Goal: Task Accomplishment & Management: Complete application form

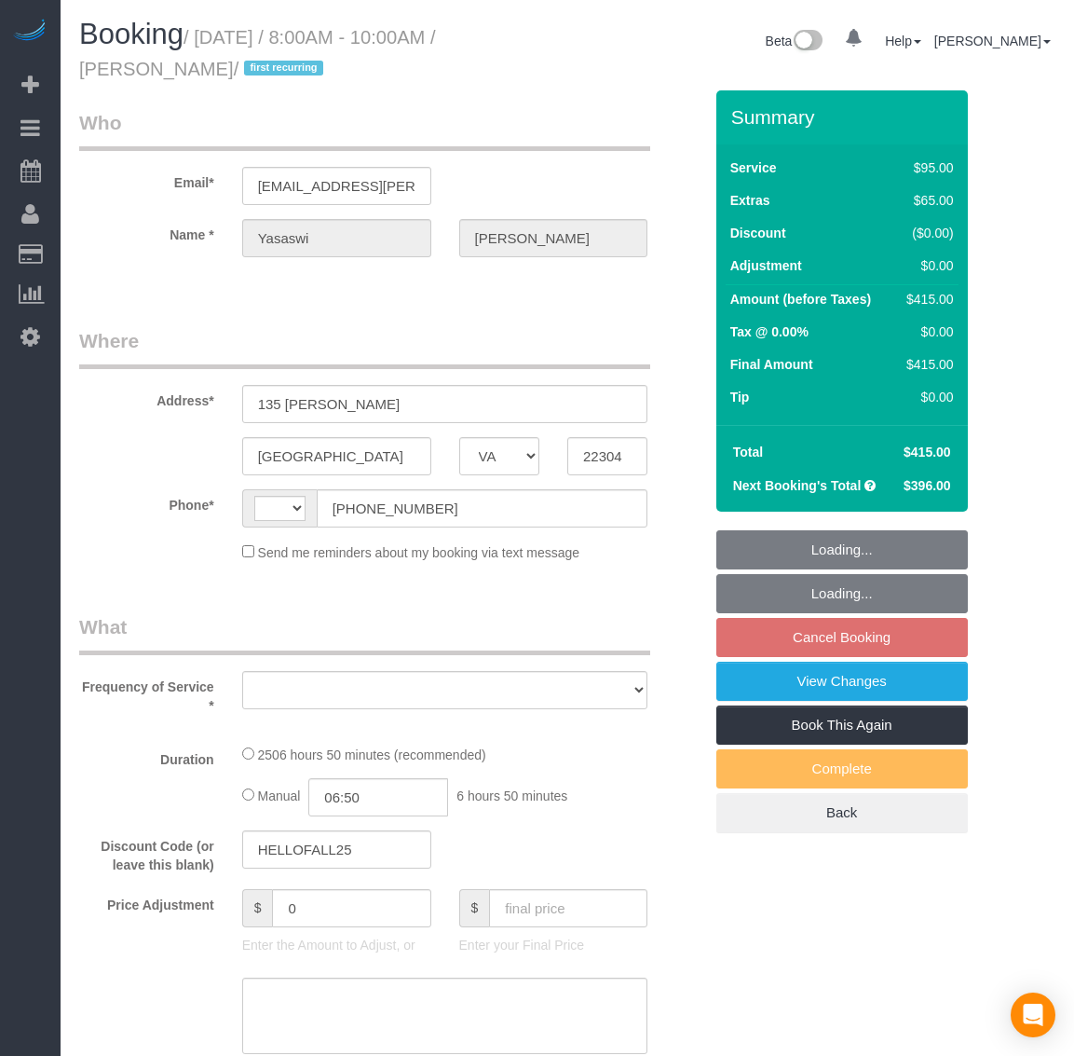
select select "VA"
select select "string:[GEOGRAPHIC_DATA]"
select select "object:1623"
select select "string:fspay-f3267253-49ae-4b31-b151-66768e708bf0"
select select "number:5"
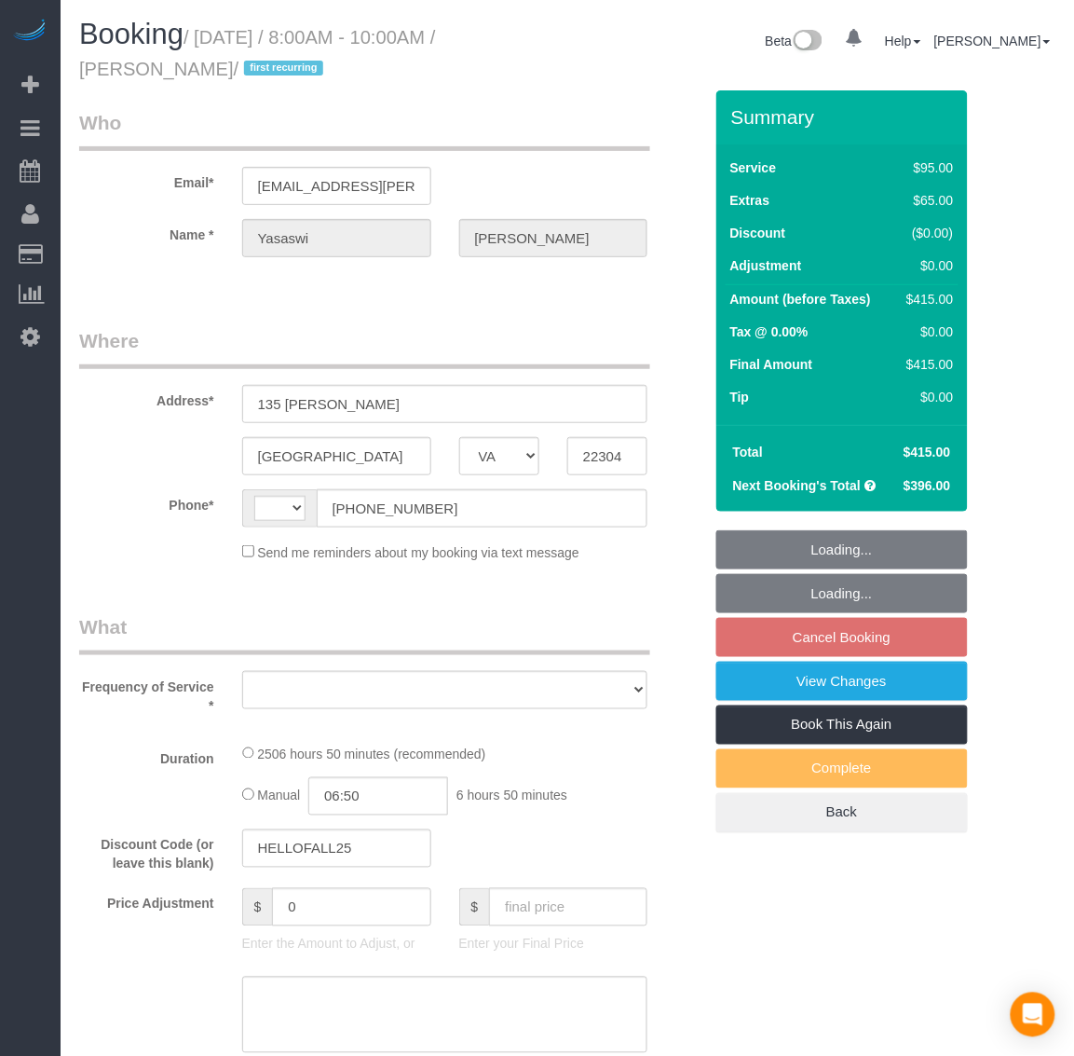
select select "number:27"
select select "number:42"
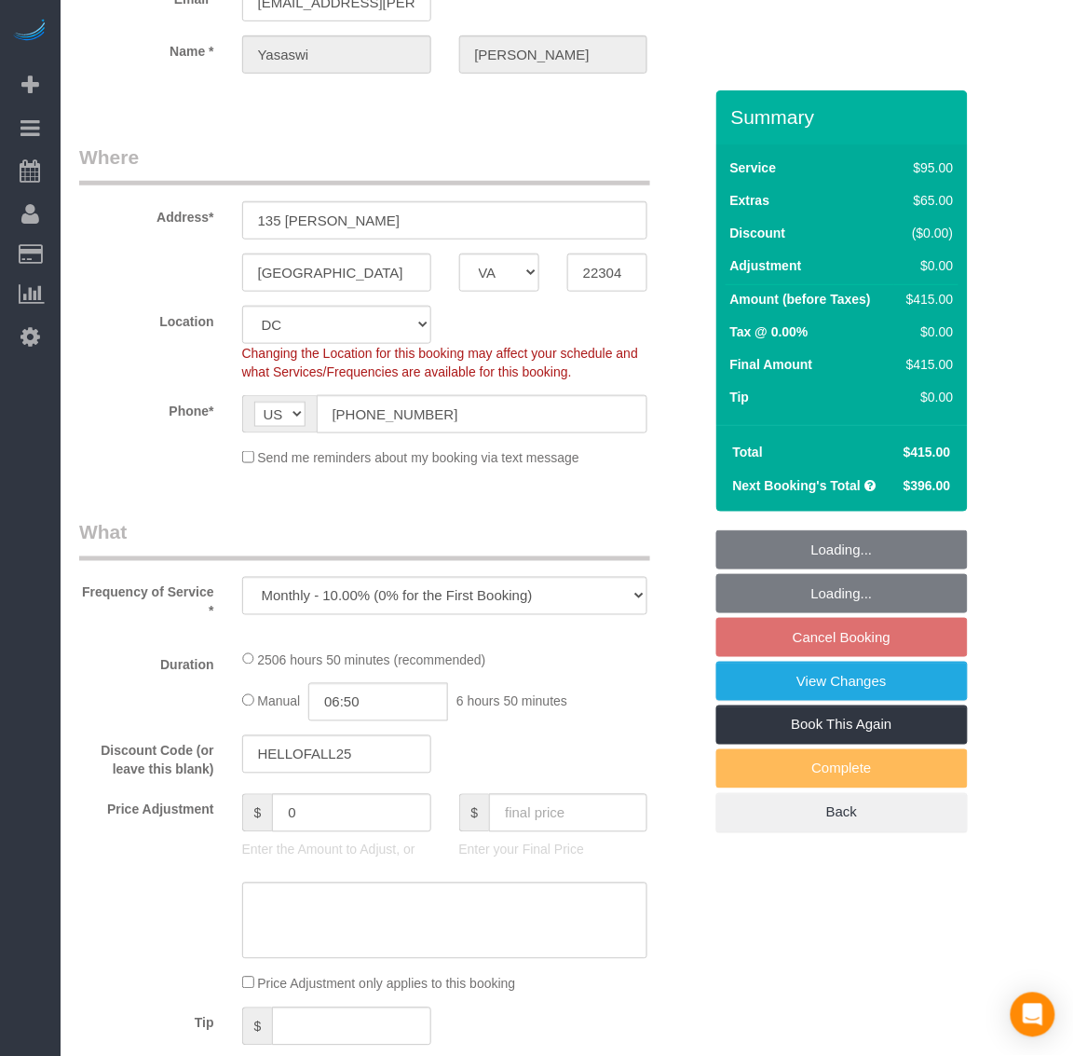
select select "2501"
select select "3"
select select "1"
select select "spot1"
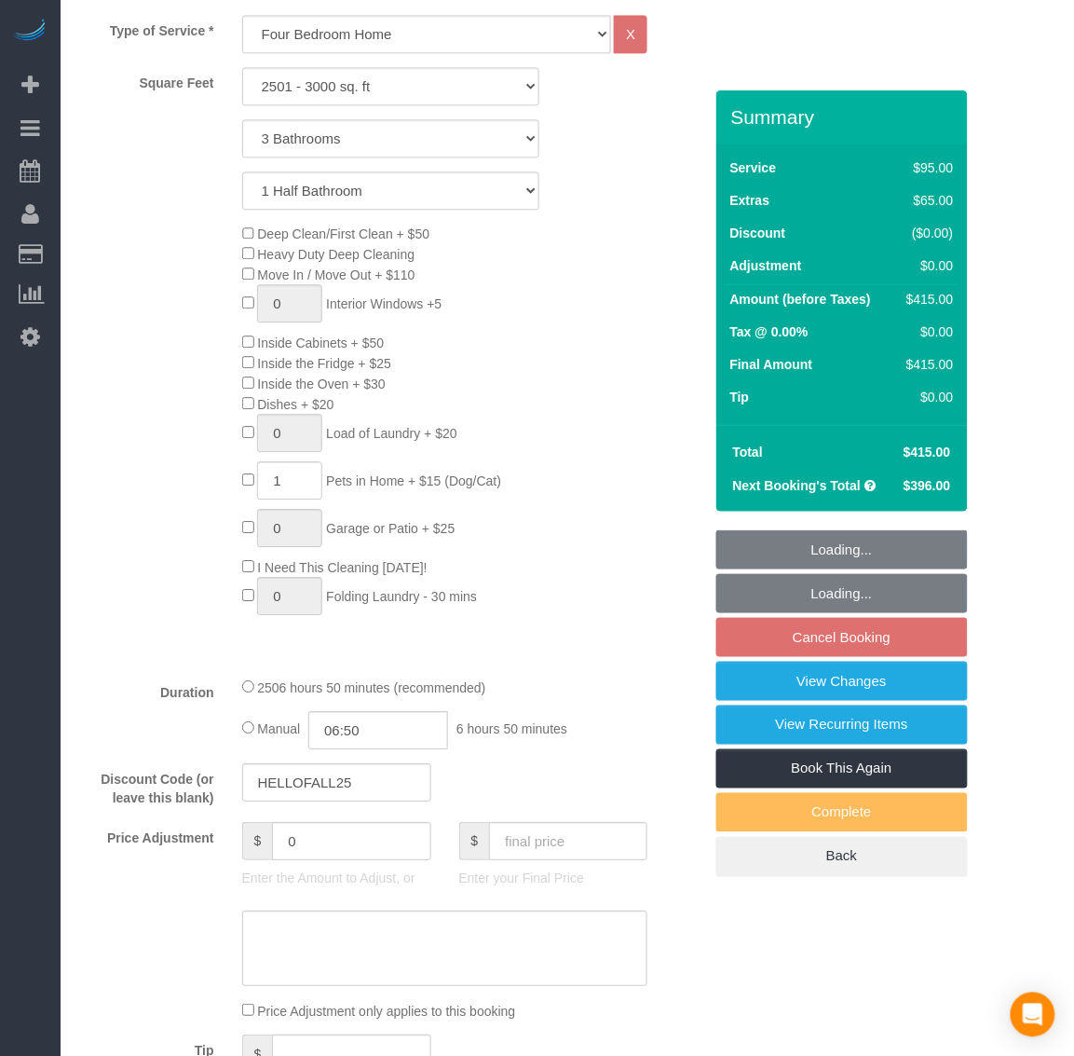
select select "object:1794"
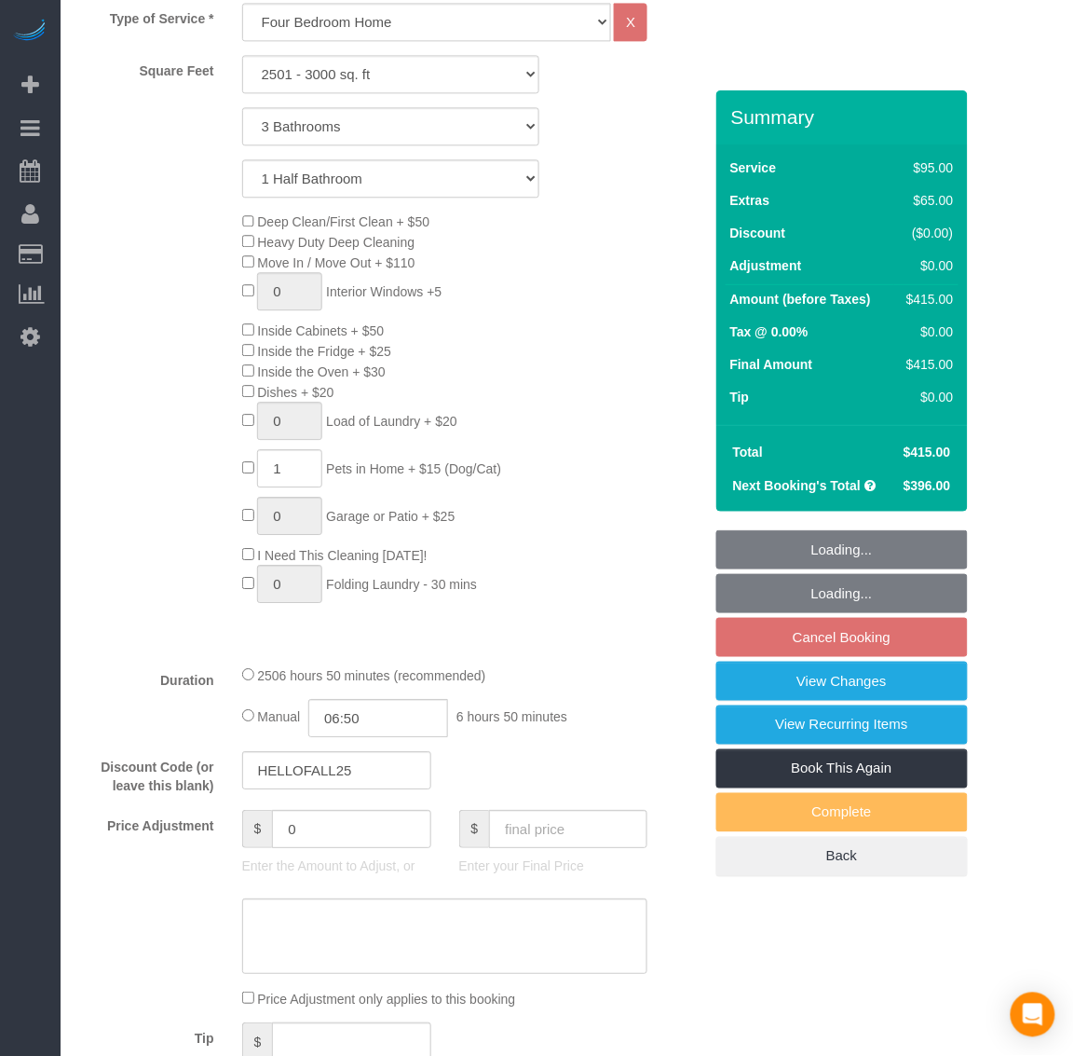
select select "2501"
select select "3"
select select "1"
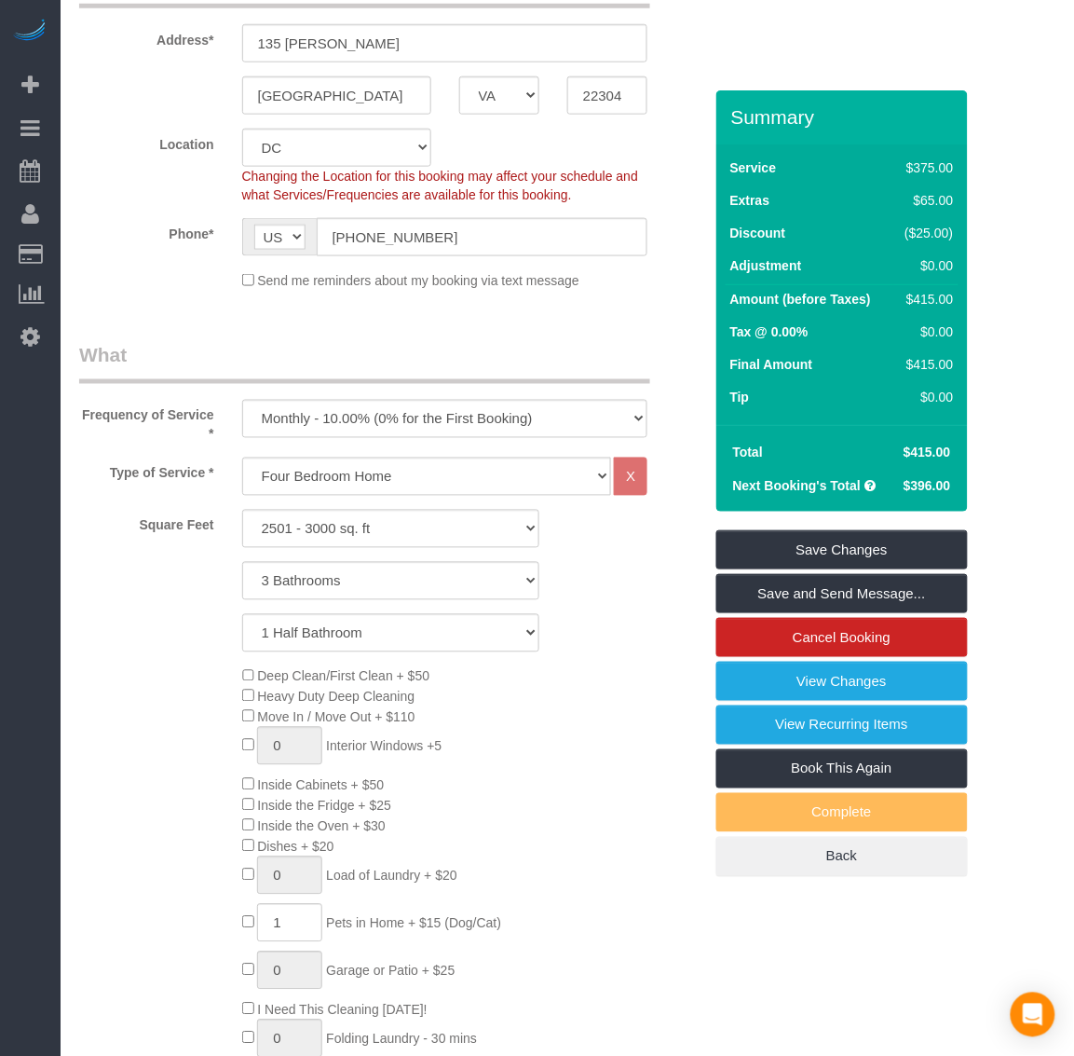
scroll to position [210, 0]
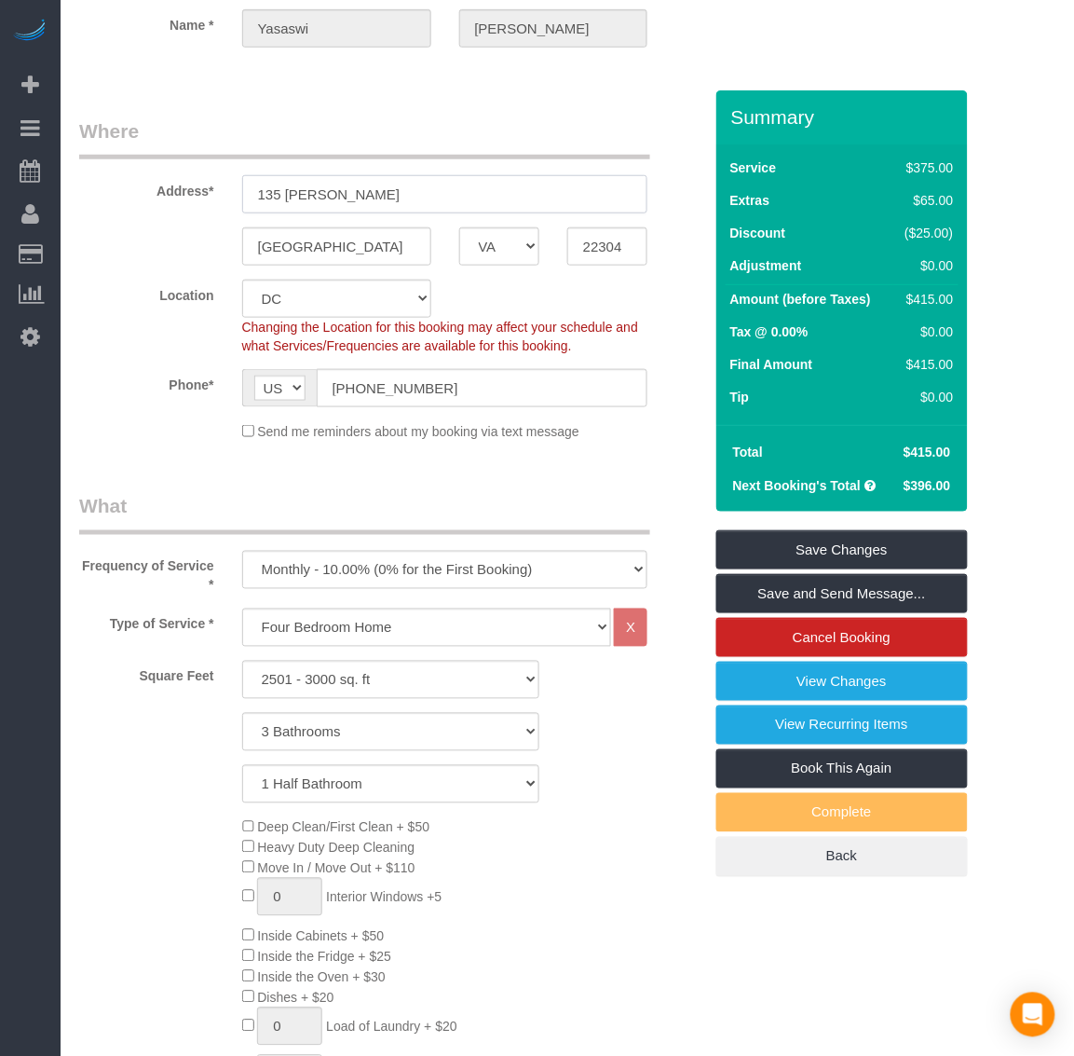
drag, startPoint x: 259, startPoint y: 191, endPoint x: 240, endPoint y: 189, distance: 18.7
click at [242, 189] on input "135 tull pl" at bounding box center [445, 194] width 406 height 38
drag, startPoint x: 375, startPoint y: 258, endPoint x: 266, endPoint y: 198, distance: 124.7
click at [266, 198] on sui-booking-address "Address* 135 tull pl Alexandria AK AL AR AZ CA CO CT DC DE FL GA HI IA ID IL IN…" at bounding box center [390, 191] width 623 height 148
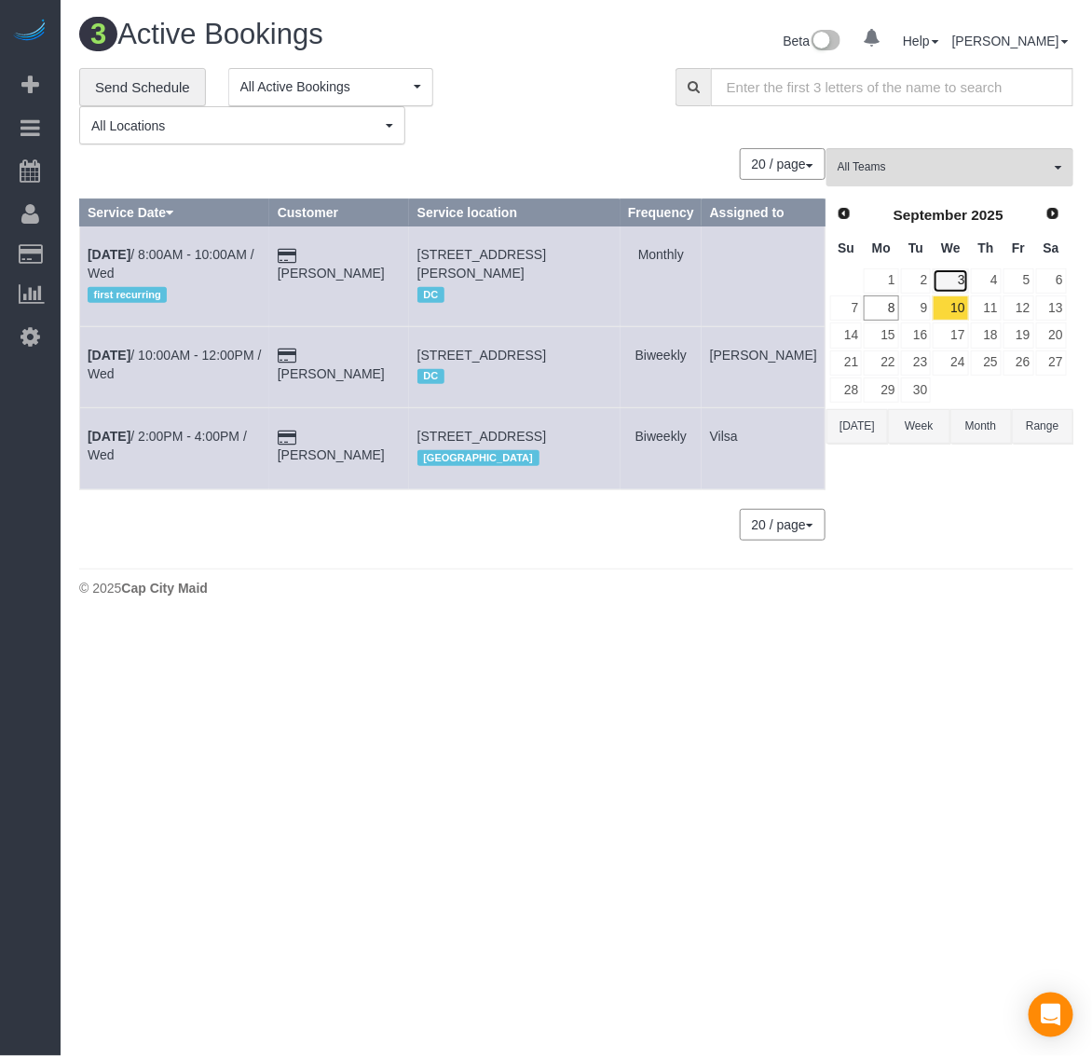
click at [943, 277] on link "3" at bounding box center [950, 280] width 35 height 25
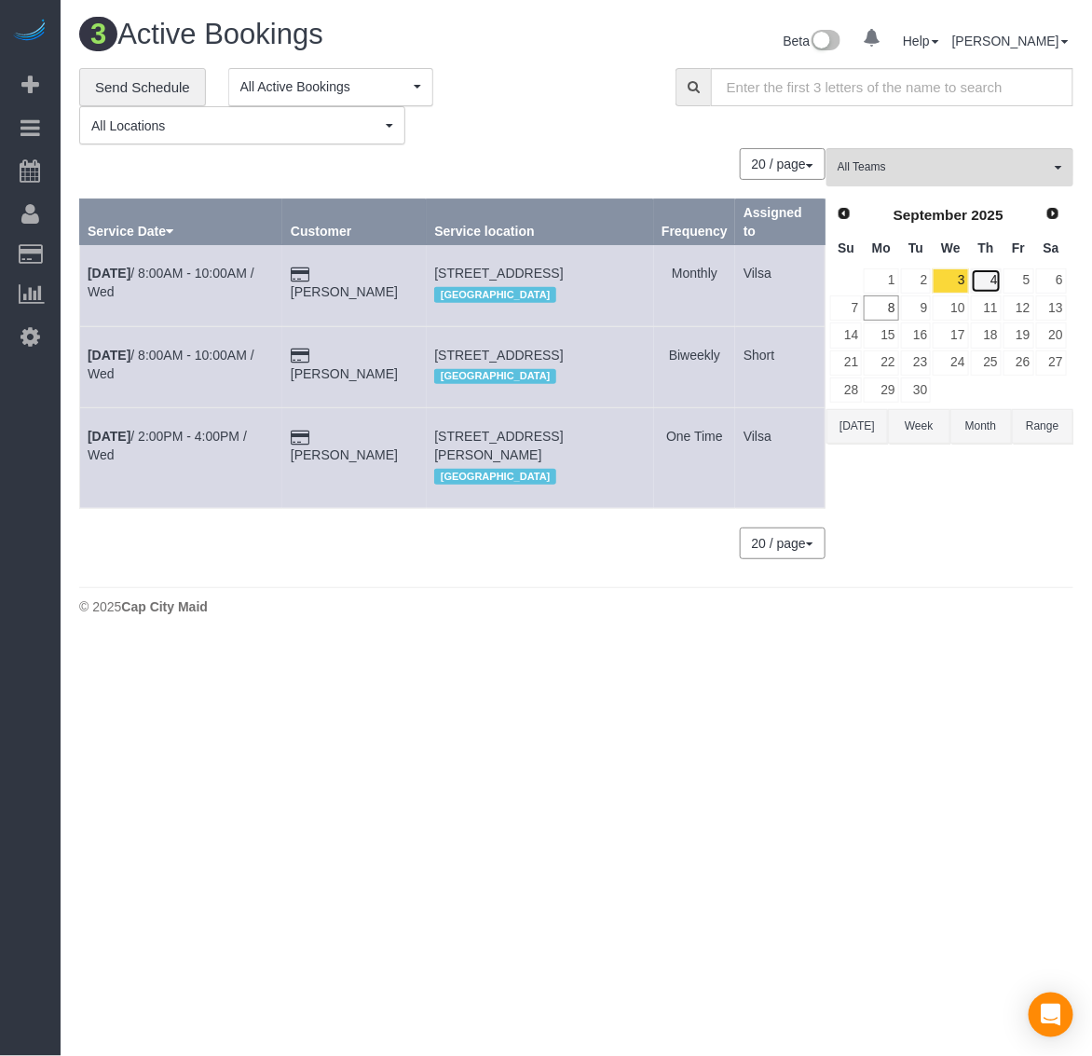
click at [985, 273] on link "4" at bounding box center [986, 280] width 31 height 25
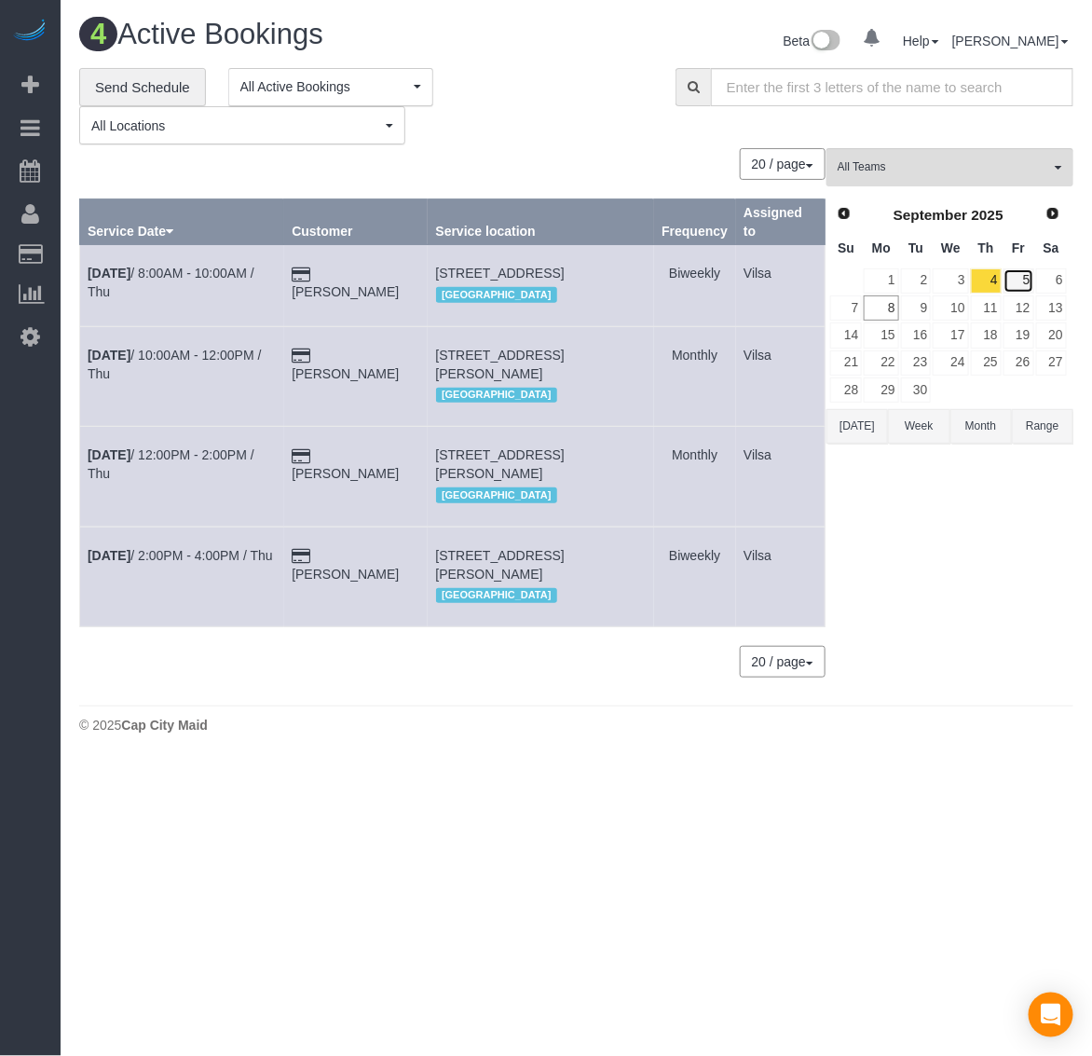
click at [1013, 277] on link "5" at bounding box center [1018, 280] width 31 height 25
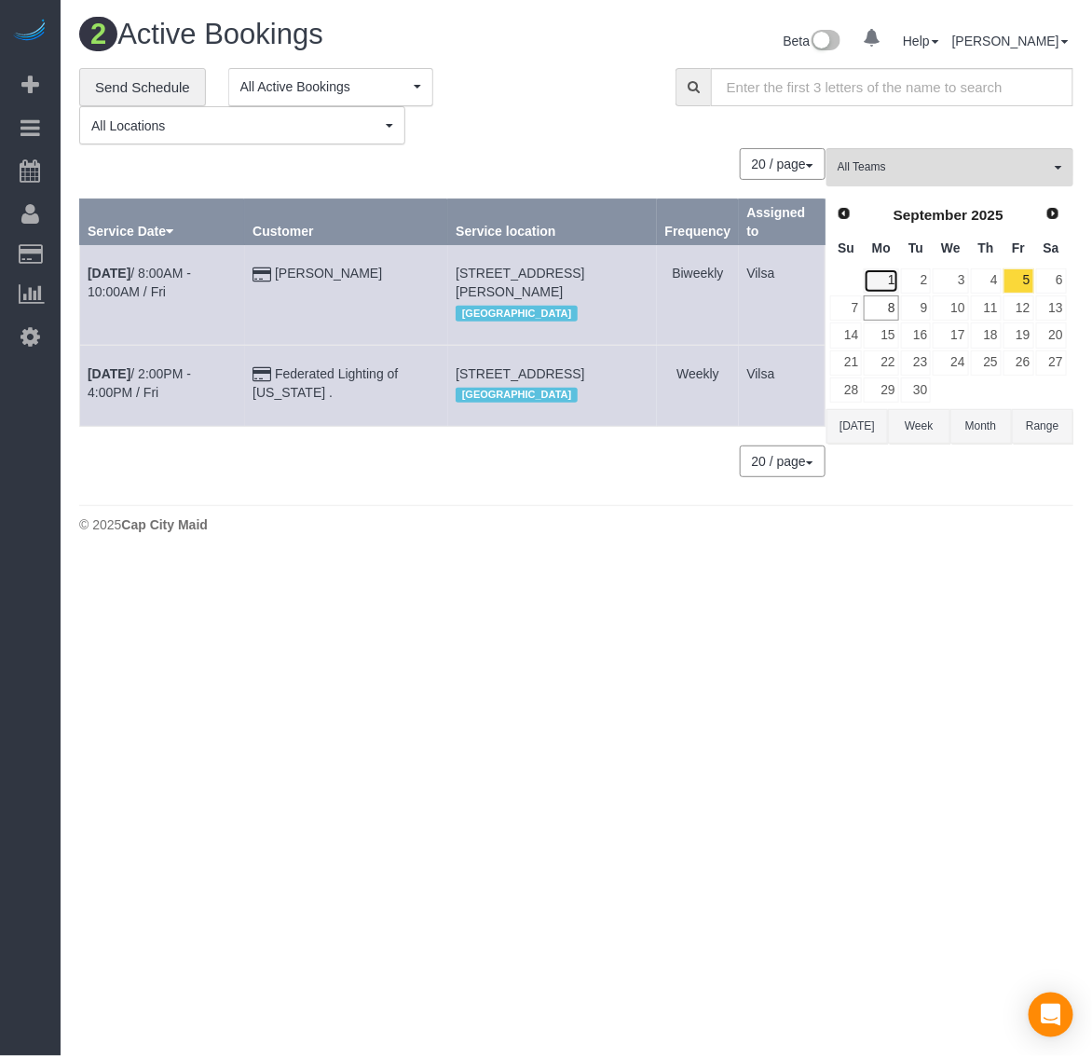
click at [893, 275] on link "1" at bounding box center [881, 280] width 34 height 25
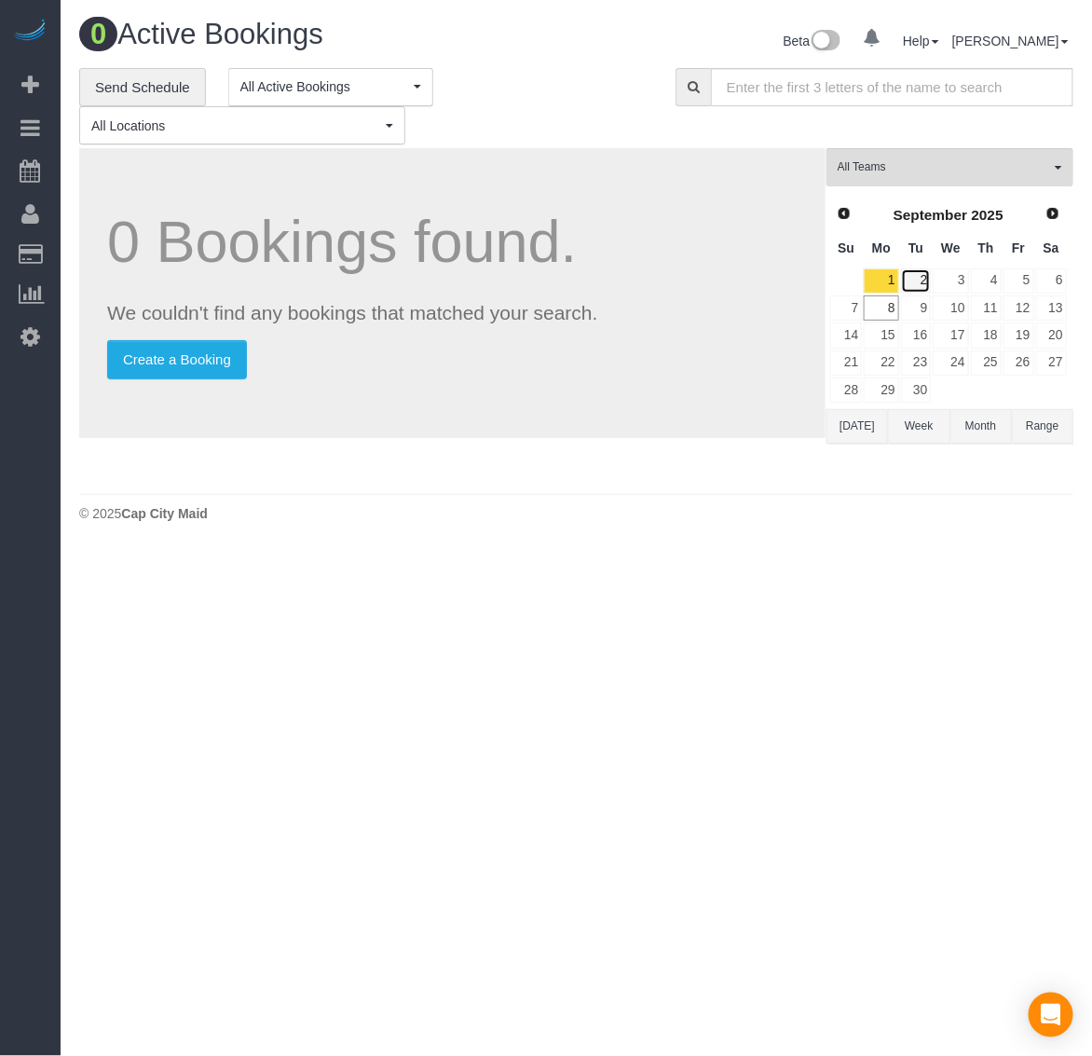
click at [916, 281] on link "2" at bounding box center [916, 280] width 31 height 25
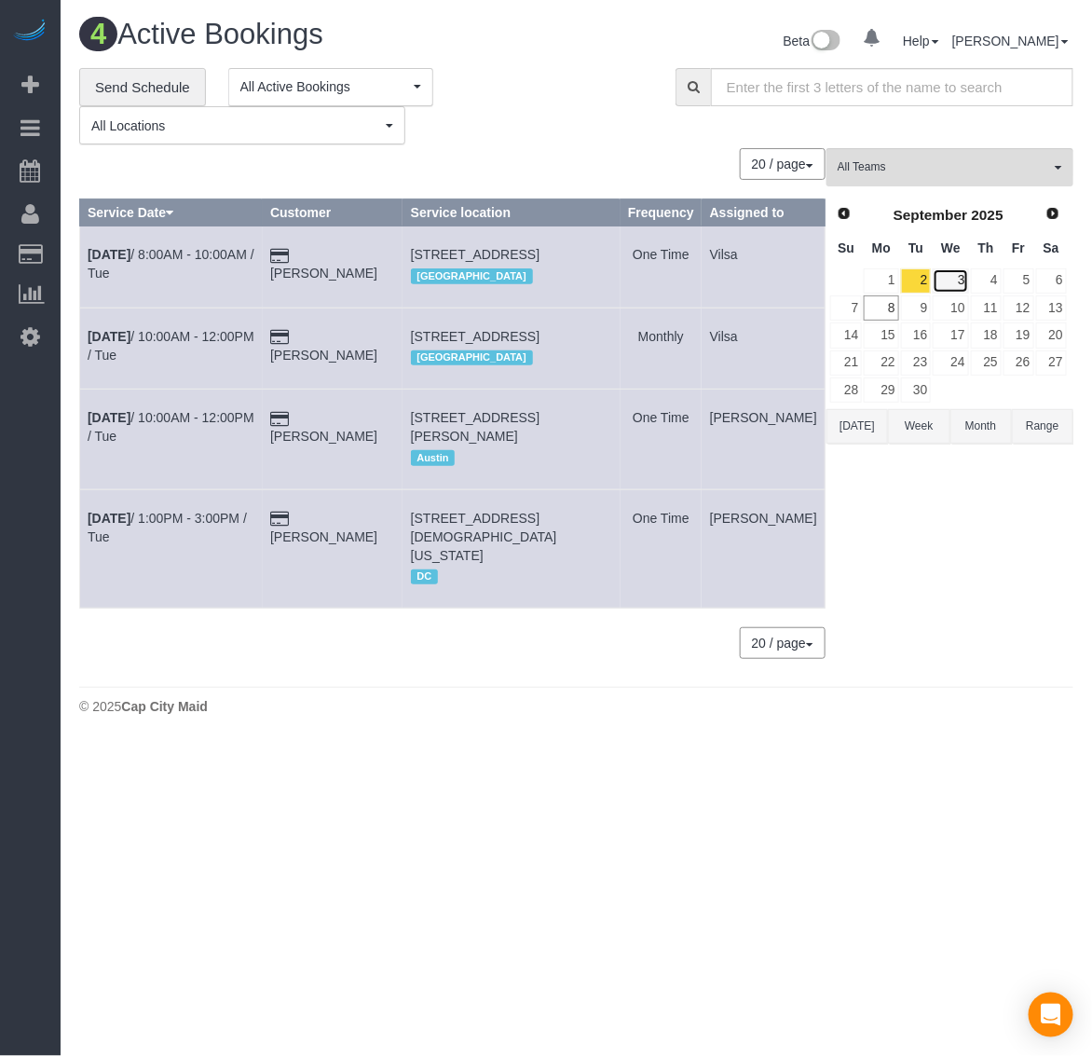
click at [953, 277] on link "3" at bounding box center [950, 280] width 35 height 25
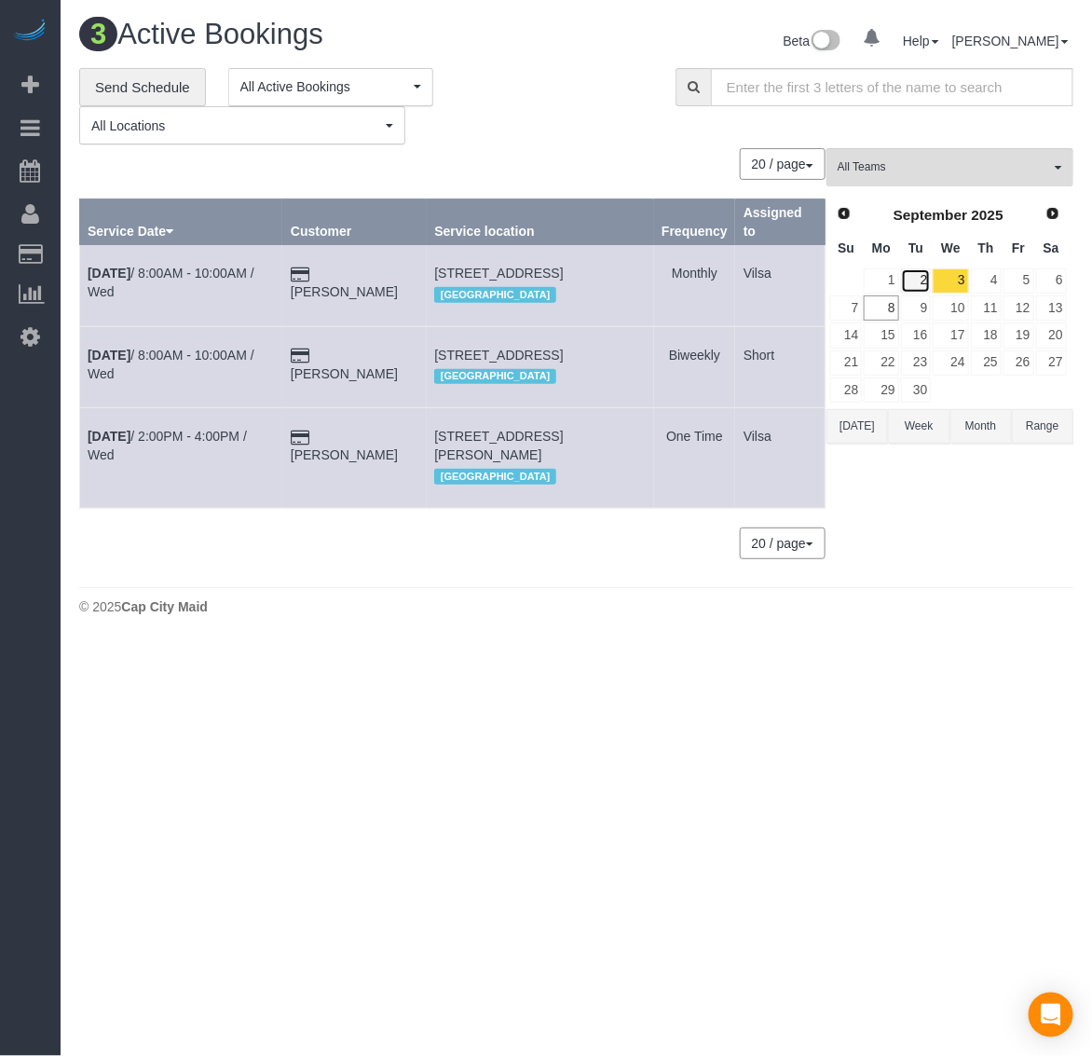
click at [922, 278] on link "2" at bounding box center [916, 280] width 31 height 25
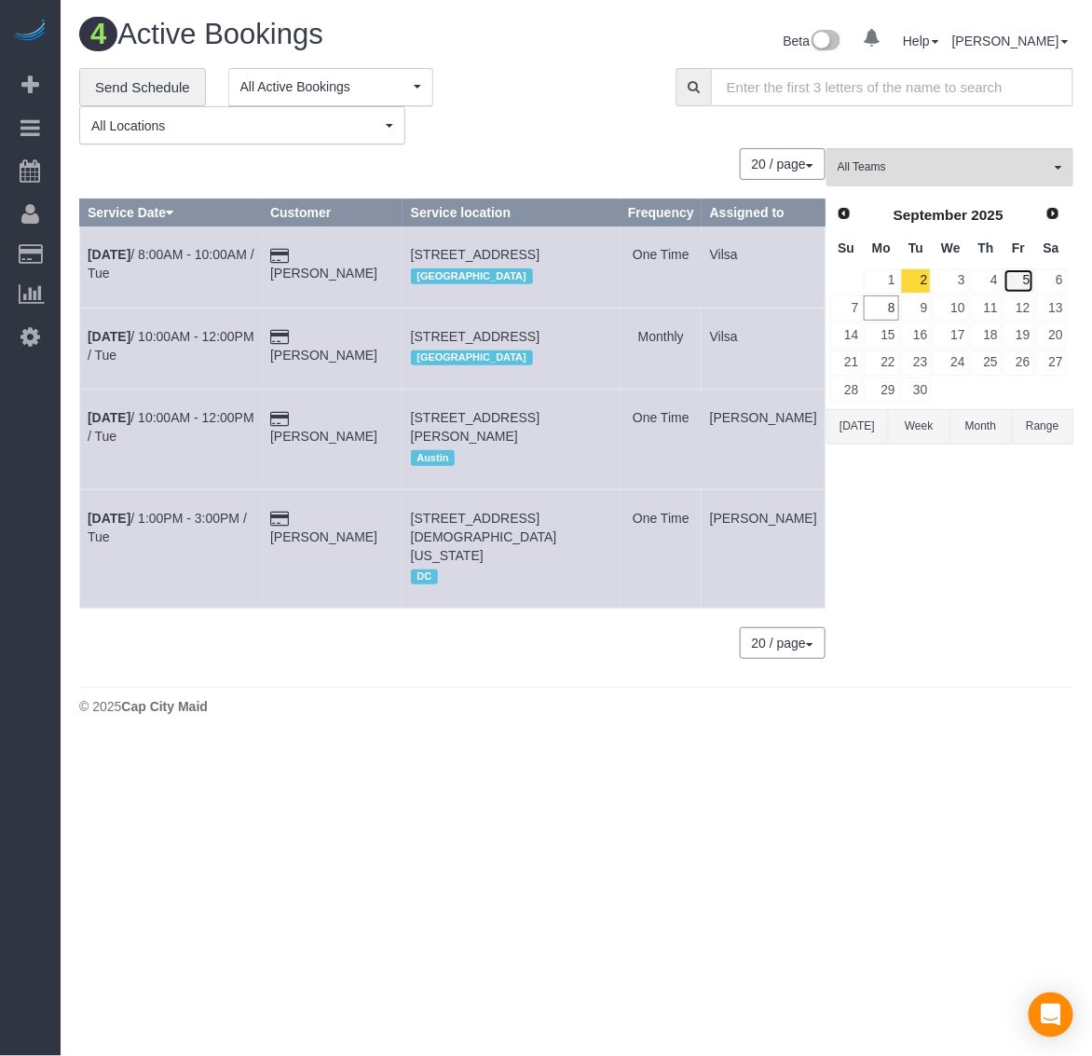
click at [1028, 281] on link "5" at bounding box center [1018, 280] width 31 height 25
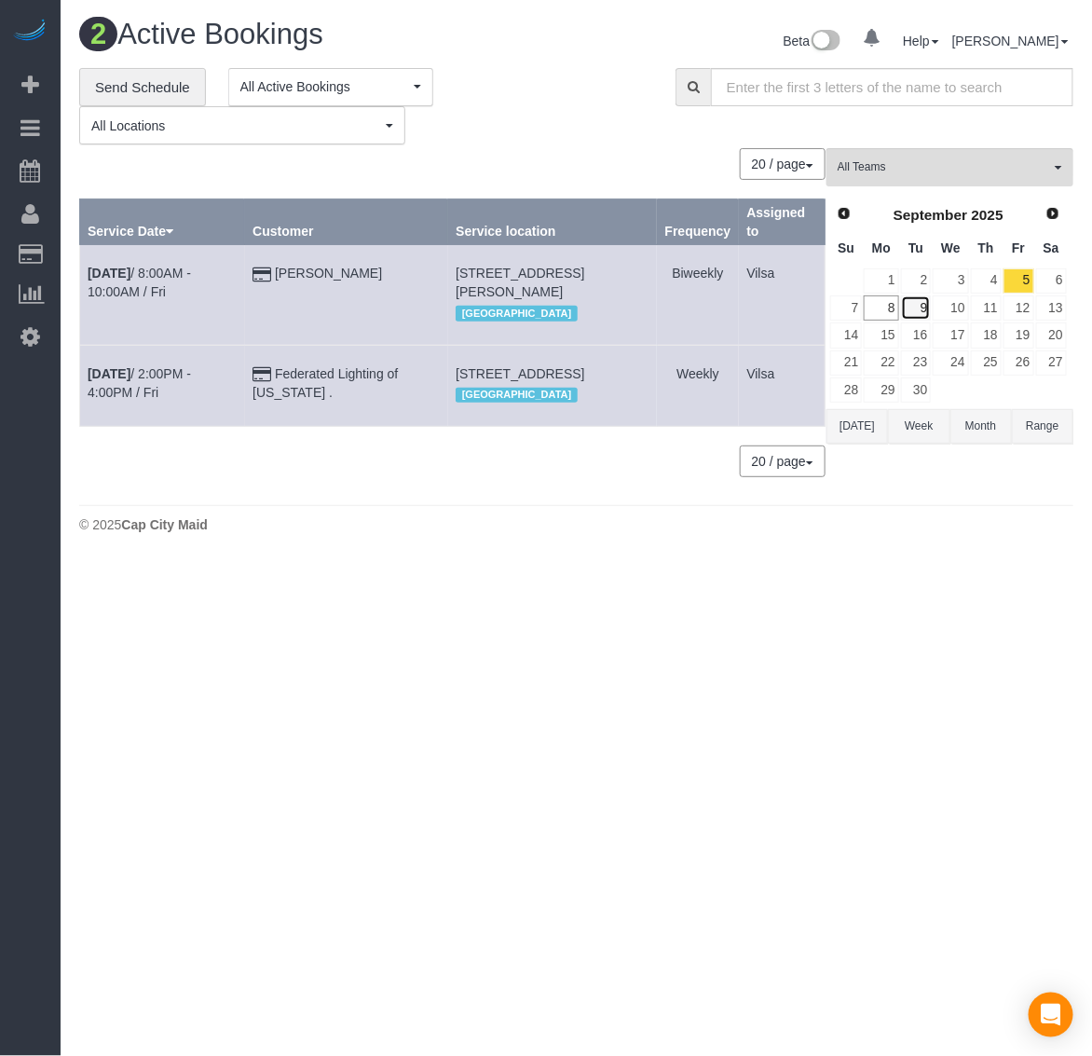
click at [914, 312] on link "9" at bounding box center [916, 307] width 31 height 25
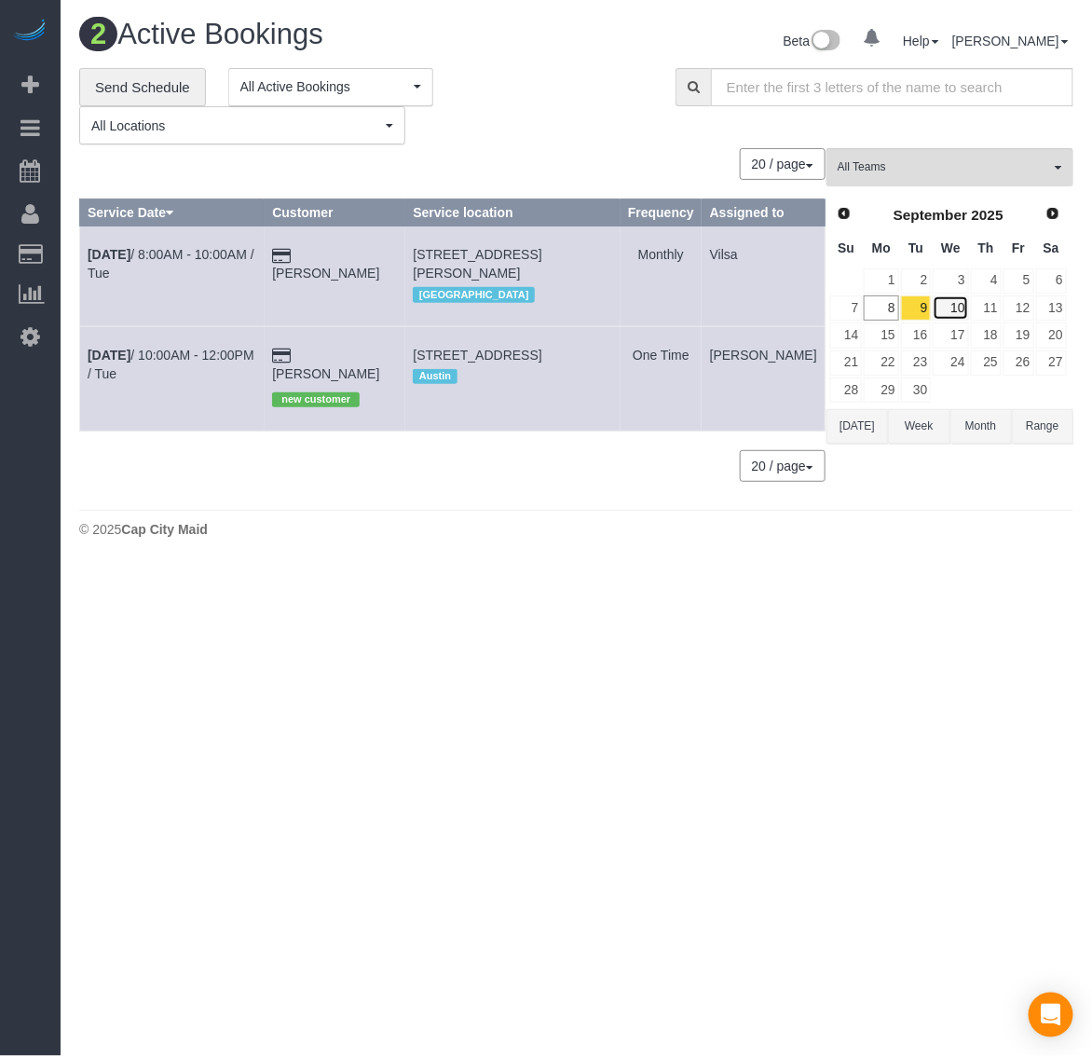
click at [946, 308] on link "10" at bounding box center [950, 307] width 35 height 25
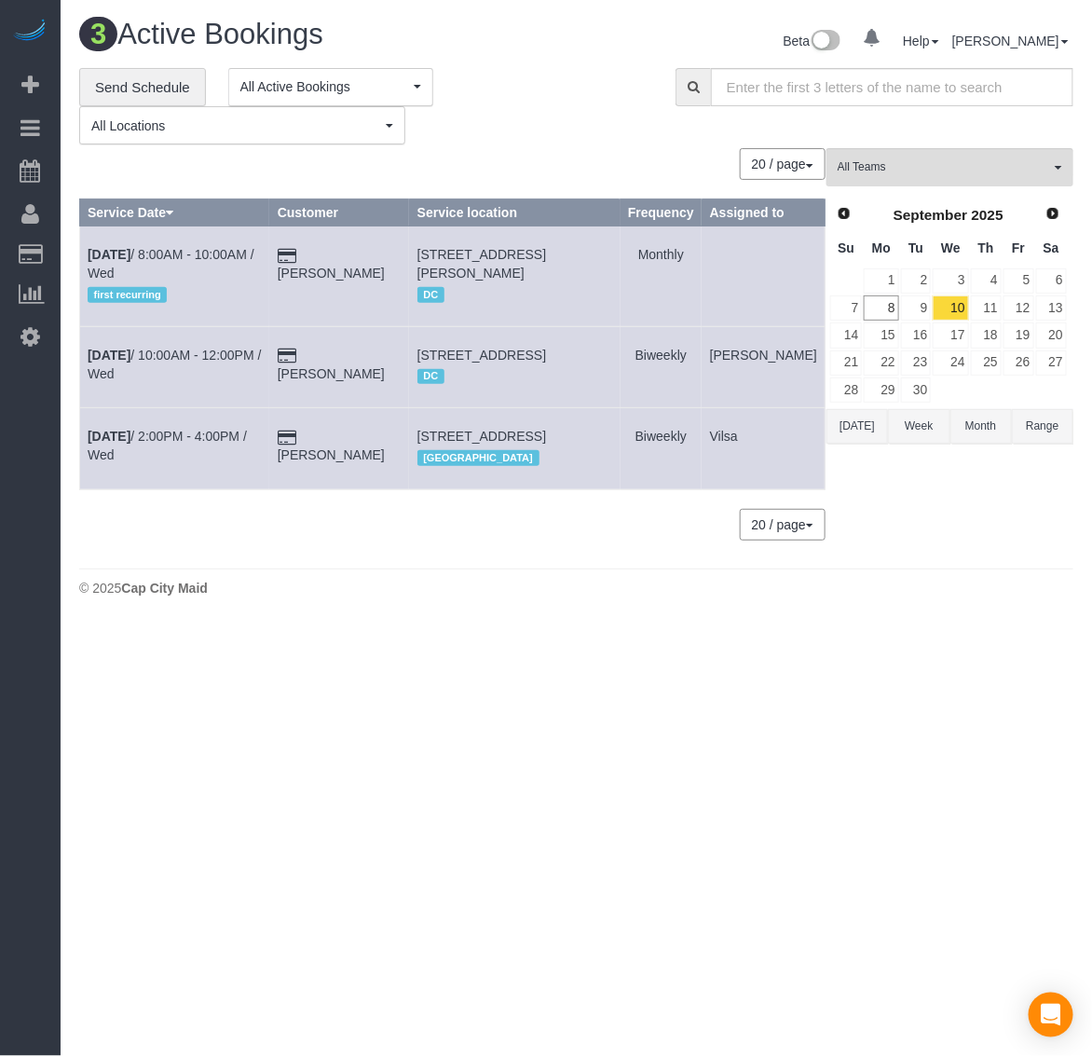
drag, startPoint x: 447, startPoint y: 266, endPoint x: 646, endPoint y: 275, distance: 198.6
click at [620, 275] on td "135 Tull Pl, Alexandria, VA 22304 DC" at bounding box center [514, 276] width 211 height 100
copy span "135 Tull Pl, Alexandria, VA 22304"
click at [98, 262] on b "Sep 10th" at bounding box center [109, 254] width 43 height 15
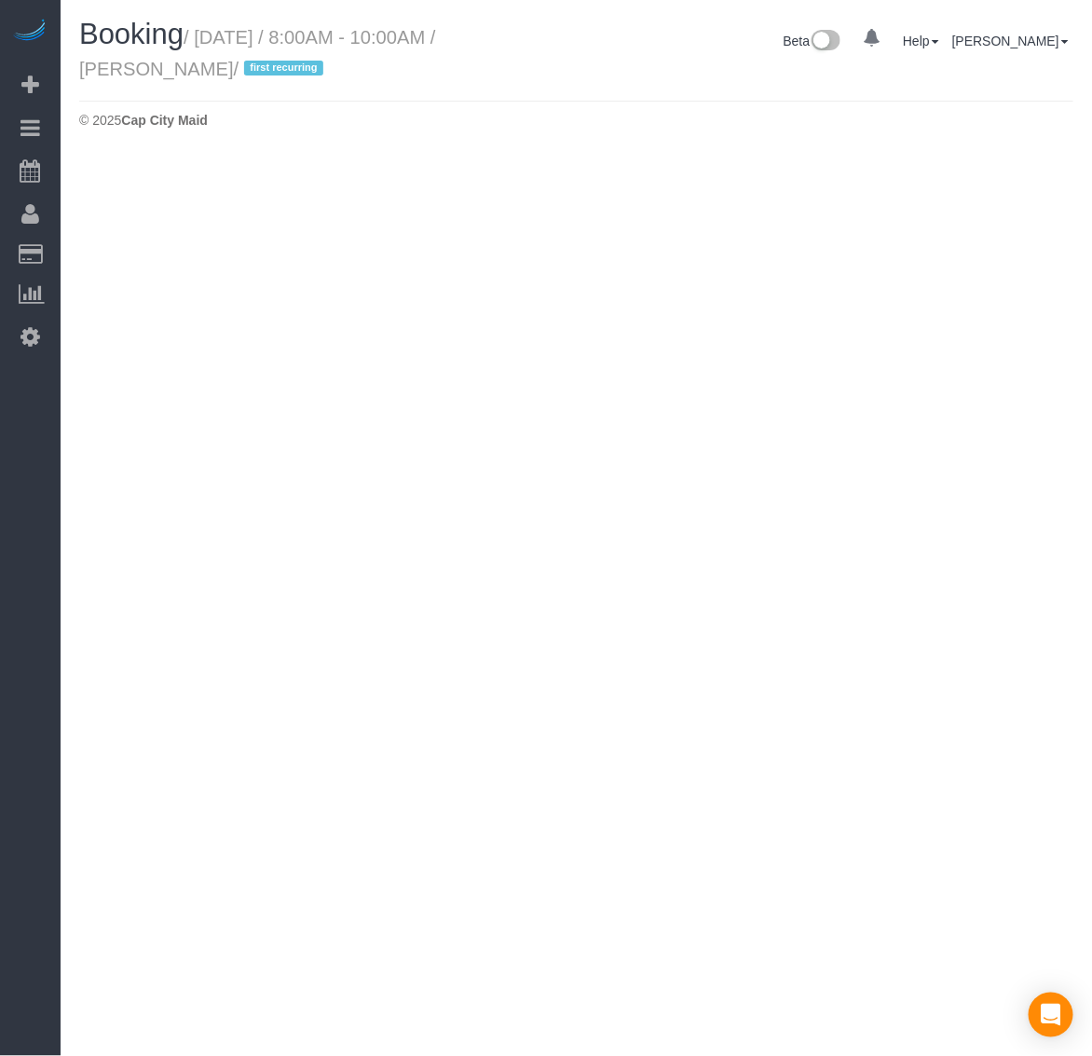
select select "VA"
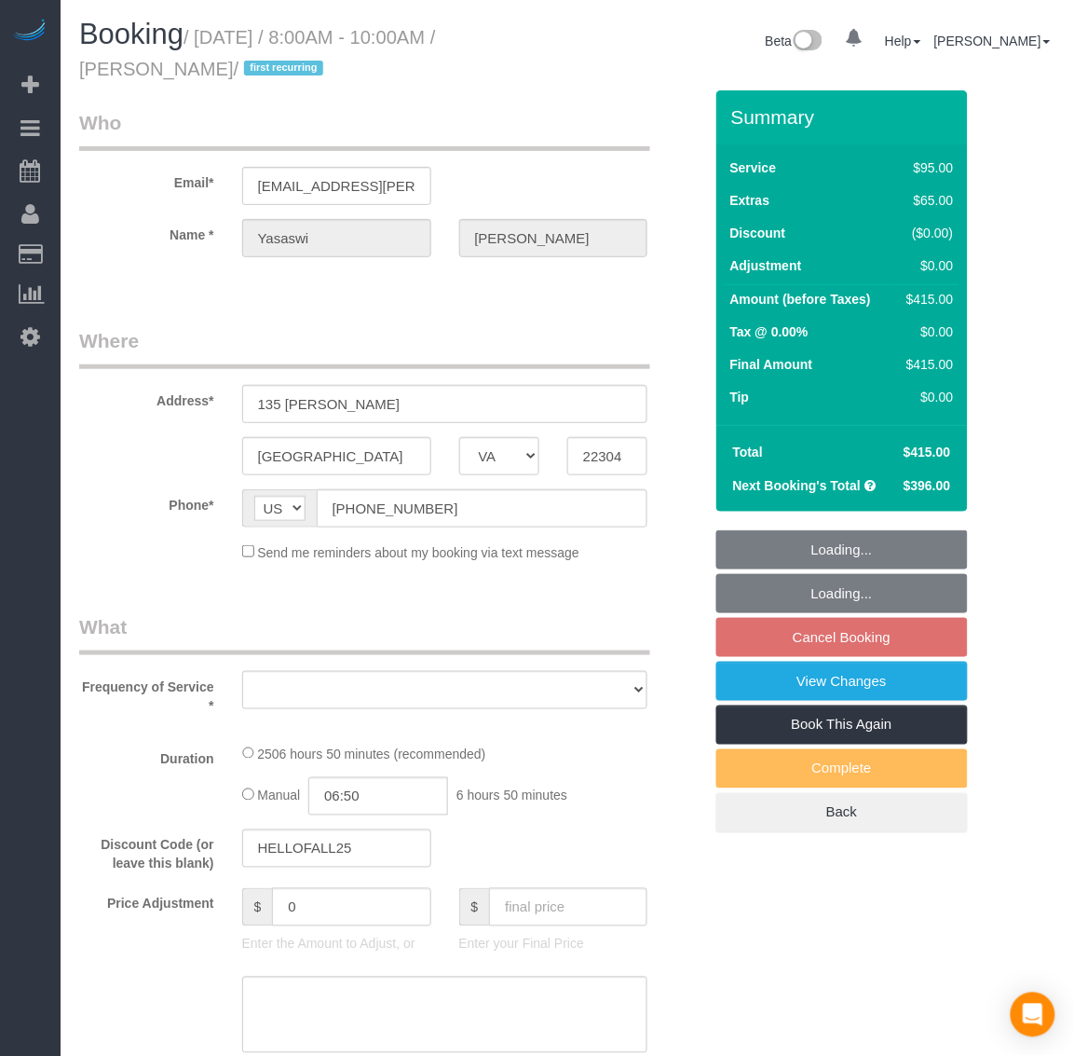
select select "object:2778"
select select "string:fspay-f3267253-49ae-4b31-b151-66768e708bf0"
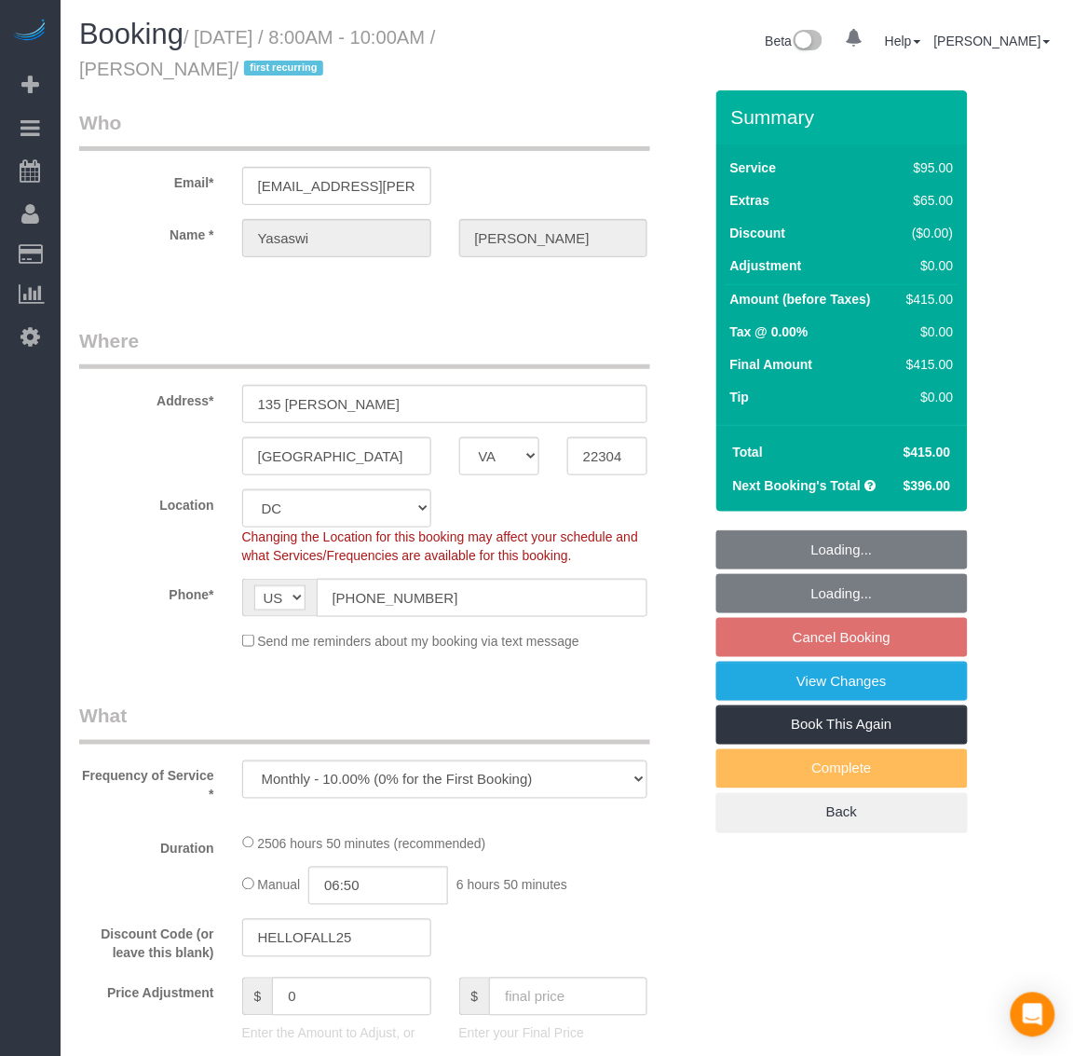
select select "spot15"
select select "number:5"
select select "number:27"
select select "number:42"
select select "object:2989"
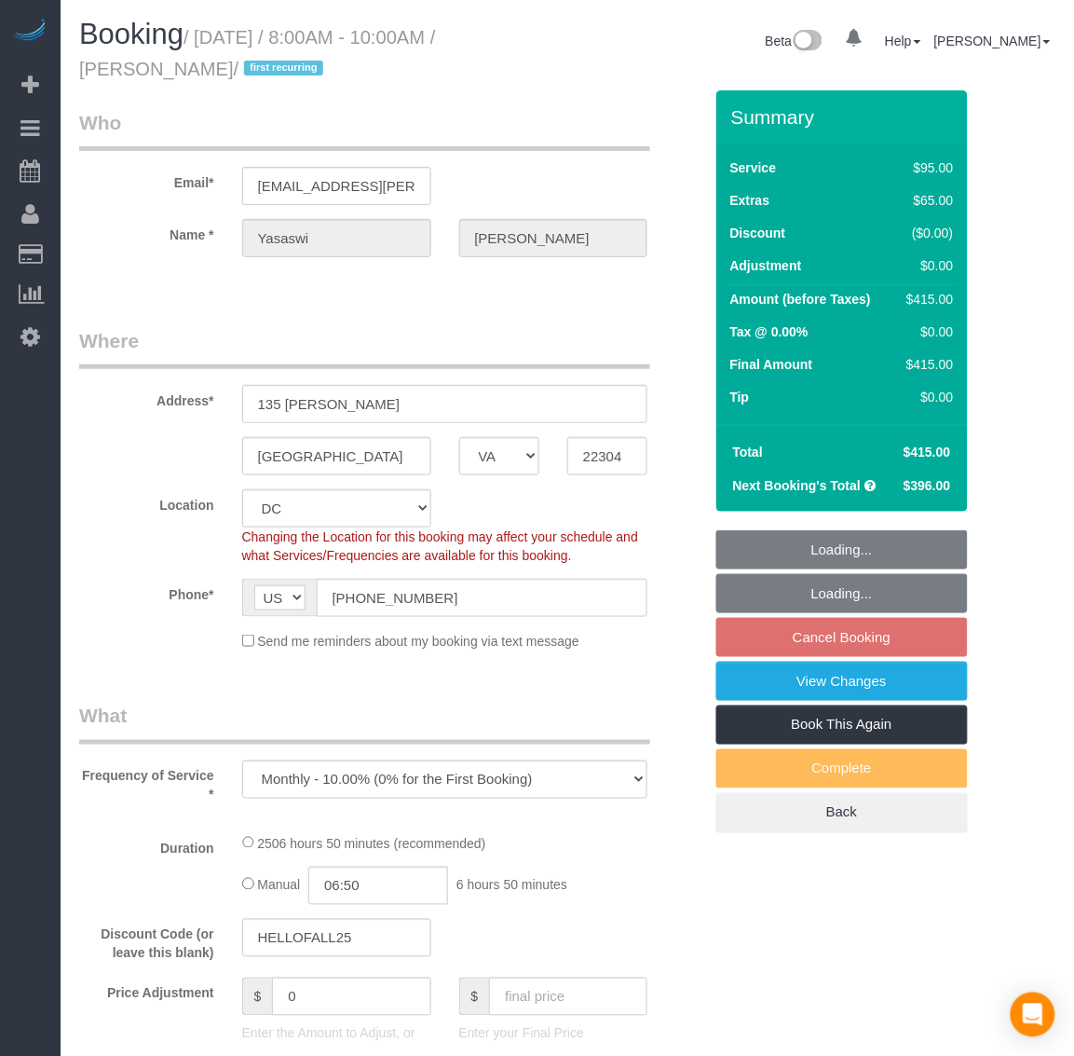
select select "2501"
select select "3"
select select "1"
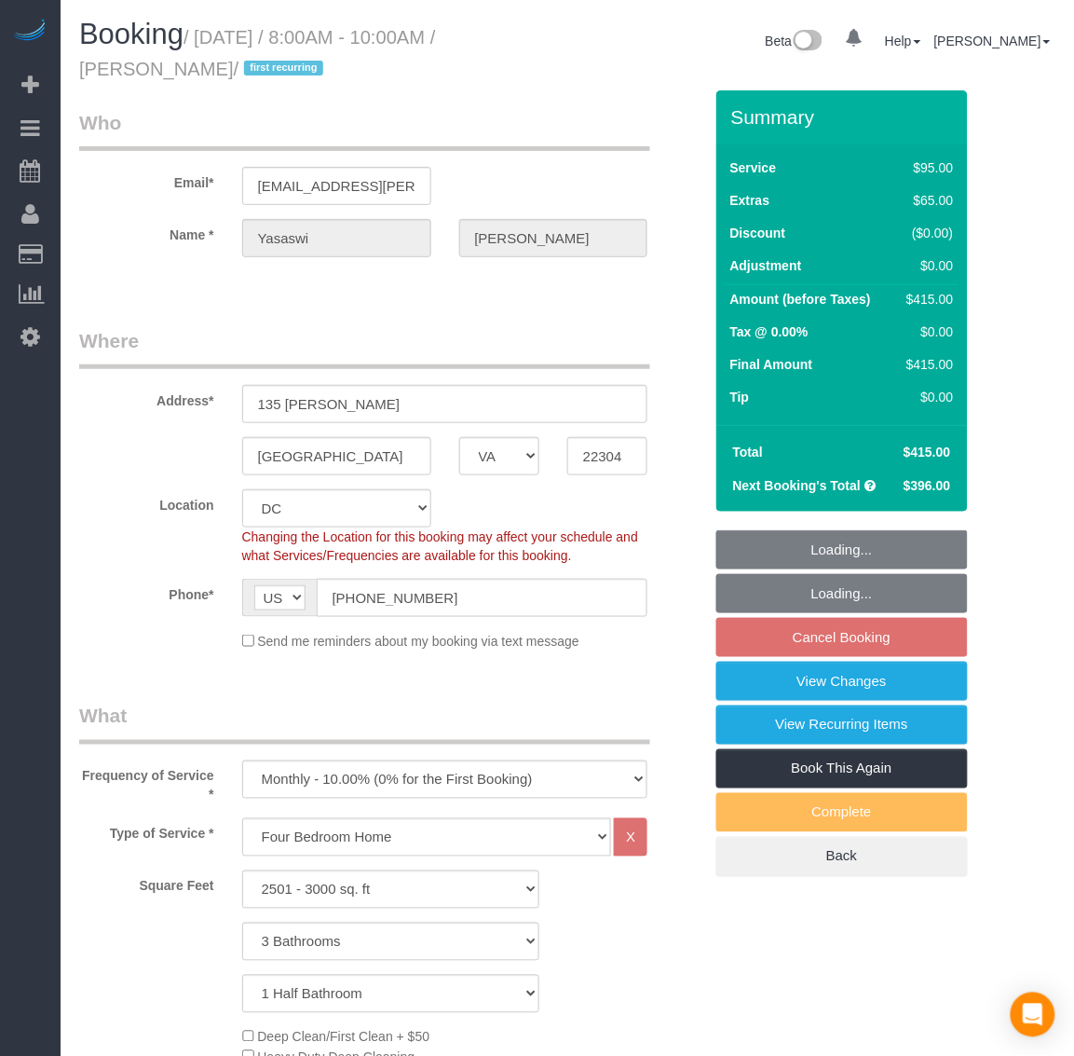
select select "2501"
select select "3"
select select "1"
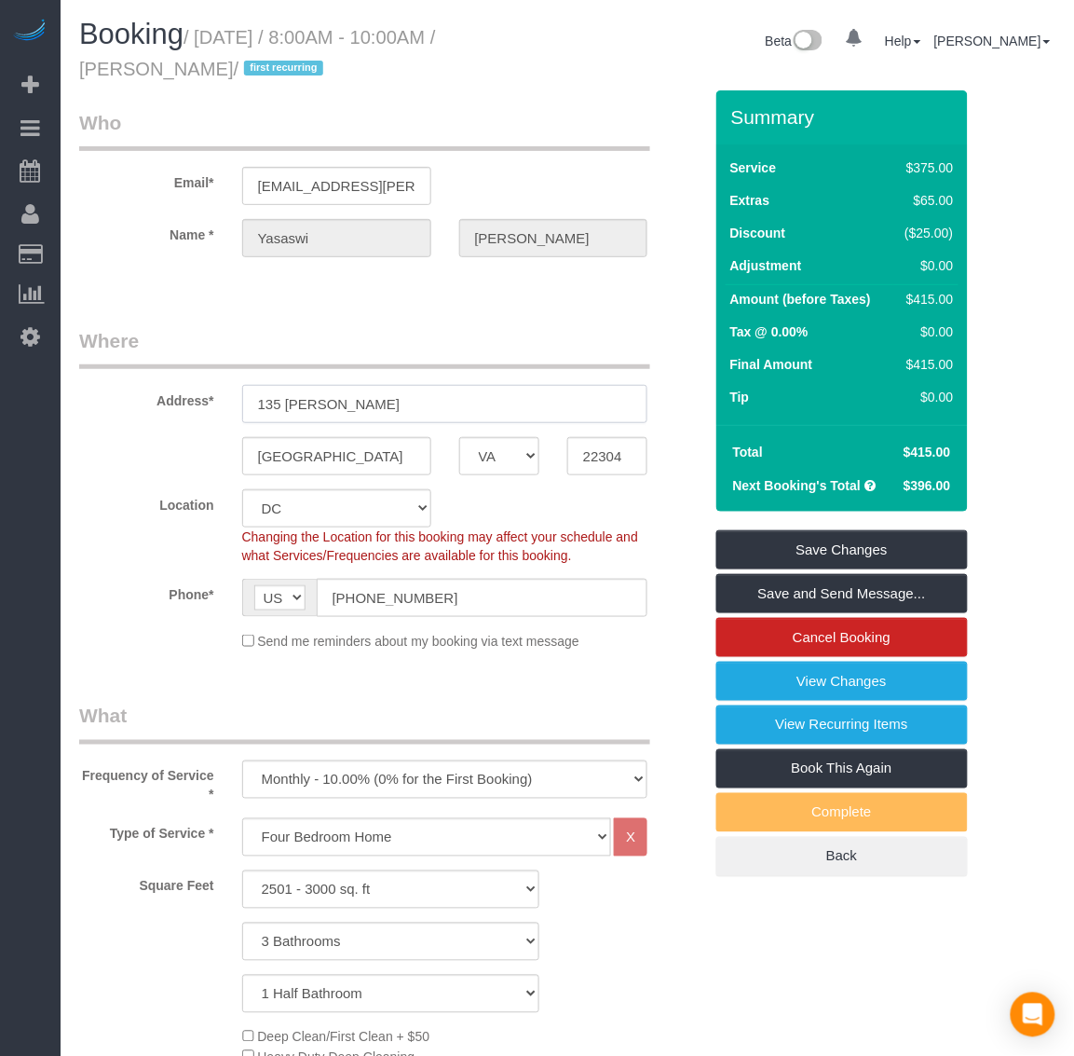
drag, startPoint x: 239, startPoint y: 406, endPoint x: 219, endPoint y: 403, distance: 20.7
click at [219, 405] on div "Address* 135 tull pl" at bounding box center [390, 375] width 651 height 96
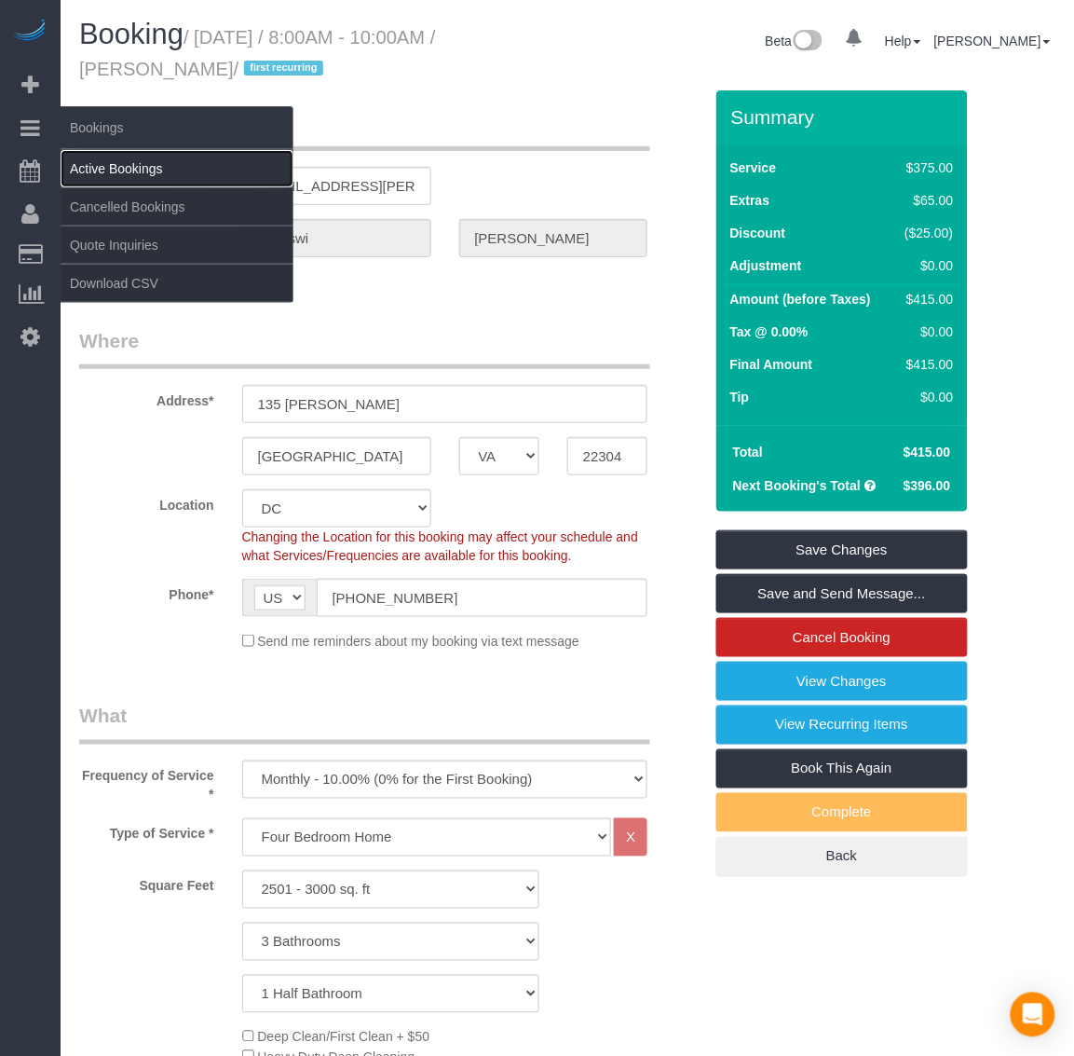
click at [143, 165] on link "Active Bookings" at bounding box center [177, 168] width 233 height 37
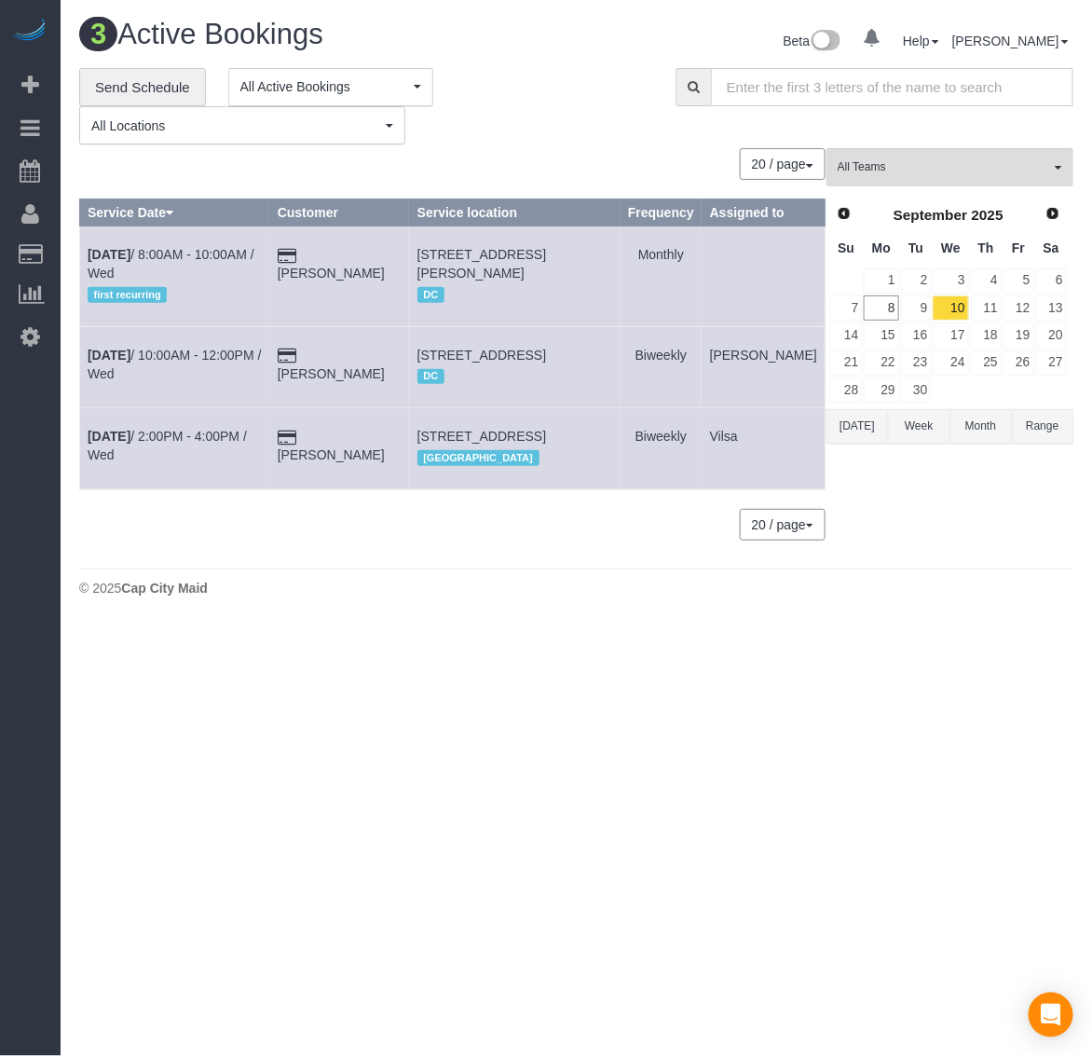
click at [859, 89] on input "text" at bounding box center [892, 87] width 362 height 38
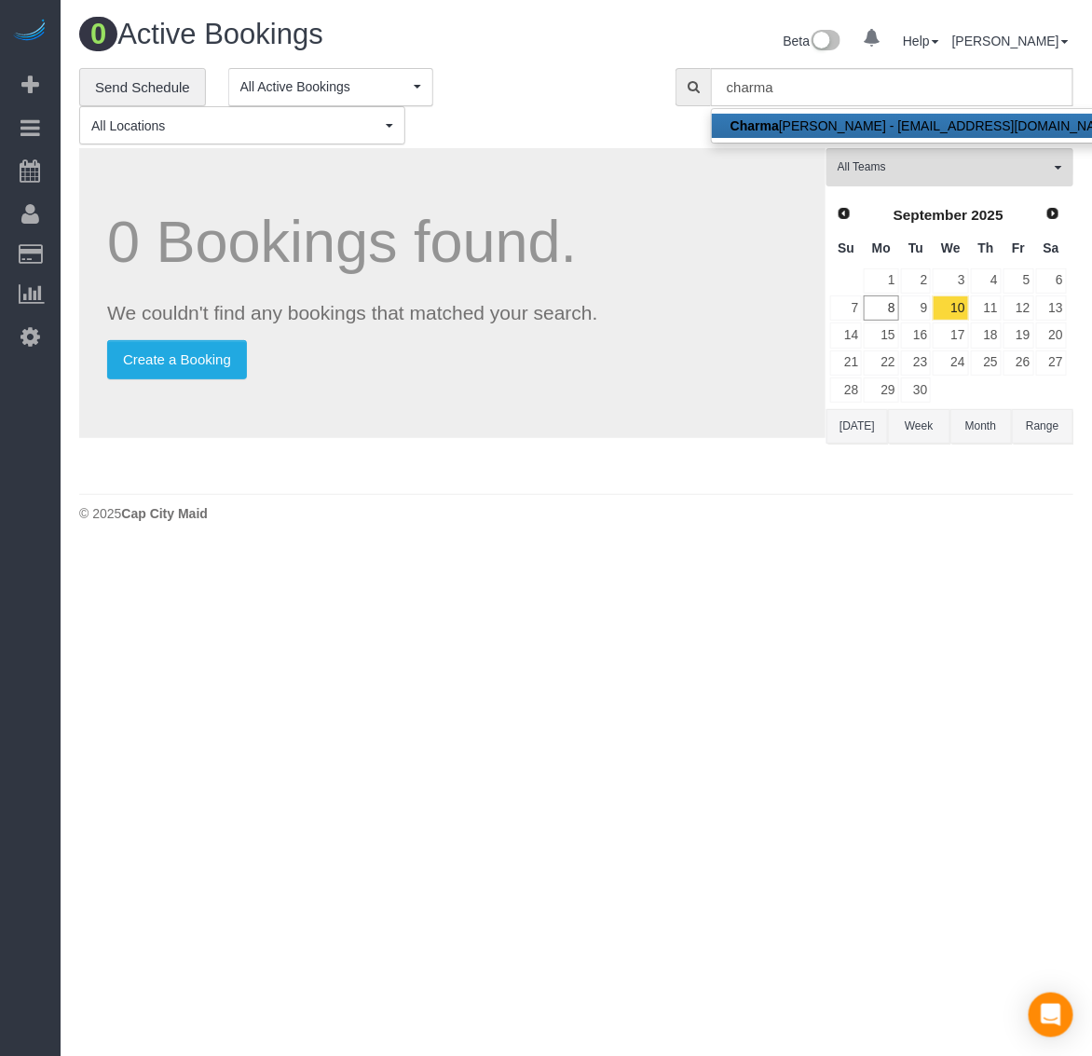
click at [795, 126] on link "Charma ine Loadholt - maynac@aol.com" at bounding box center [925, 126] width 426 height 24
type input "[EMAIL_ADDRESS][DOMAIN_NAME]"
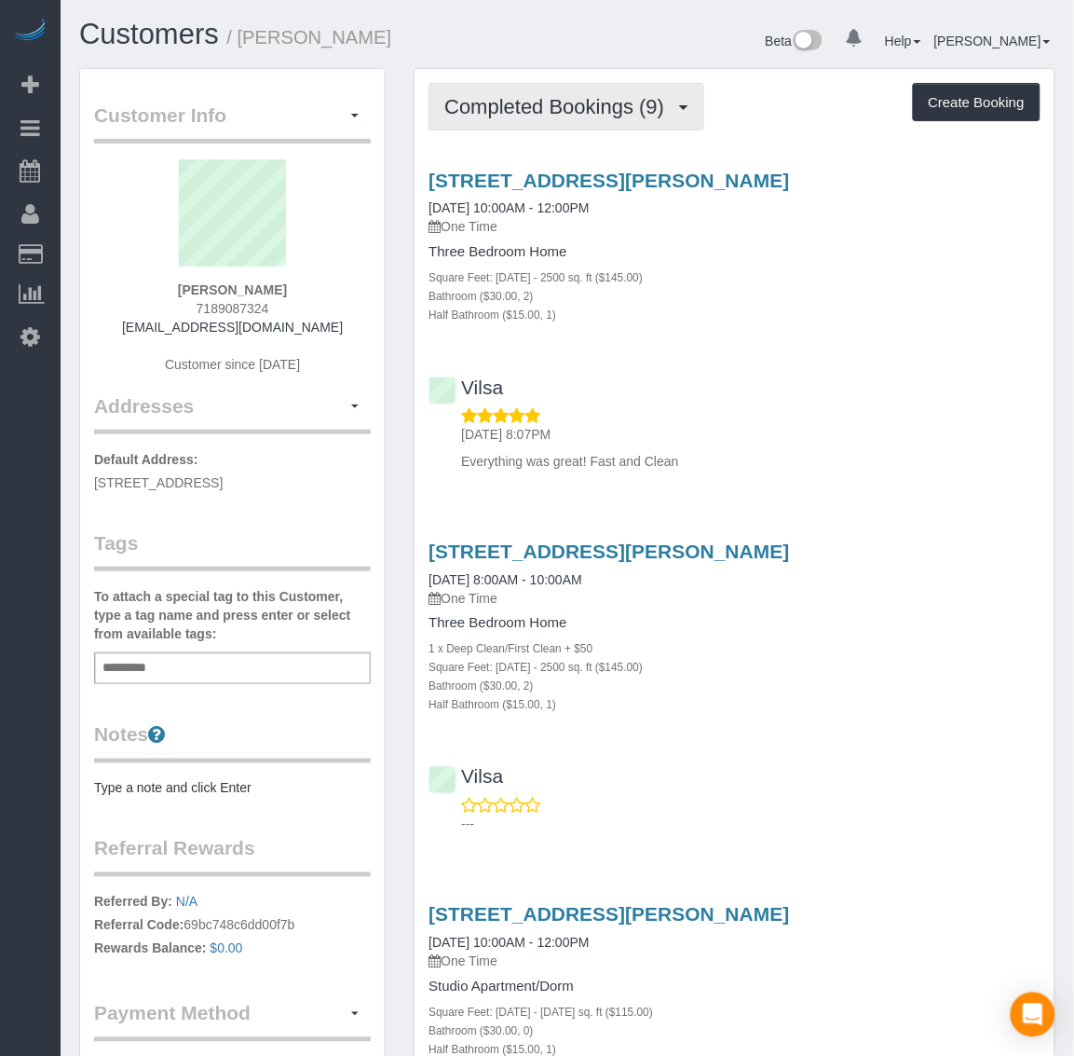
click at [550, 96] on span "Completed Bookings (9)" at bounding box center [558, 106] width 229 height 23
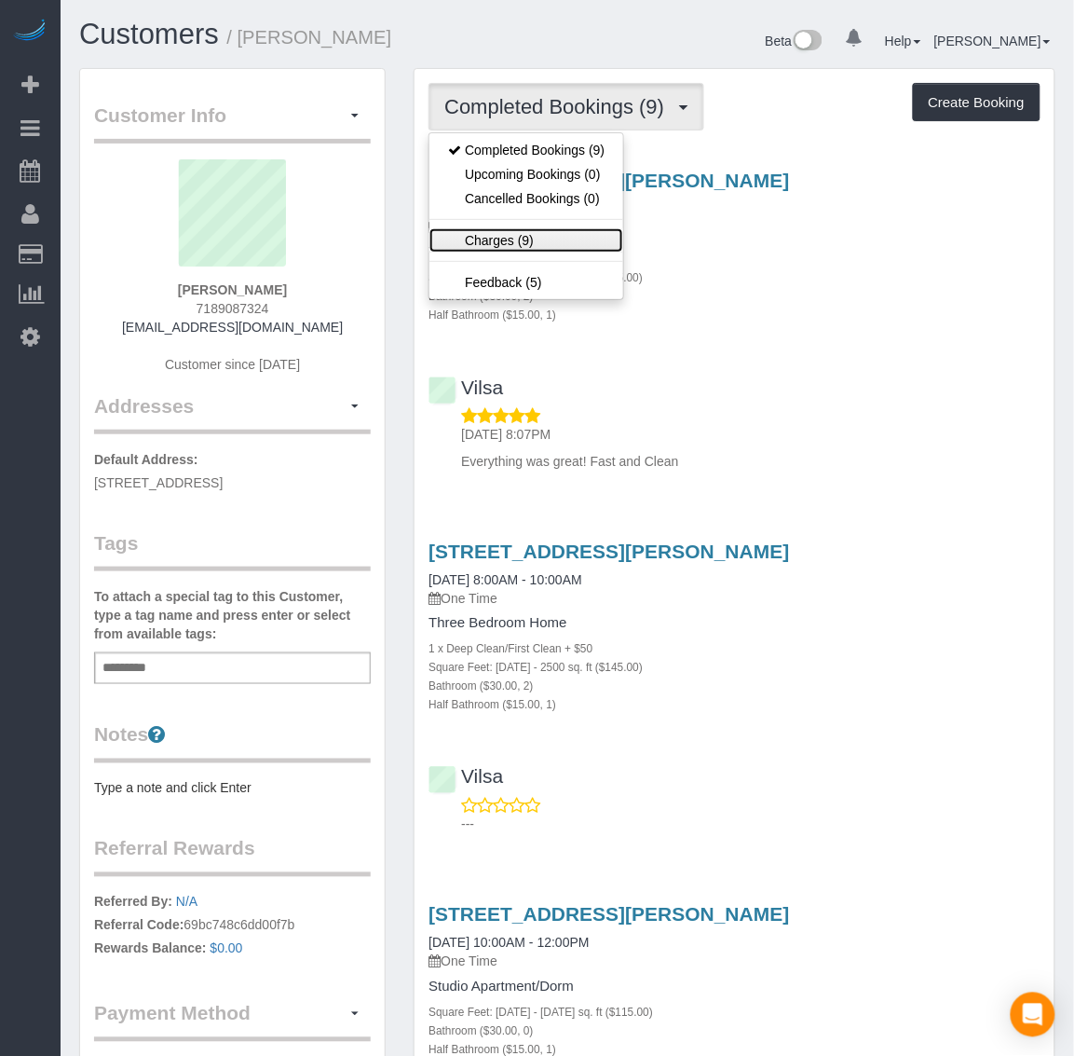
click at [513, 240] on link "Charges (9)" at bounding box center [526, 240] width 194 height 24
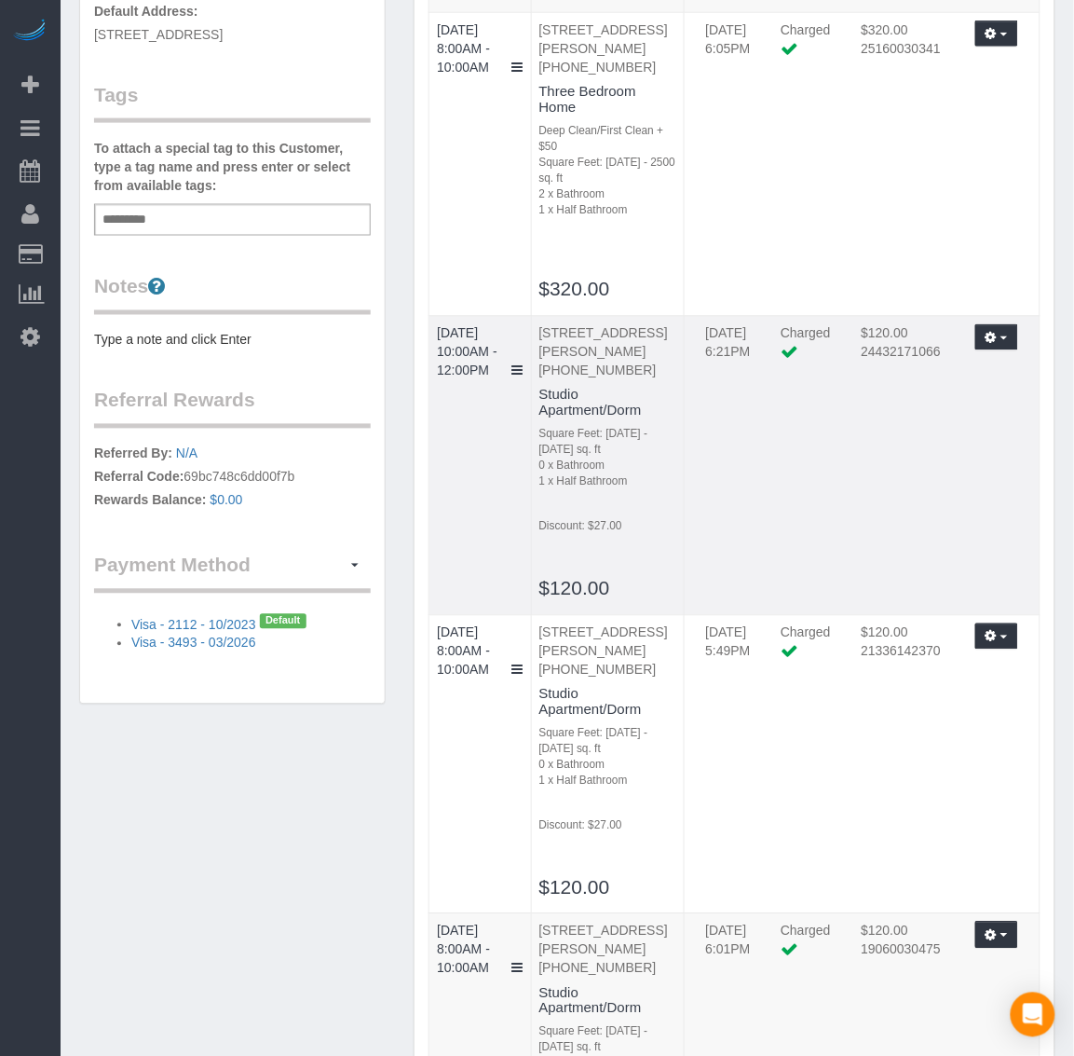
scroll to position [466, 0]
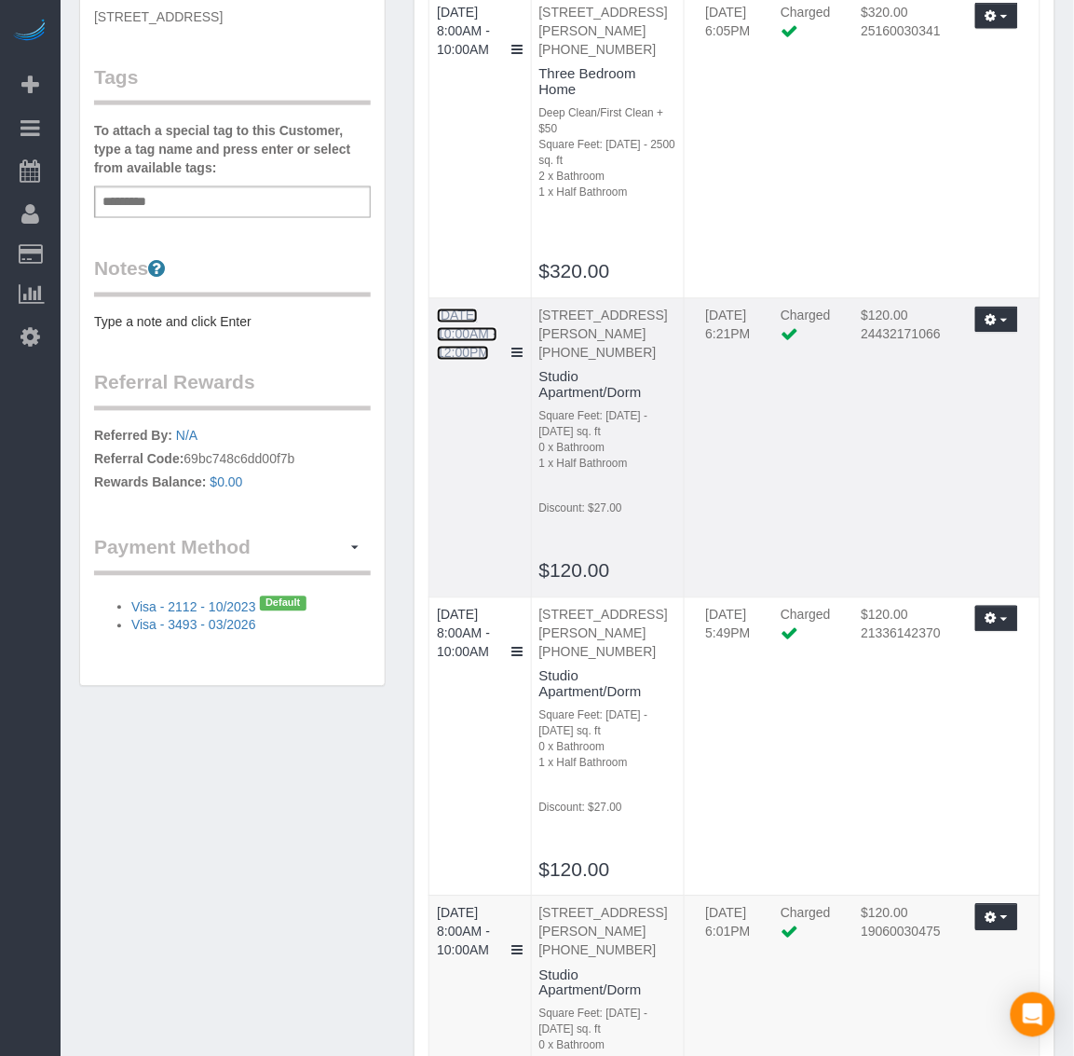
click at [464, 349] on link "06/12/2025 10:00AM - 12:00PM" at bounding box center [467, 334] width 61 height 52
click at [484, 356] on link "06/12/2025 10:00AM - 12:00PM" at bounding box center [467, 334] width 61 height 52
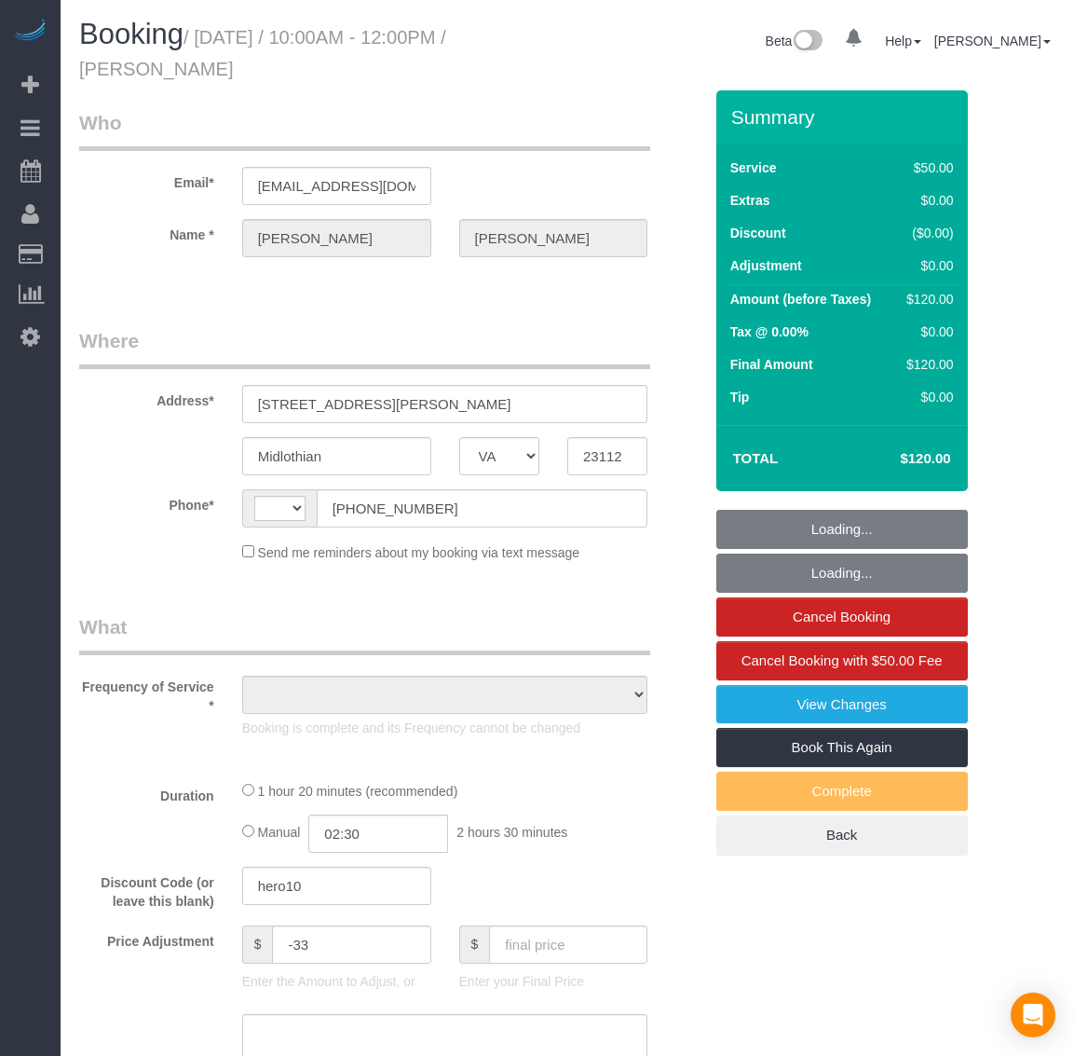
select select "VA"
select select "number:3"
select select "number:23"
select select "string:[GEOGRAPHIC_DATA]"
select select "object:824"
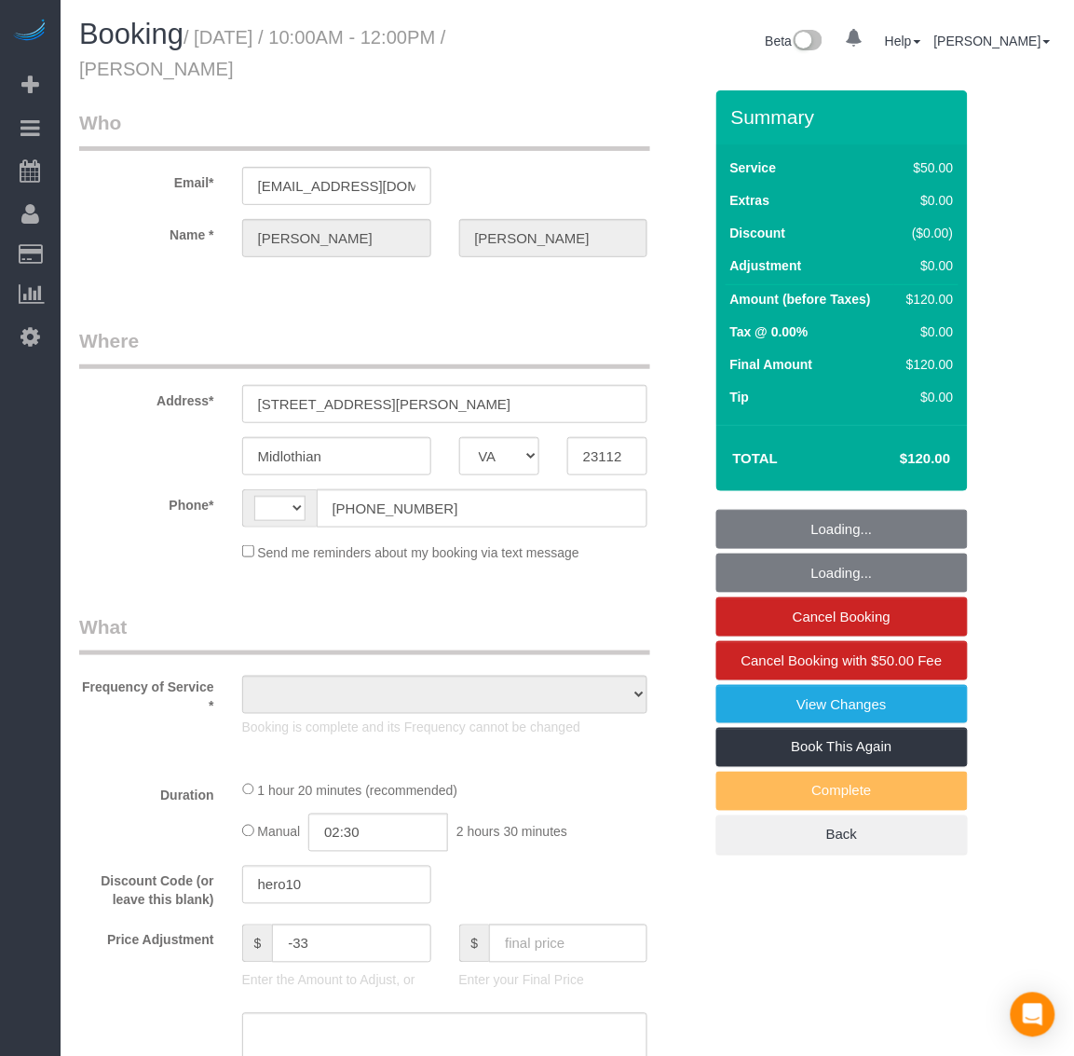
select select "string:fspay-60a8e2c9-6694-499c-812d-dc4ccfefaceb"
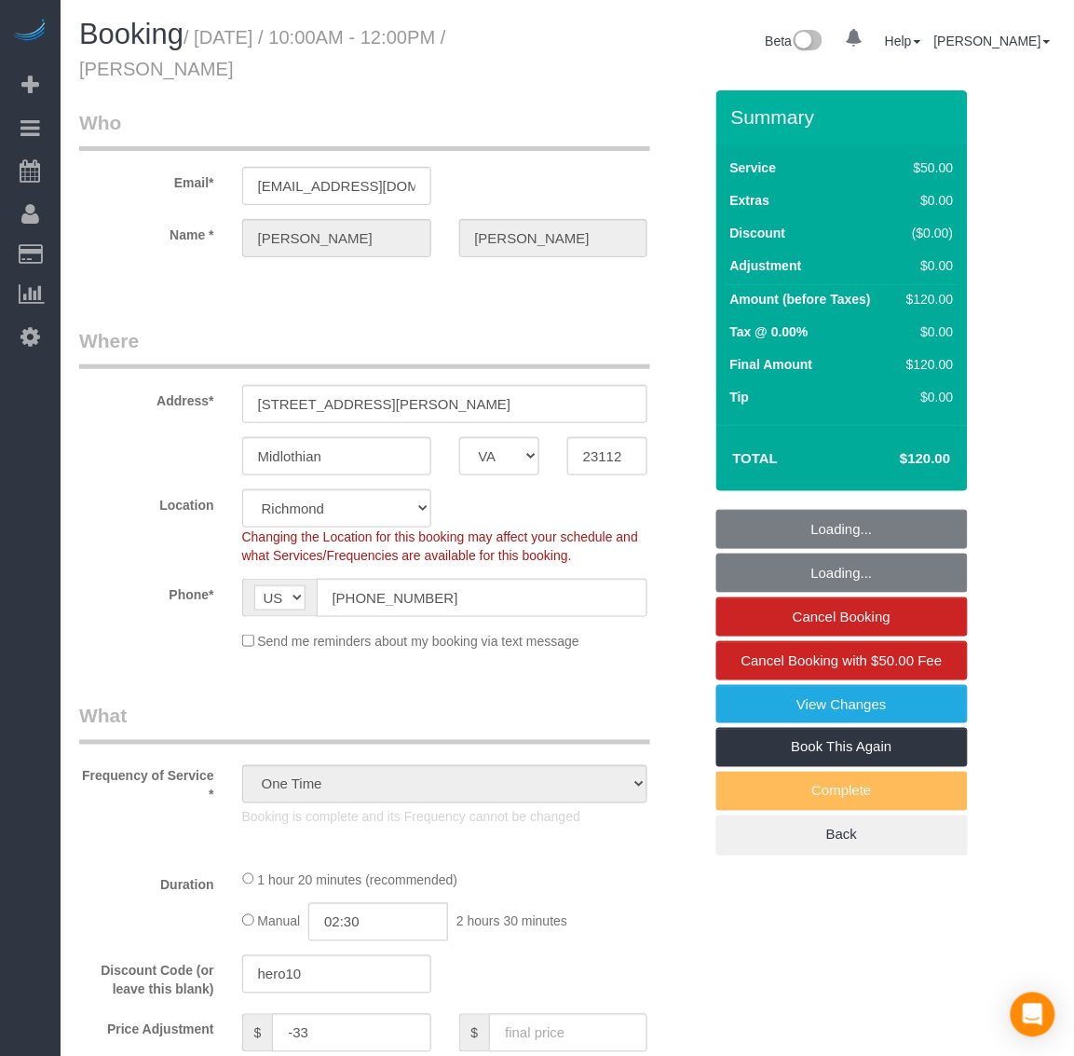
select select "1501"
select select "1"
select select "spot1"
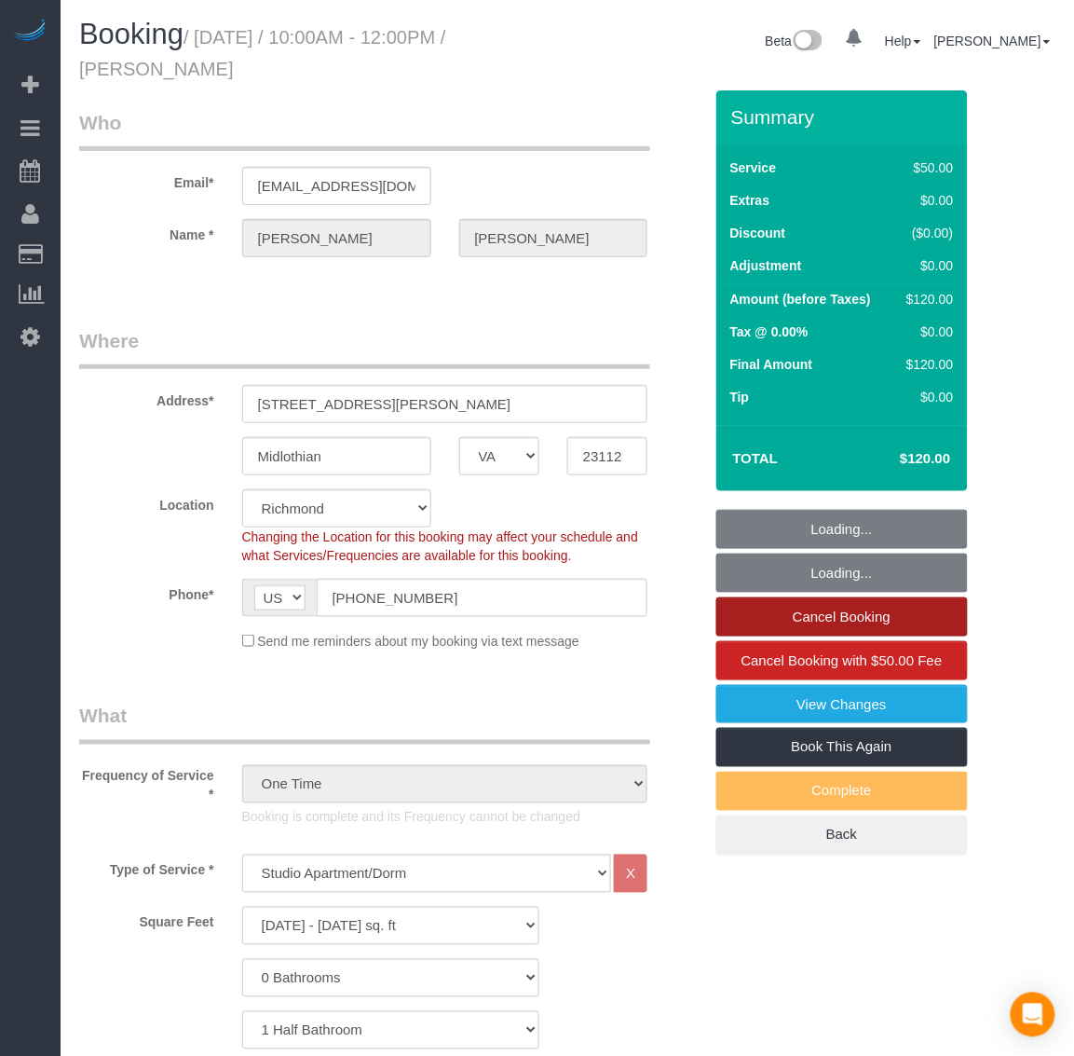
select select "object:1031"
select select "1501"
select select "1"
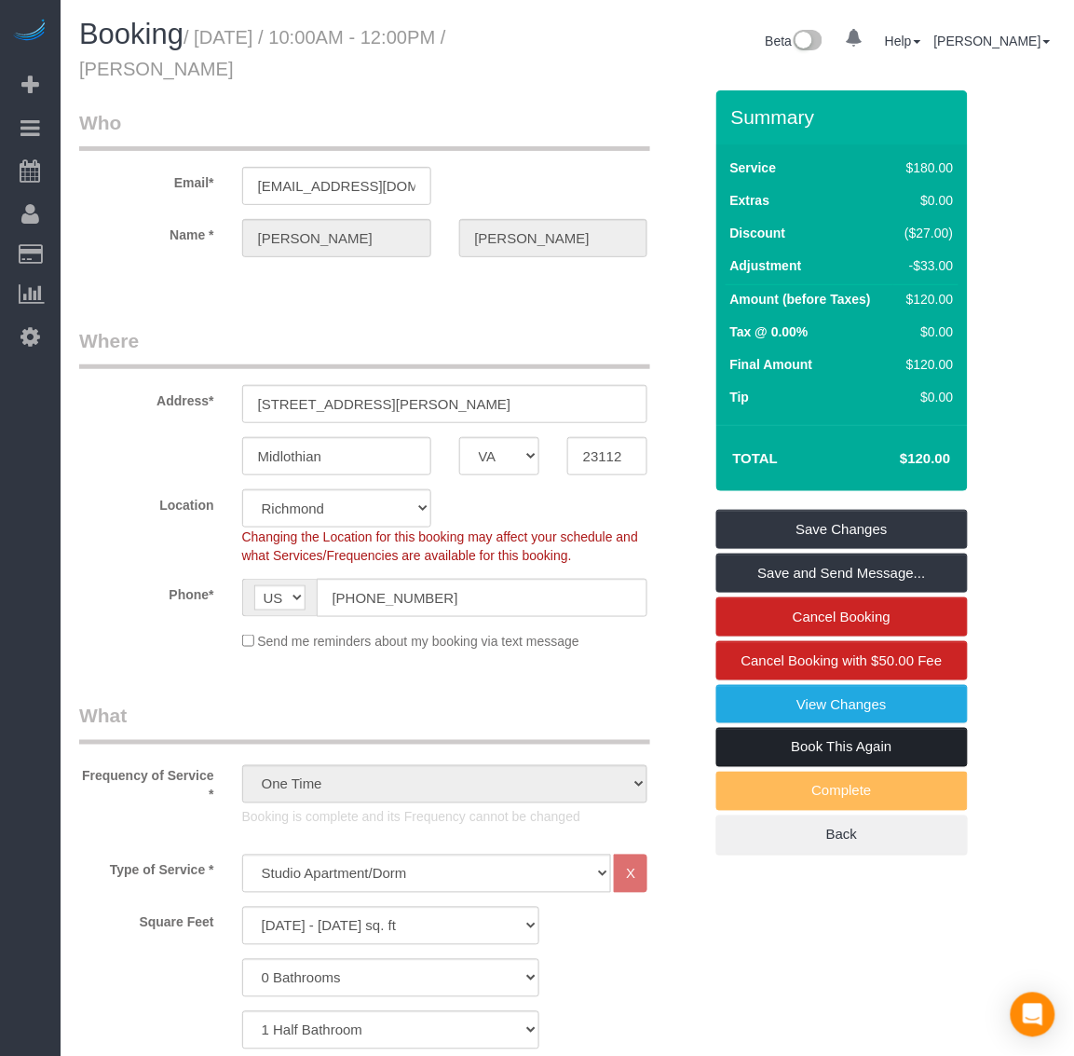
click at [811, 756] on link "Book This Again" at bounding box center [842, 747] width 252 height 39
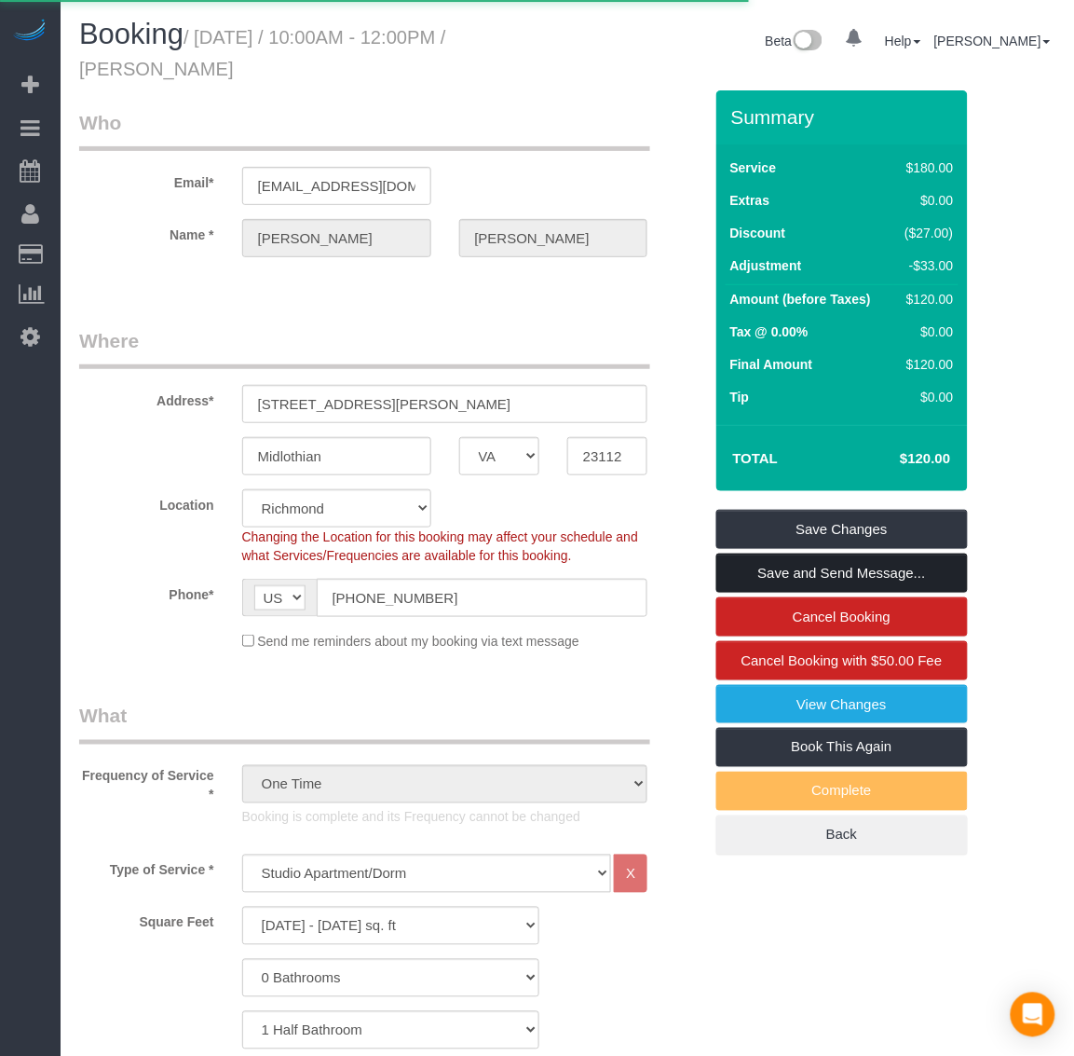
select select "VA"
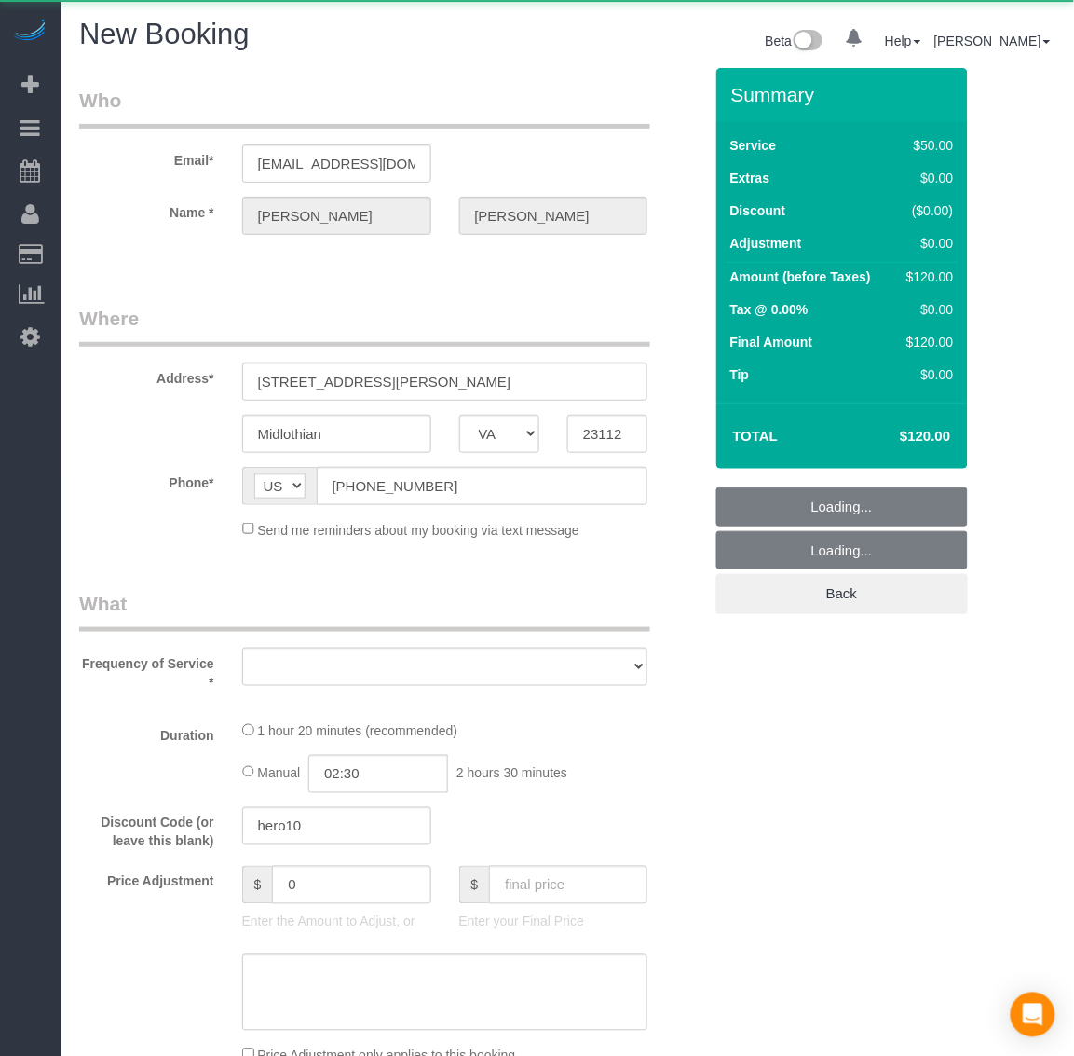
select select "string:fspay-60a8e2c9-6694-499c-812d-dc4ccfefaceb"
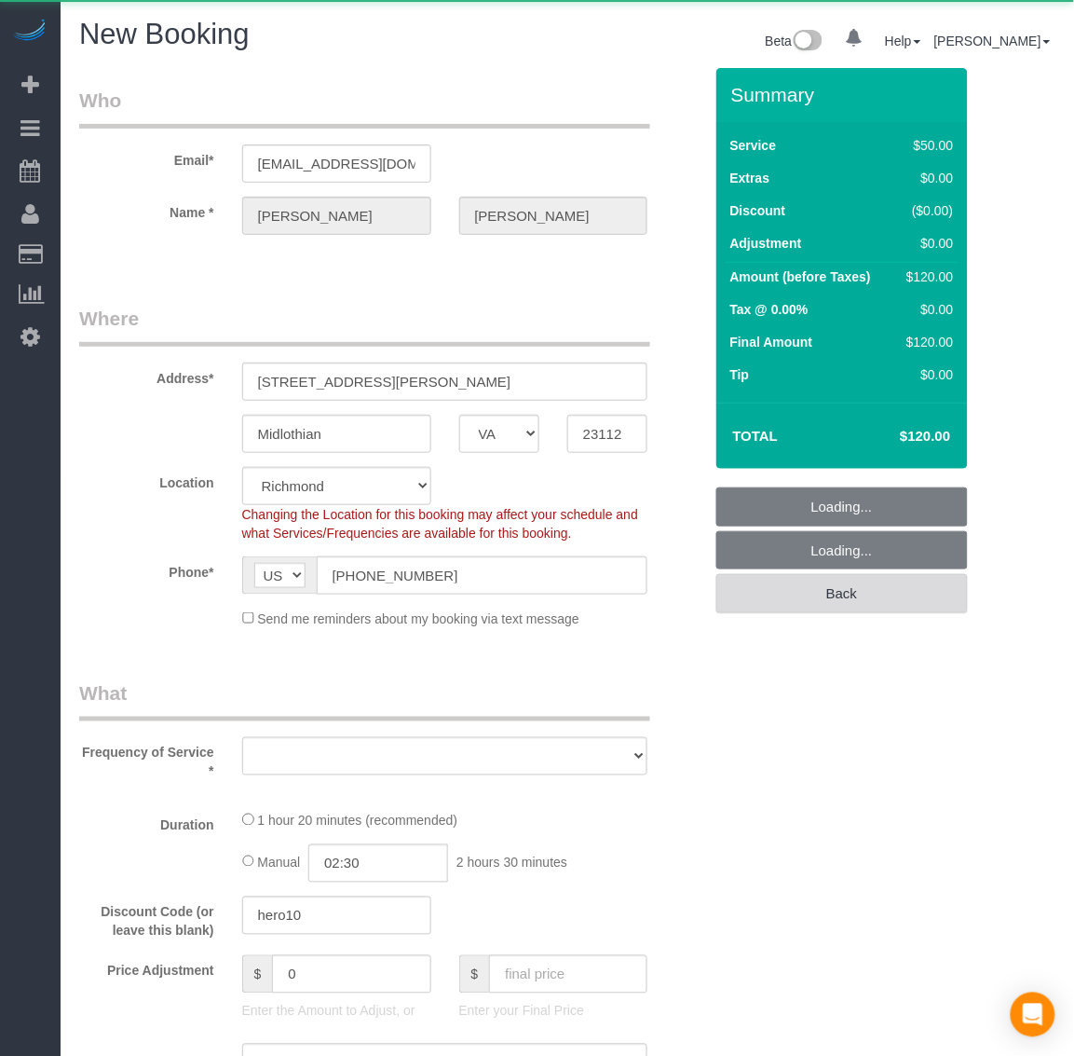
select select "object:1590"
select select "number:3"
select select "object:1631"
select select "1501"
select select "1"
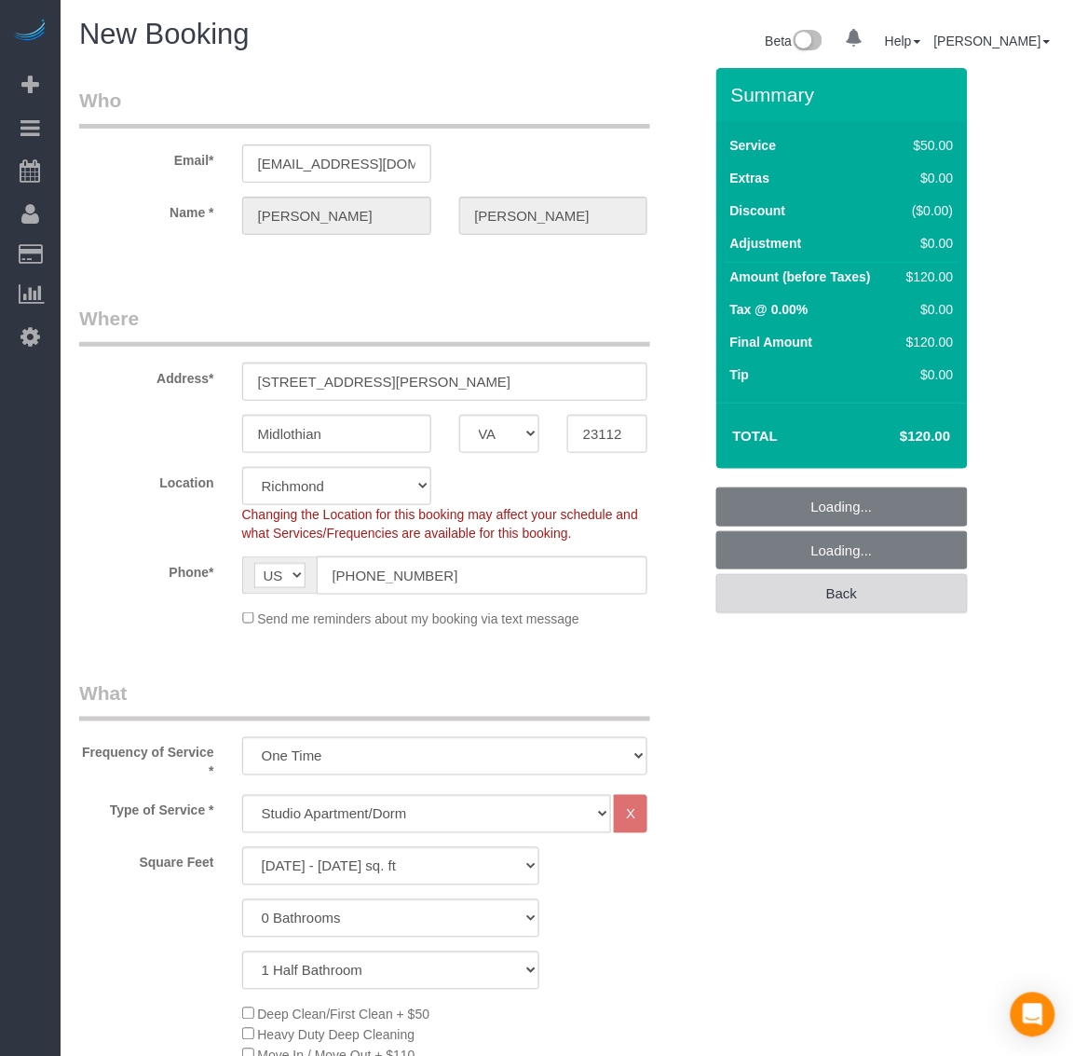
select select "1501"
select select "1"
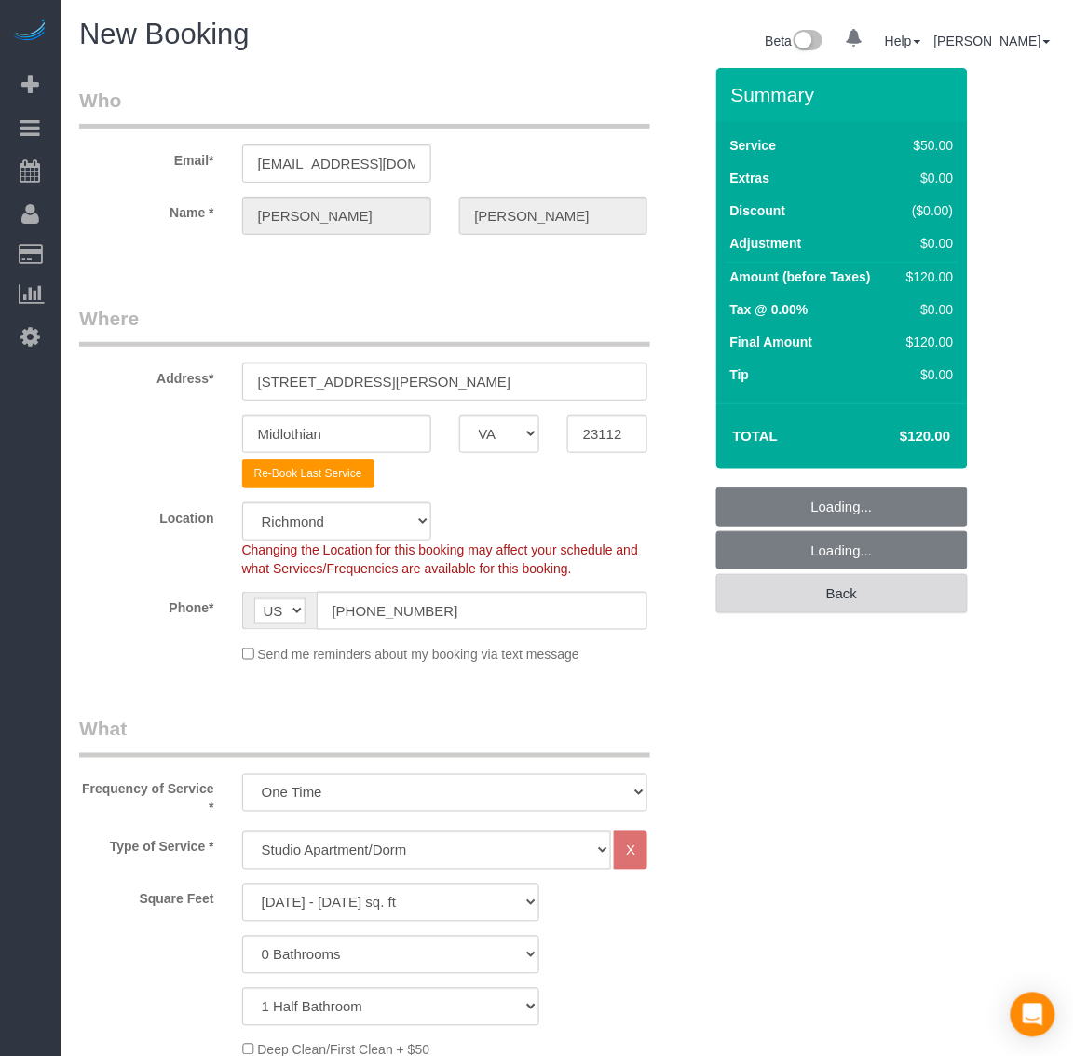
select select "object:1892"
select select "1501"
select select "1"
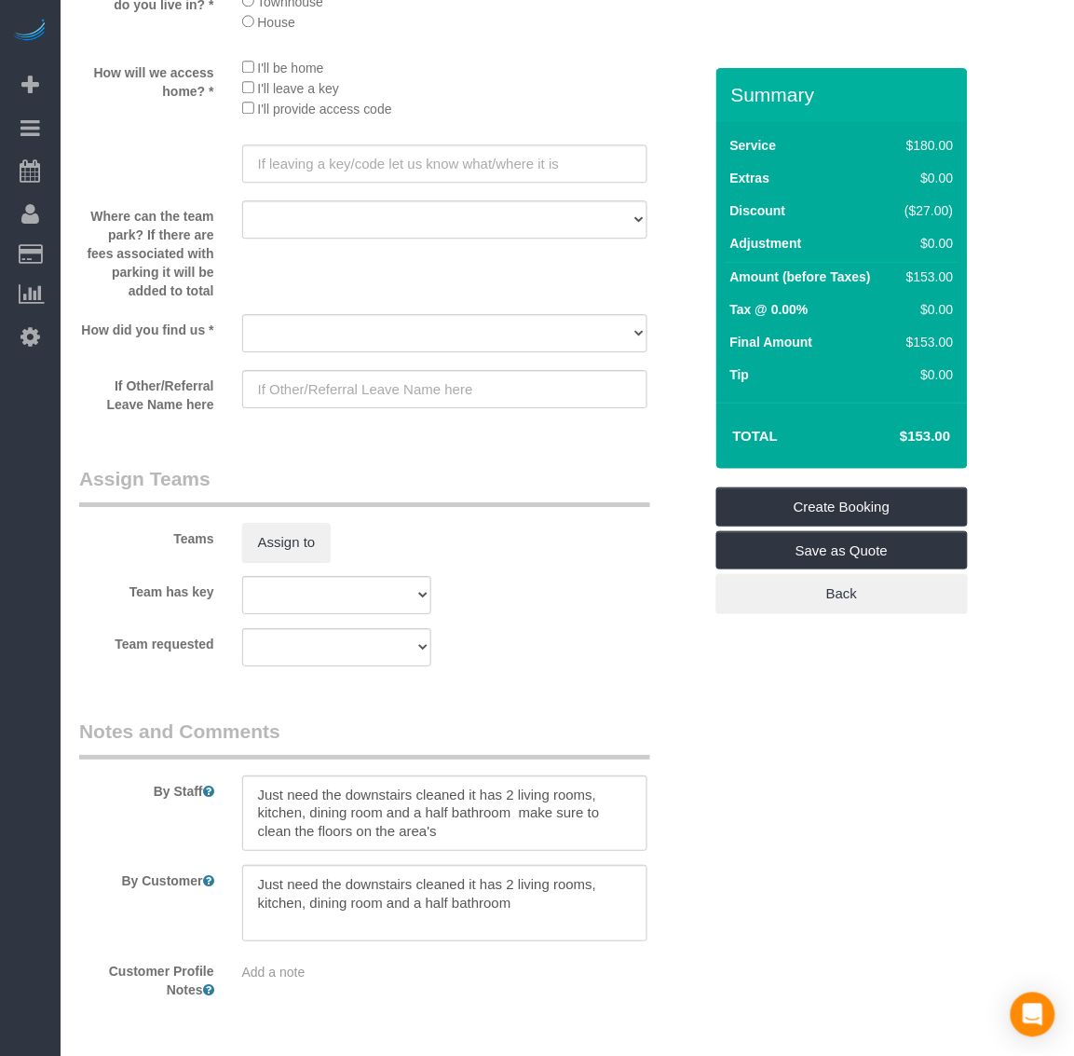
scroll to position [2430, 0]
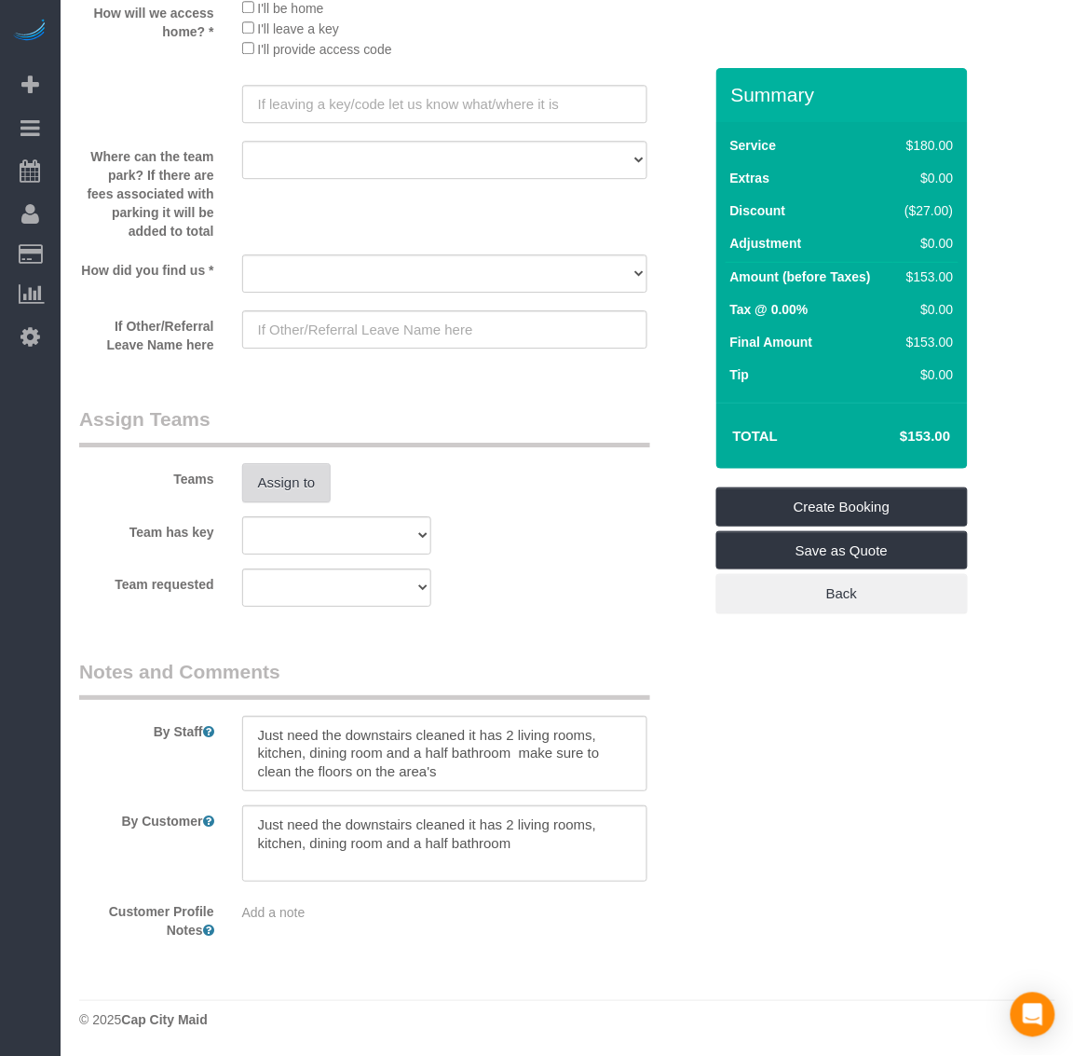
click at [299, 496] on button "Assign to" at bounding box center [286, 482] width 89 height 39
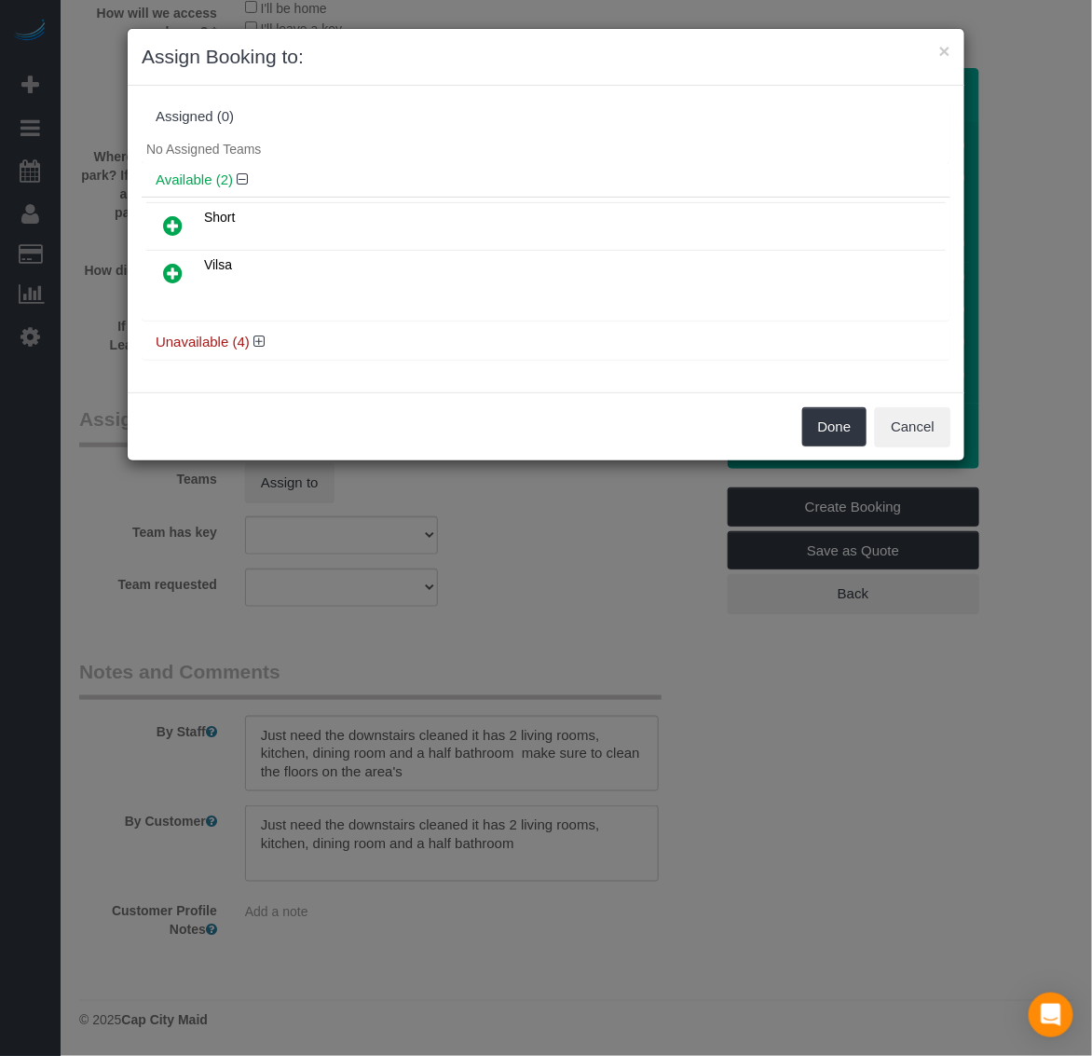
click at [173, 275] on icon at bounding box center [173, 273] width 20 height 22
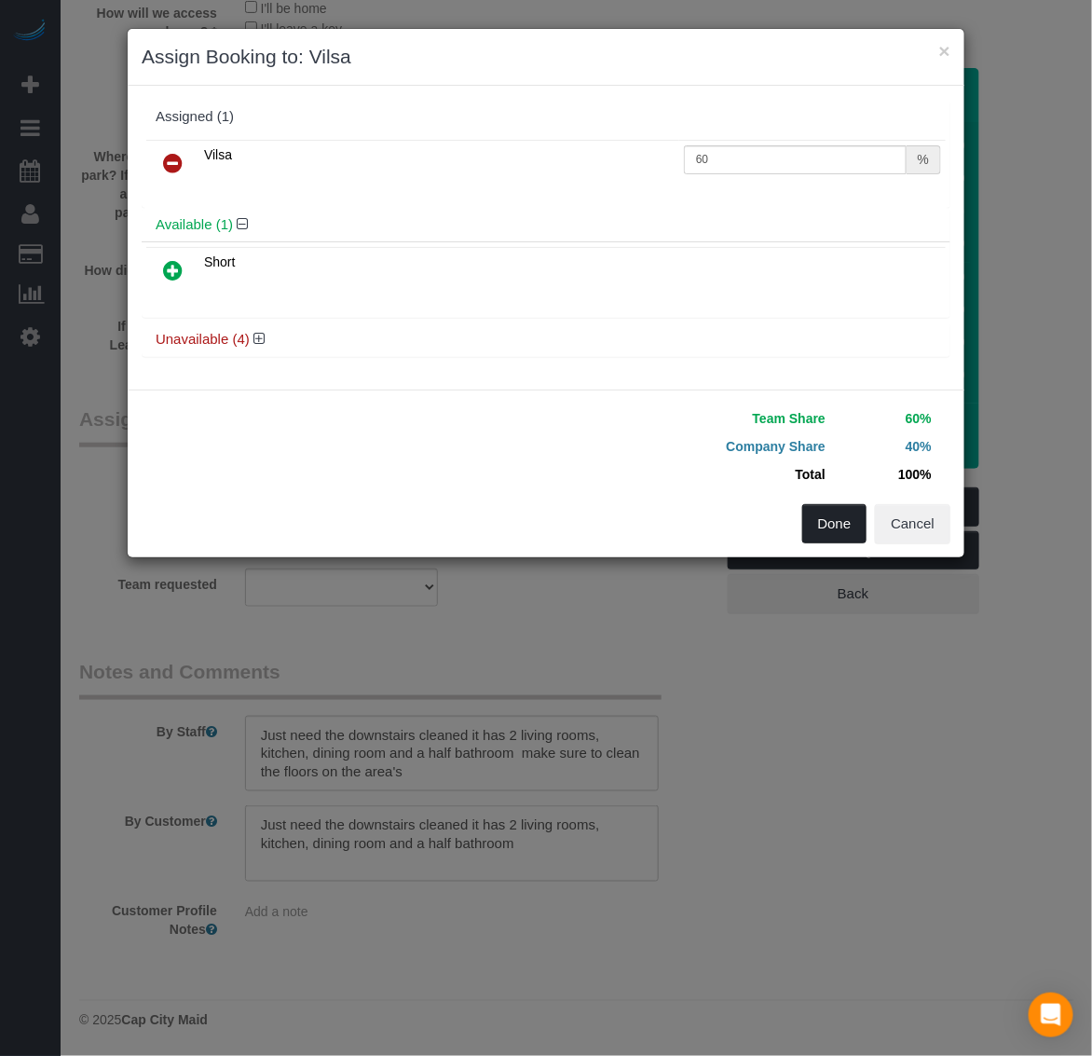
click at [855, 531] on button "Done" at bounding box center [834, 523] width 65 height 39
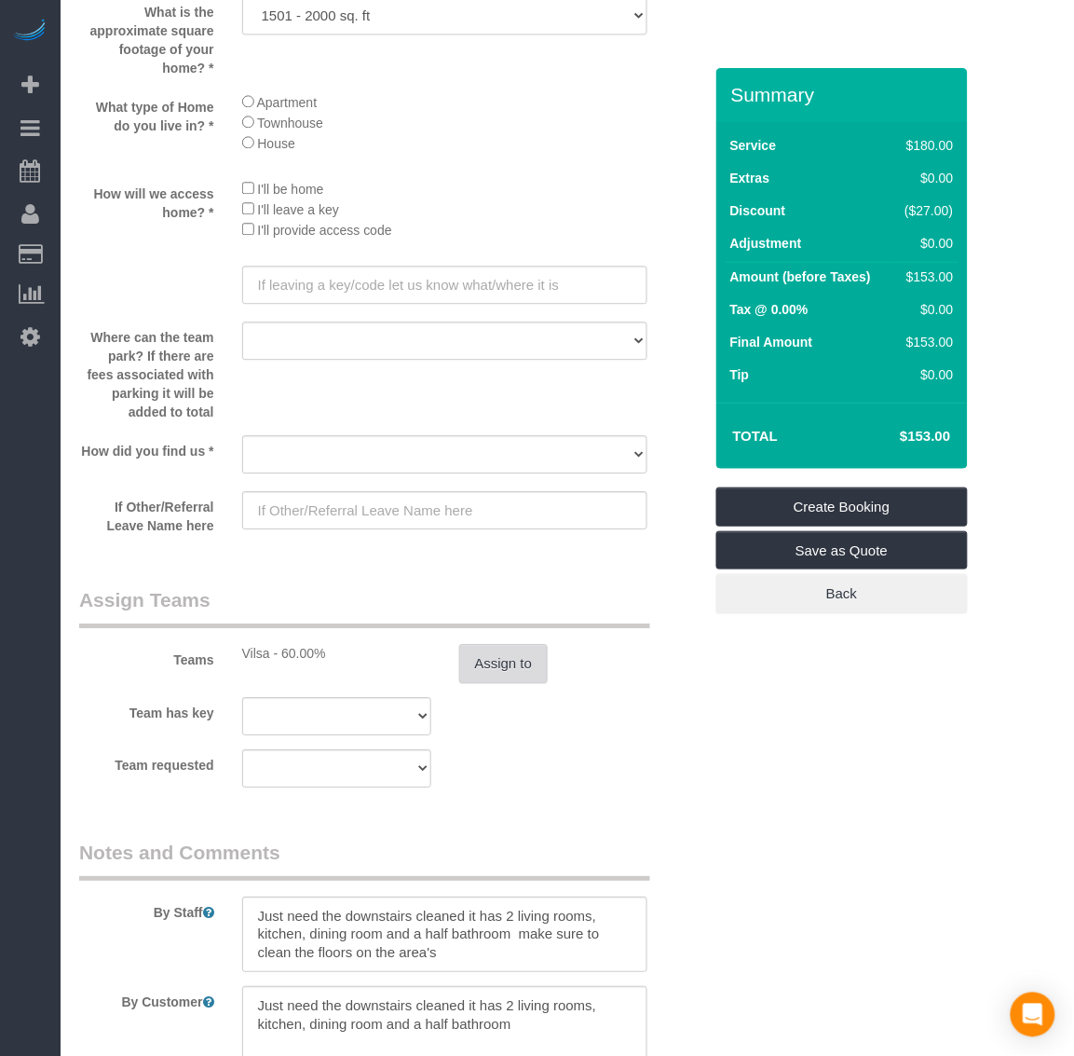
scroll to position [1964, 0]
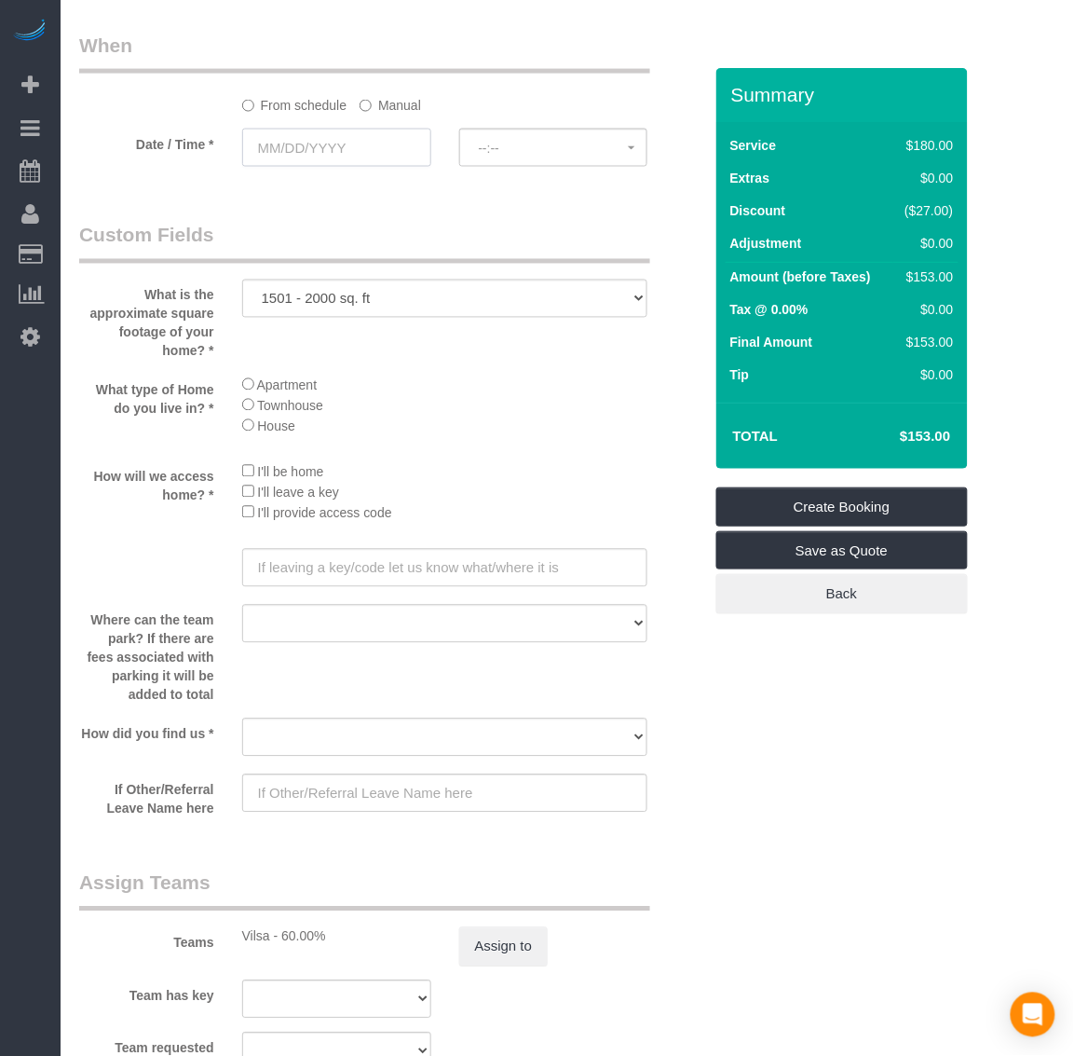
click at [374, 156] on input "text" at bounding box center [336, 148] width 189 height 38
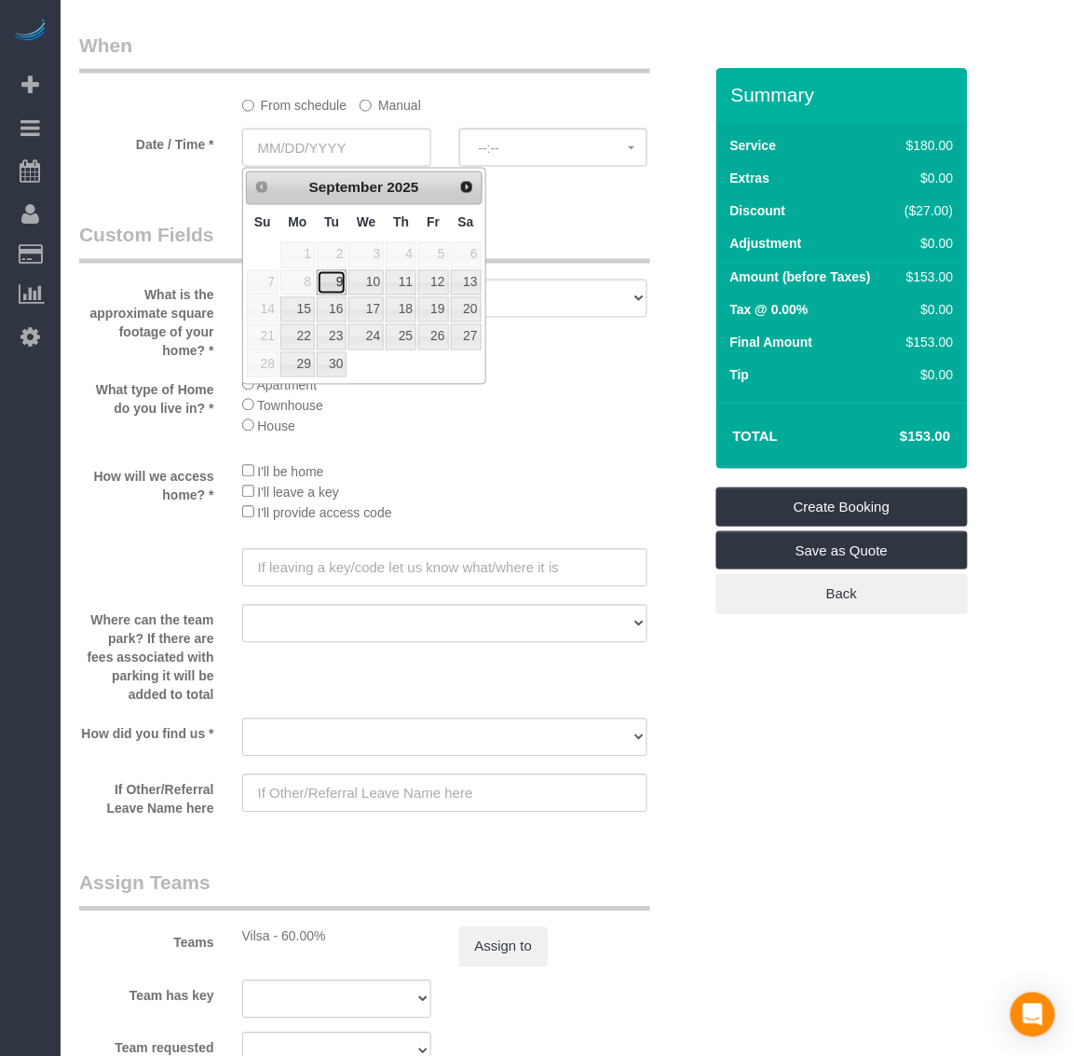
click at [337, 281] on link "9" at bounding box center [332, 282] width 30 height 25
type input "[DATE]"
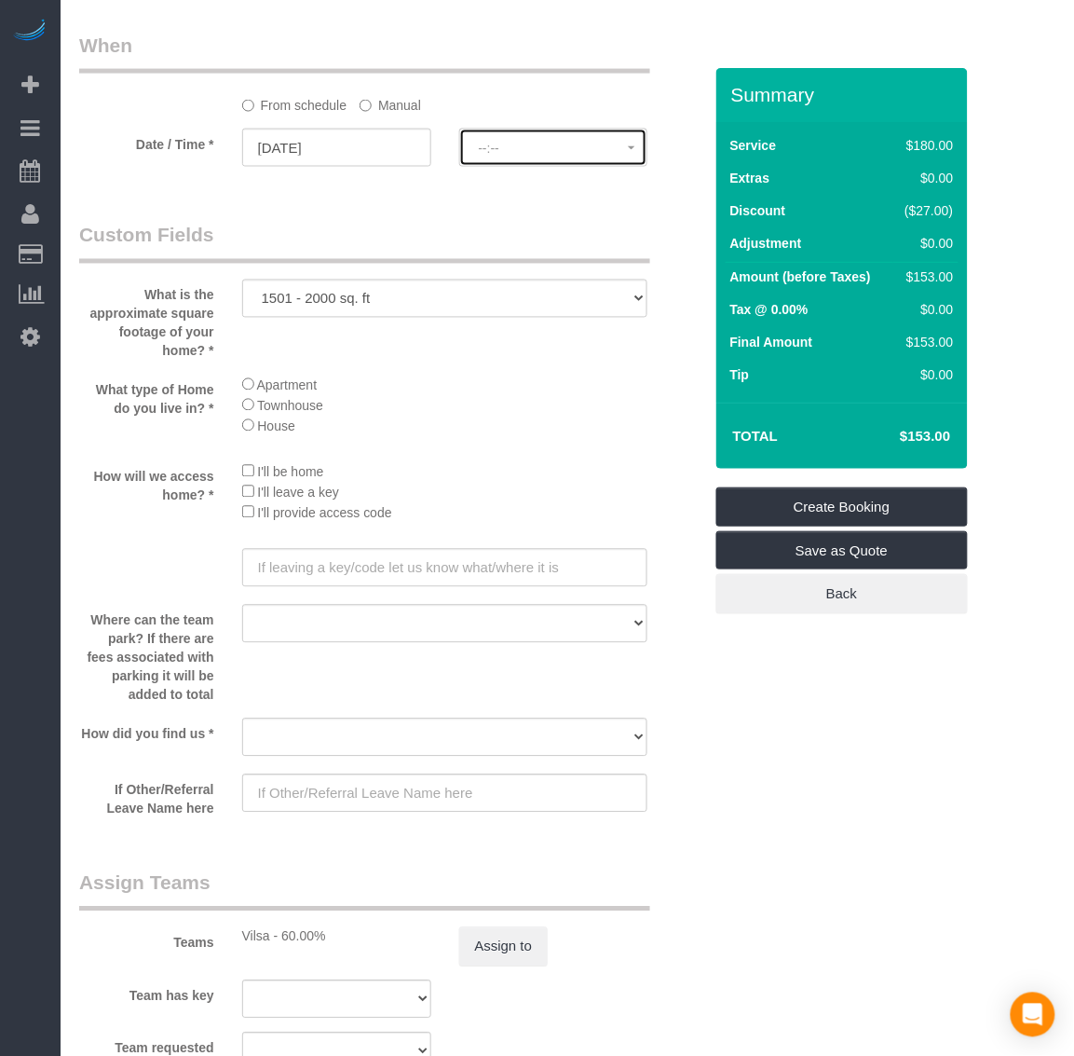
click at [526, 152] on span "--:--" at bounding box center [554, 148] width 150 height 15
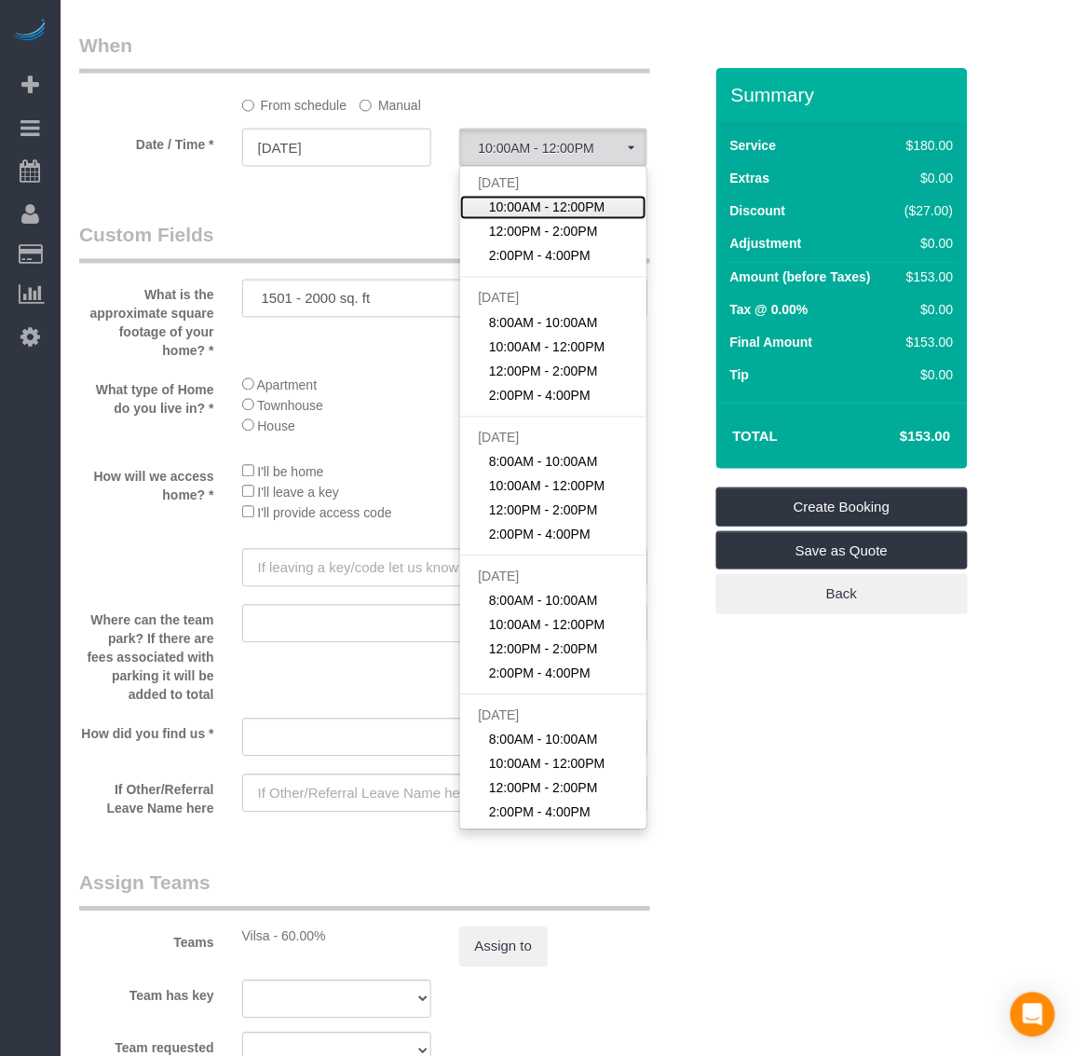
click at [538, 214] on span "10:00AM - 12:00PM" at bounding box center [547, 207] width 116 height 19
select select "spot11"
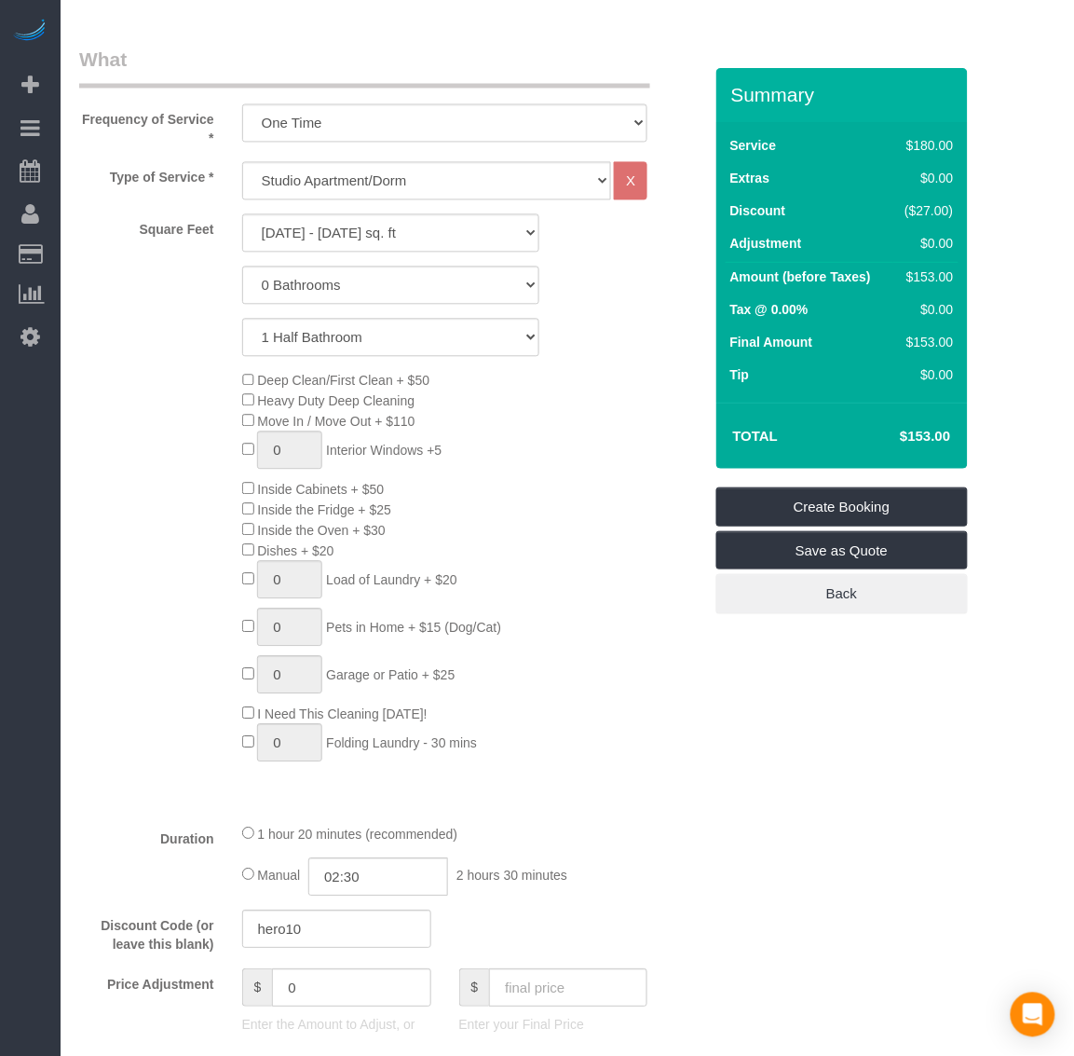
scroll to position [683, 0]
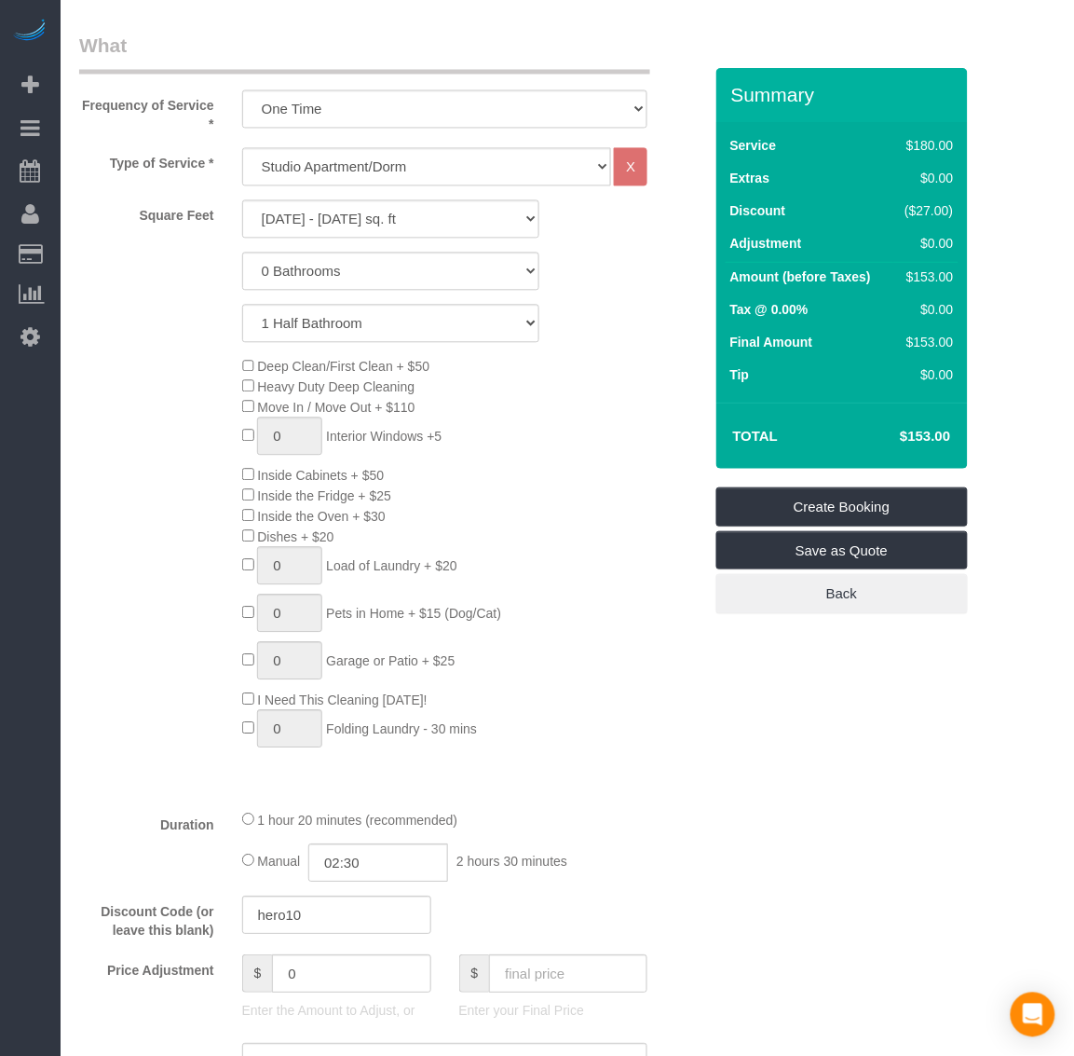
drag, startPoint x: 682, startPoint y: 729, endPoint x: 636, endPoint y: 720, distance: 46.6
click at [634, 748] on div "Deep Clean/First Clean + $50 Heavy Duty Deep Cleaning Move In / Move Out + $110…" at bounding box center [472, 557] width 488 height 401
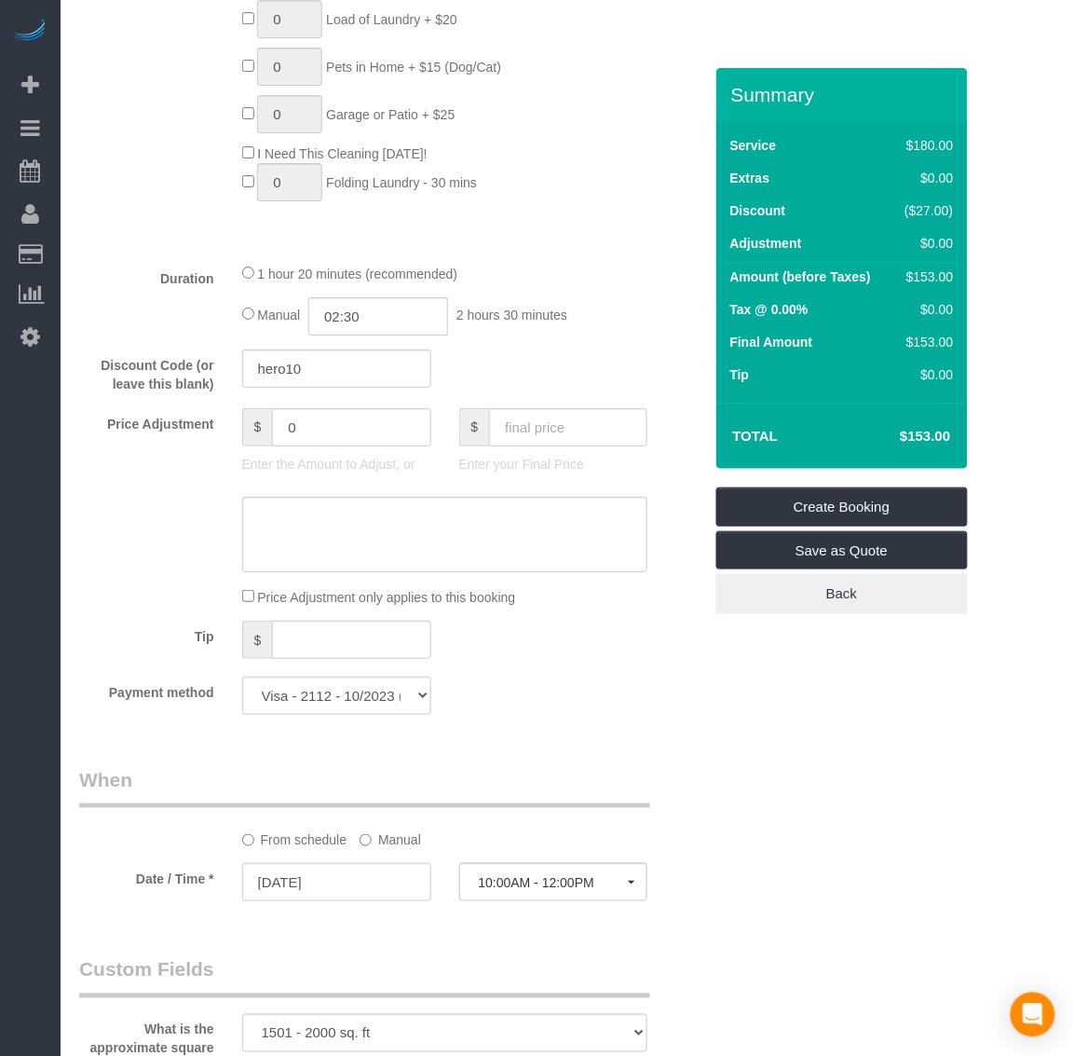
scroll to position [1265, 0]
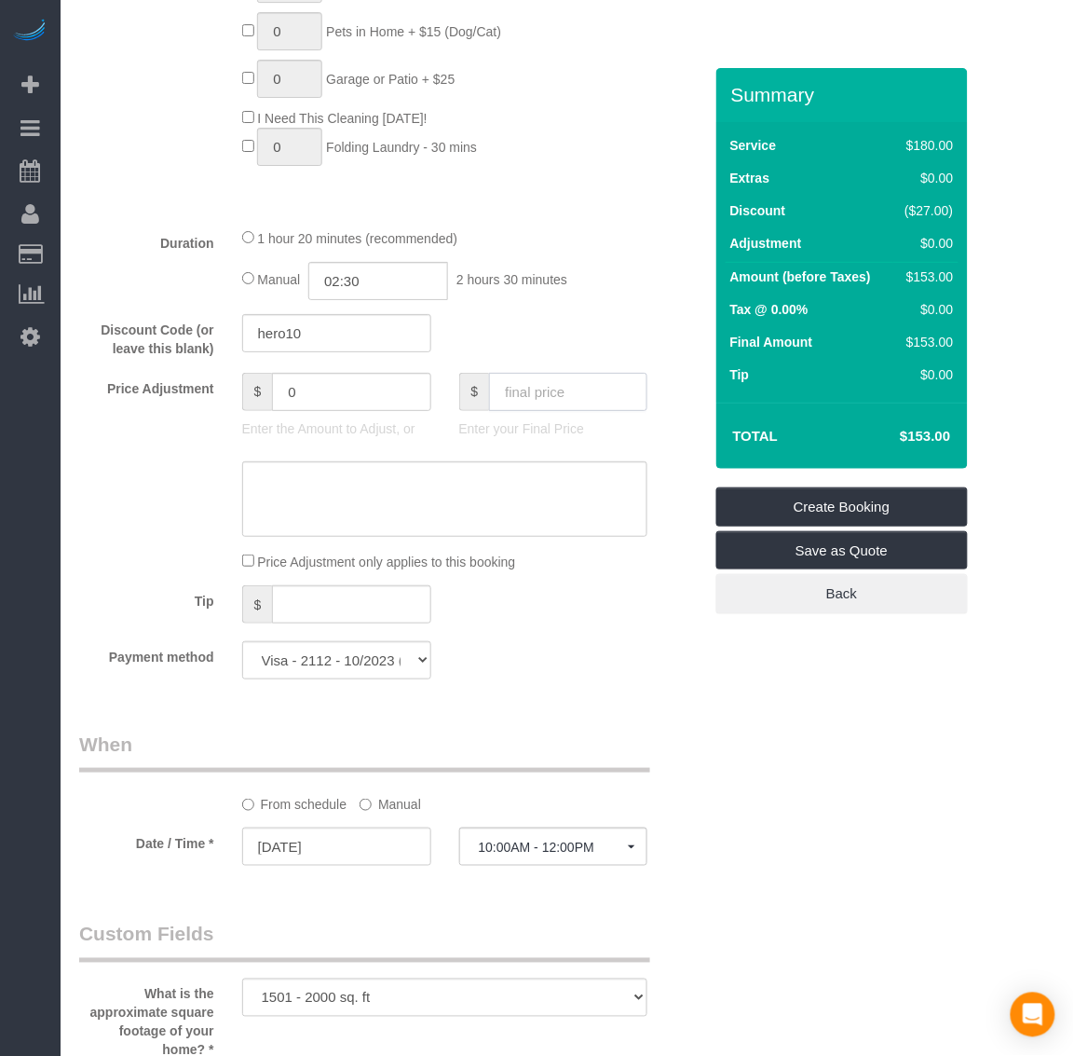
click at [565, 396] on input "text" at bounding box center [568, 392] width 158 height 38
type input "120"
type input "-33"
click at [845, 924] on div "Who Email* [EMAIL_ADDRESS][DOMAIN_NAME] Name * [GEOGRAPHIC_DATA][PERSON_NAME][G…" at bounding box center [567, 478] width 976 height 3351
click at [785, 503] on link "Create Booking" at bounding box center [842, 506] width 252 height 39
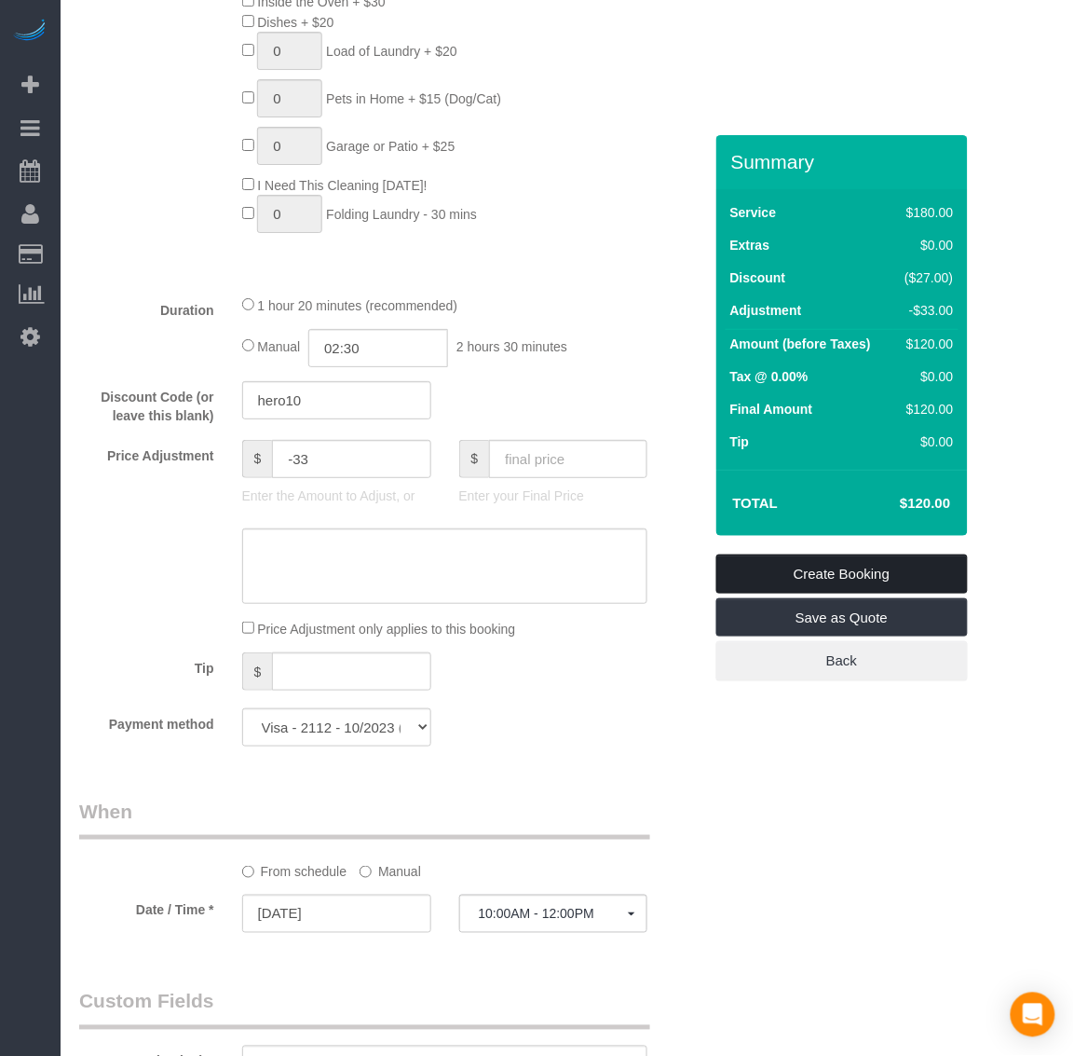
scroll to position [2255, 0]
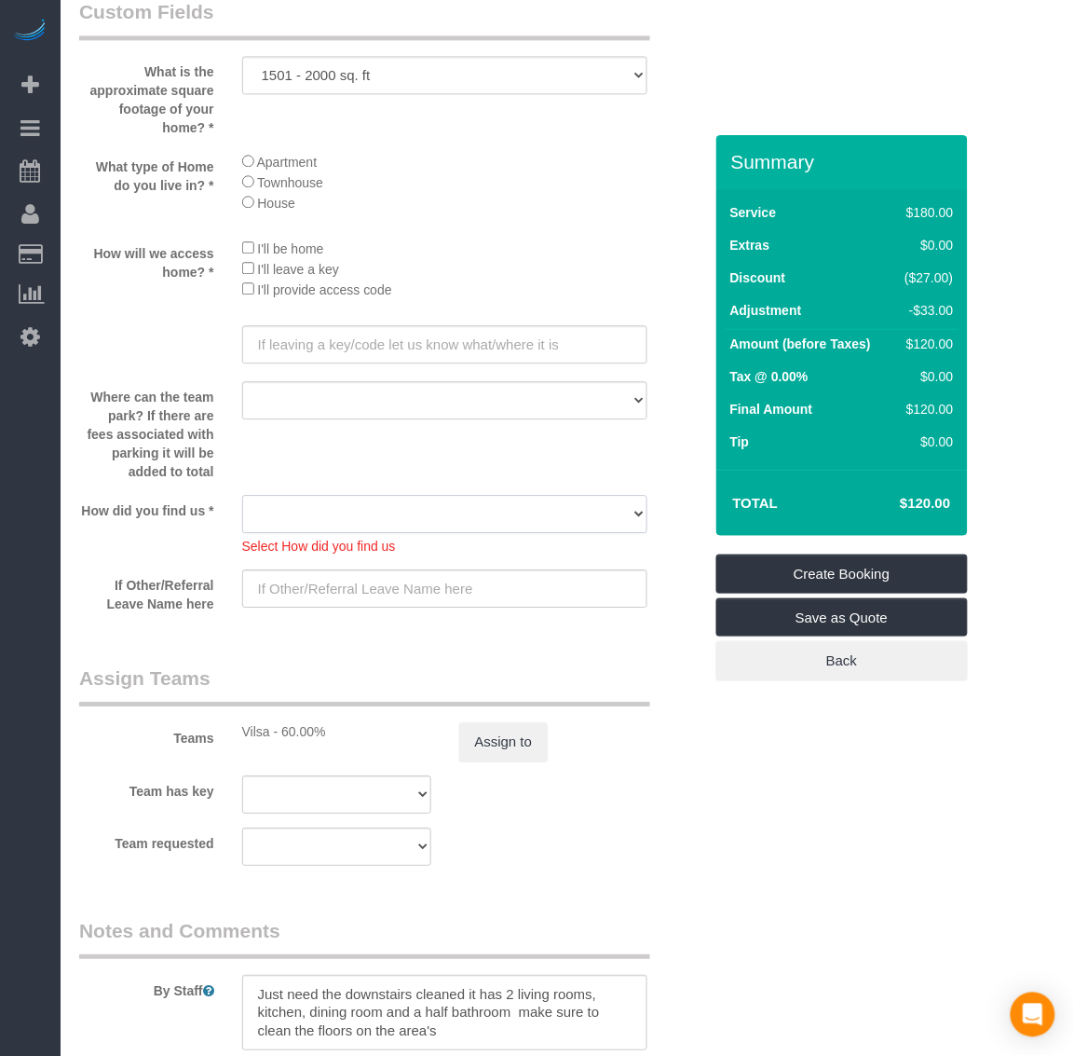
click at [498, 514] on select "Yelp Google Twitter Instagram Nextdoor Facebook Returning Customer Craigslist R…" at bounding box center [445, 514] width 406 height 38
select select "number:42"
click at [242, 496] on select "Yelp Google Twitter Instagram Nextdoor Facebook Returning Customer Craigslist R…" at bounding box center [445, 514] width 406 height 38
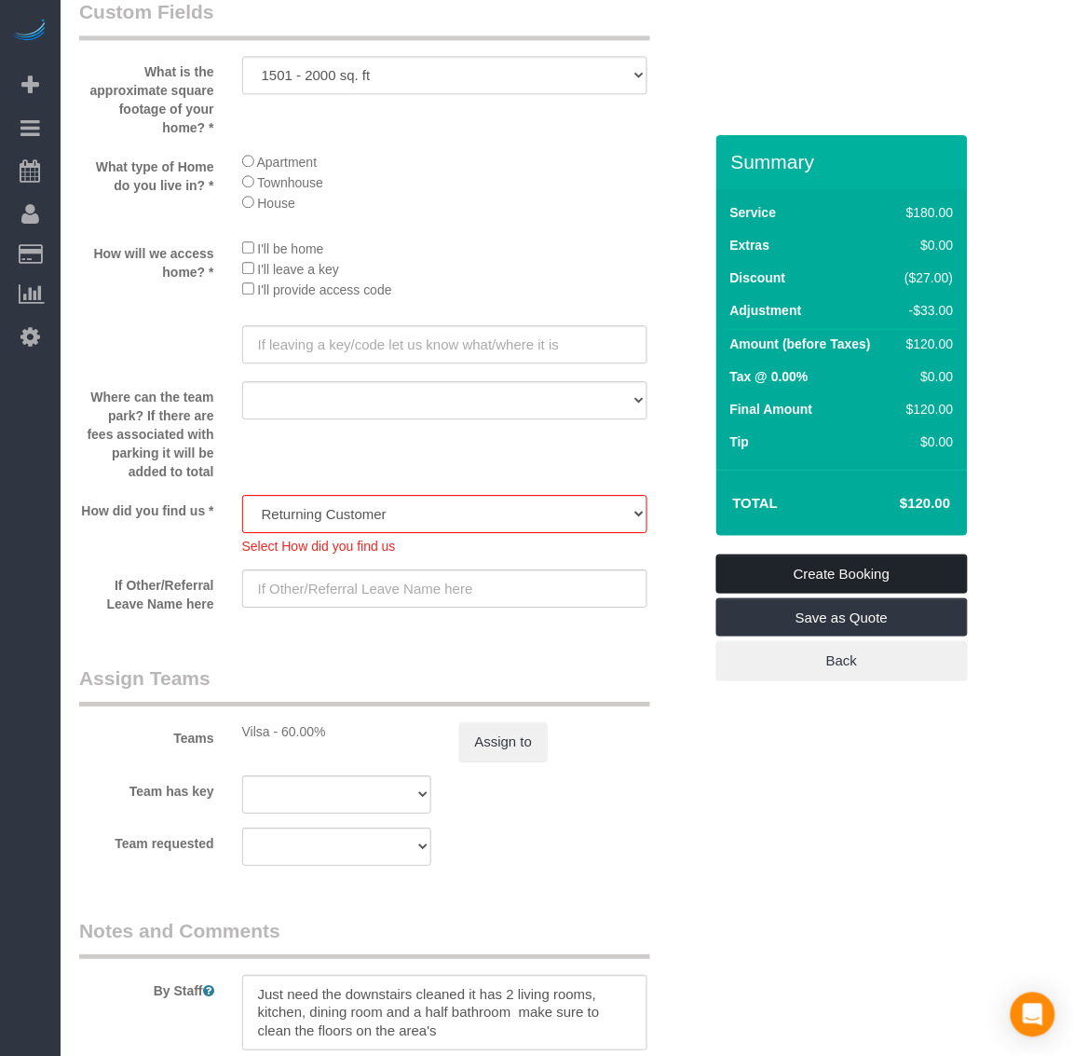
click at [879, 561] on link "Create Booking" at bounding box center [842, 573] width 252 height 39
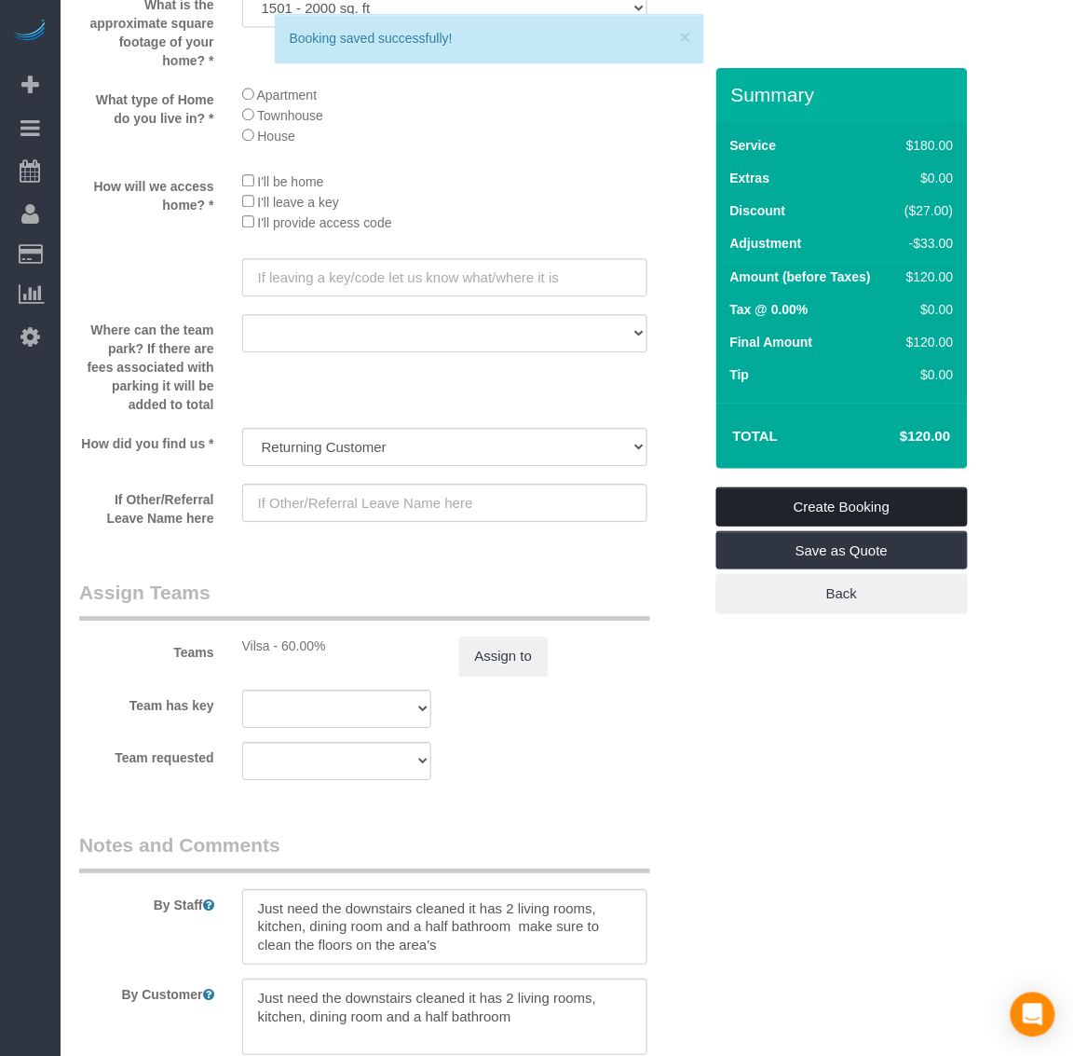
scroll to position [2187, 0]
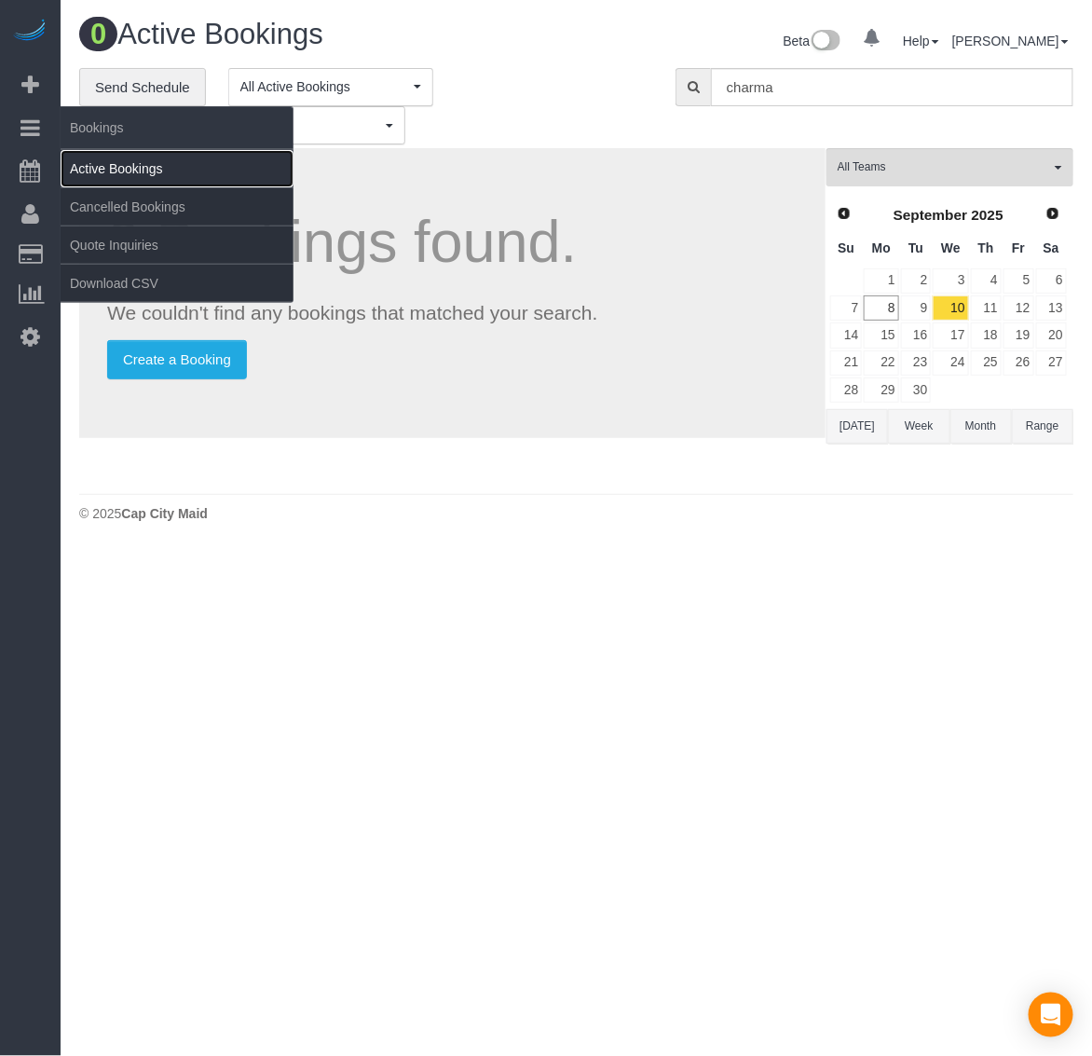
click at [132, 170] on link "Active Bookings" at bounding box center [177, 168] width 233 height 37
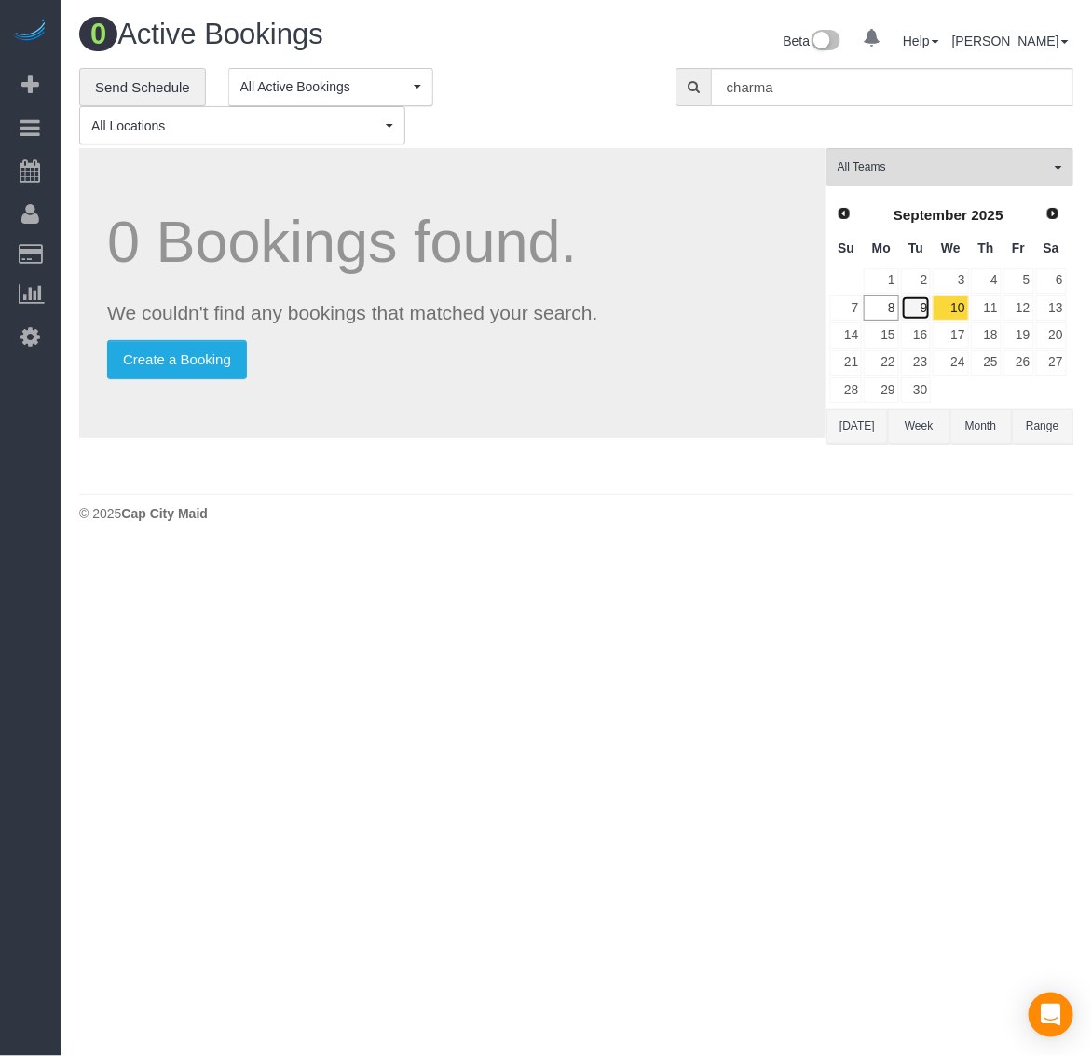
click at [929, 310] on link "9" at bounding box center [916, 307] width 31 height 25
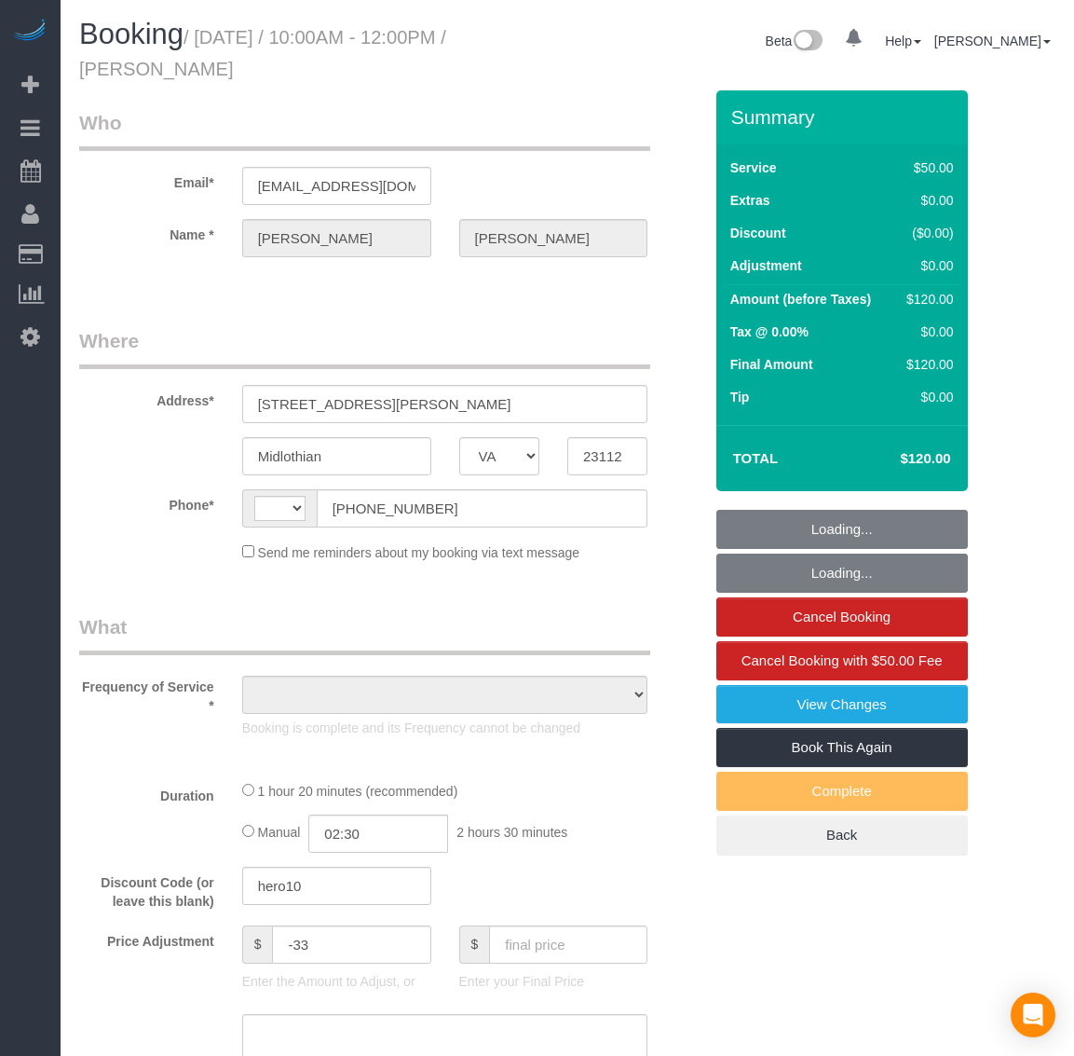
select select "VA"
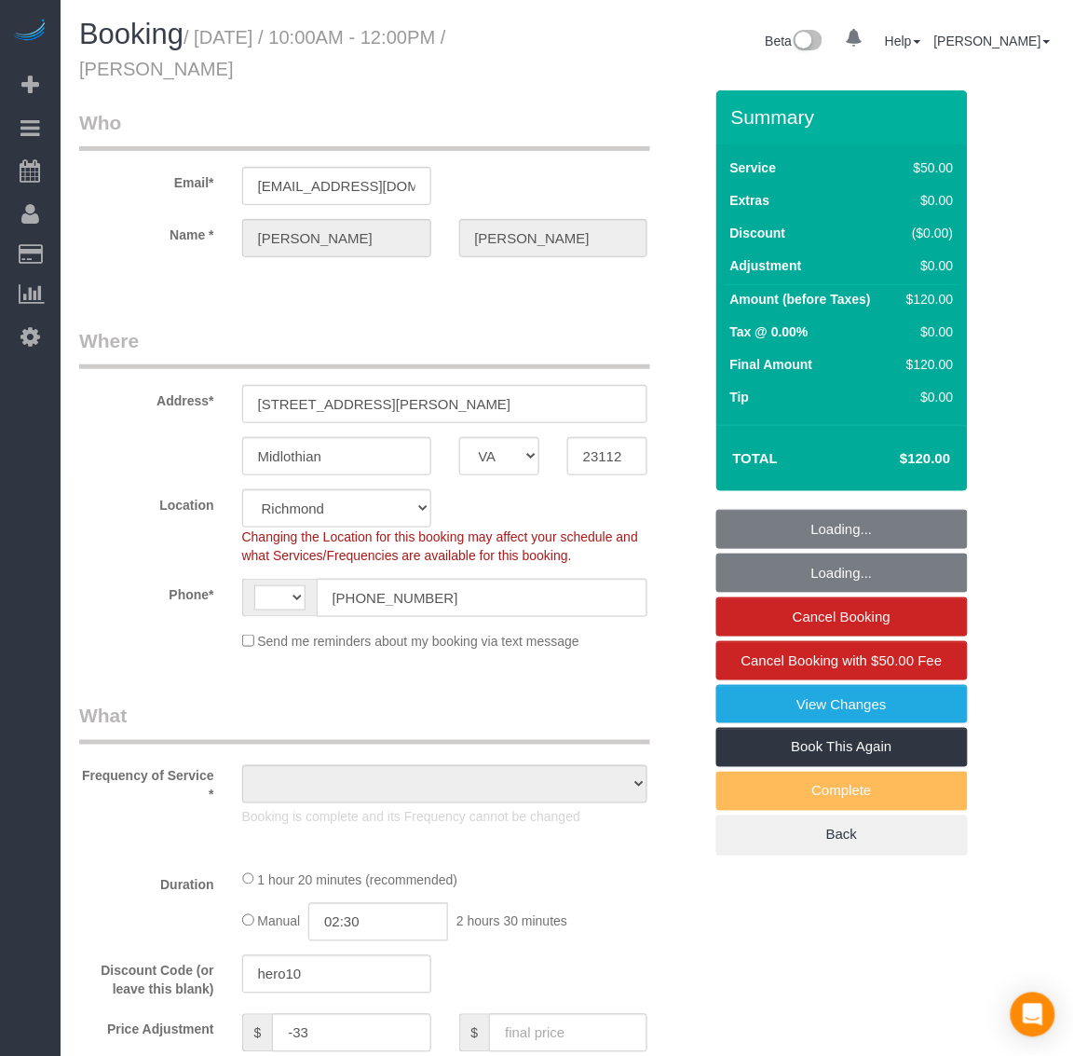
select select "1501"
select select "1"
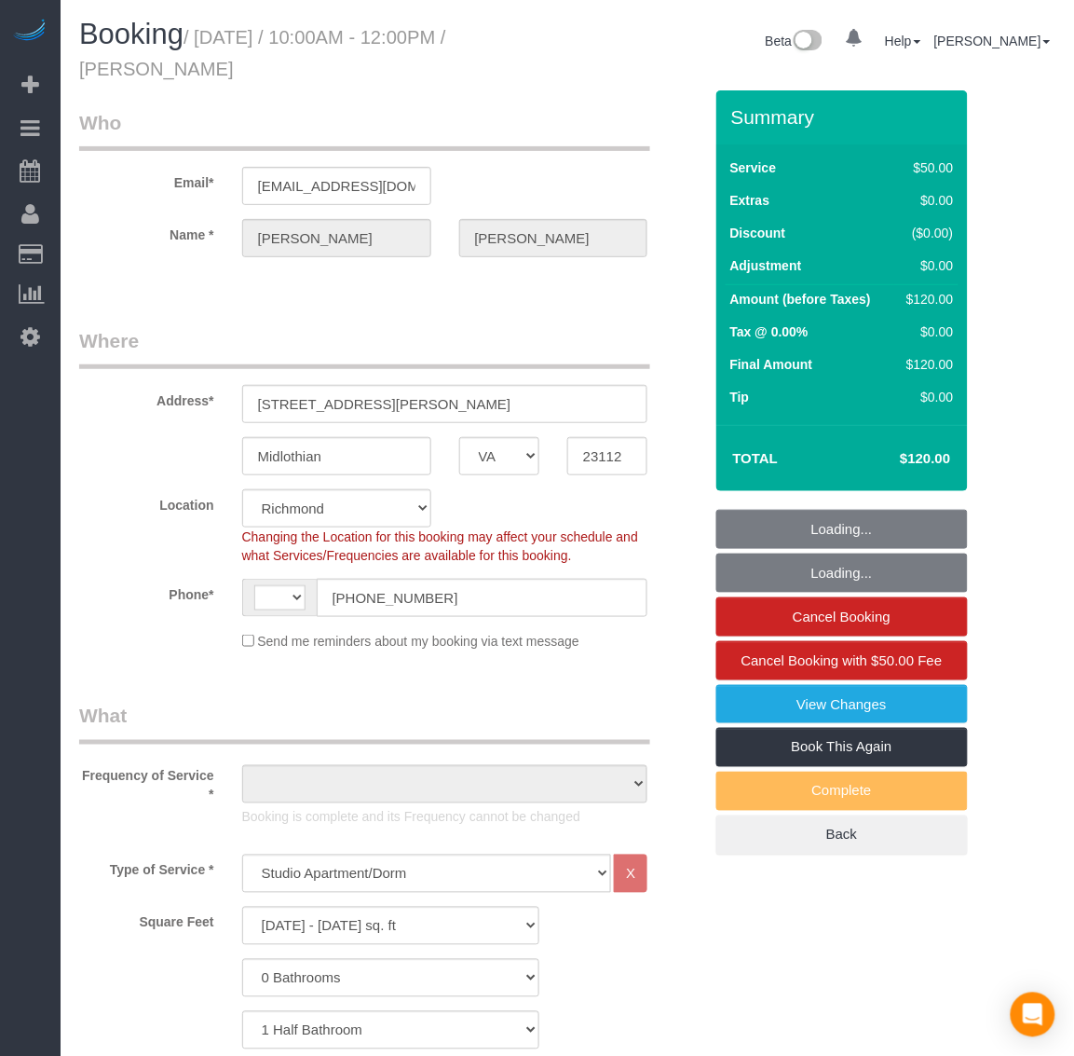
select select "spot1"
select select "1501"
select select "1"
select select "string:[GEOGRAPHIC_DATA]"
select select "object:878"
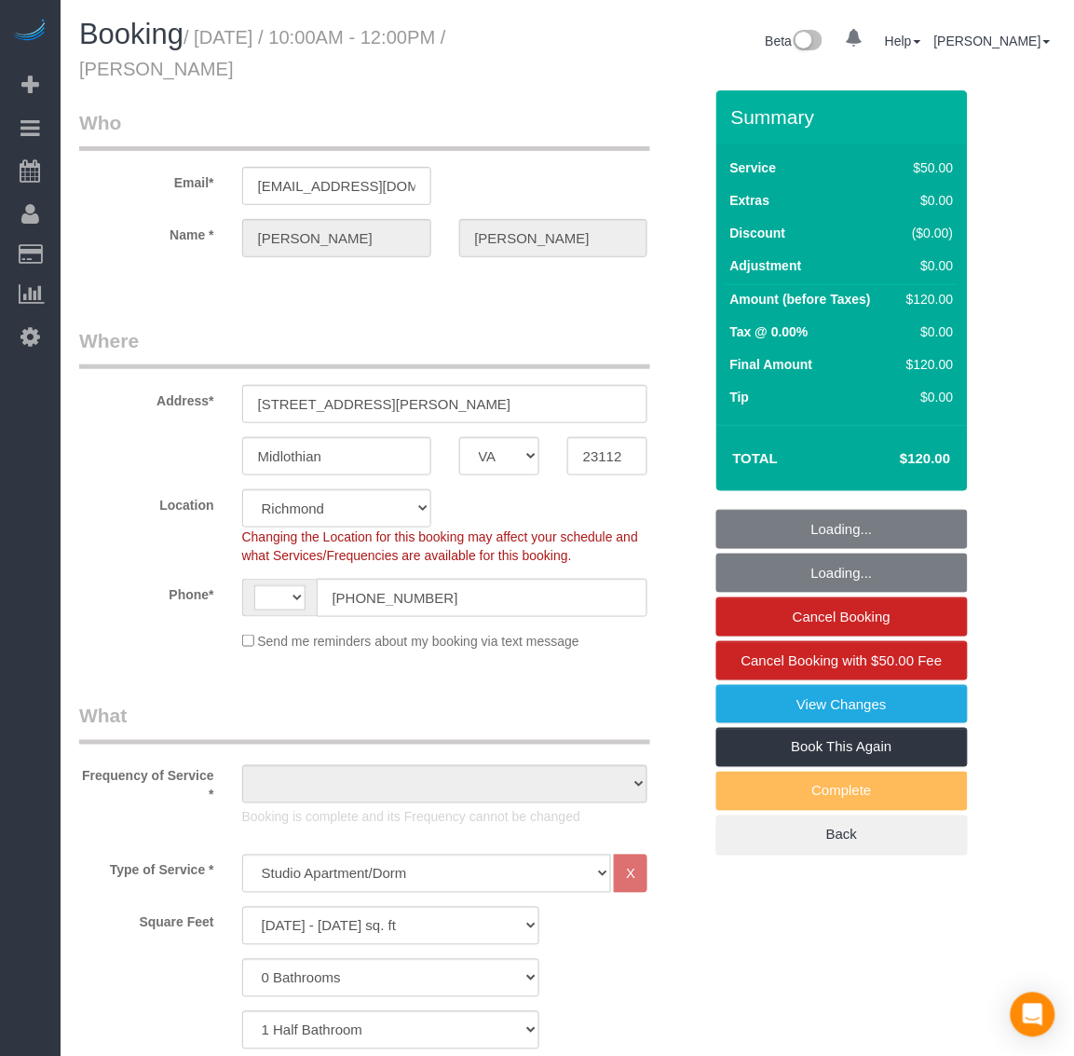
select select "string:fspay-60a8e2c9-6694-499c-812d-dc4ccfefaceb"
select select "number:3"
select select "number:23"
select select "object:1123"
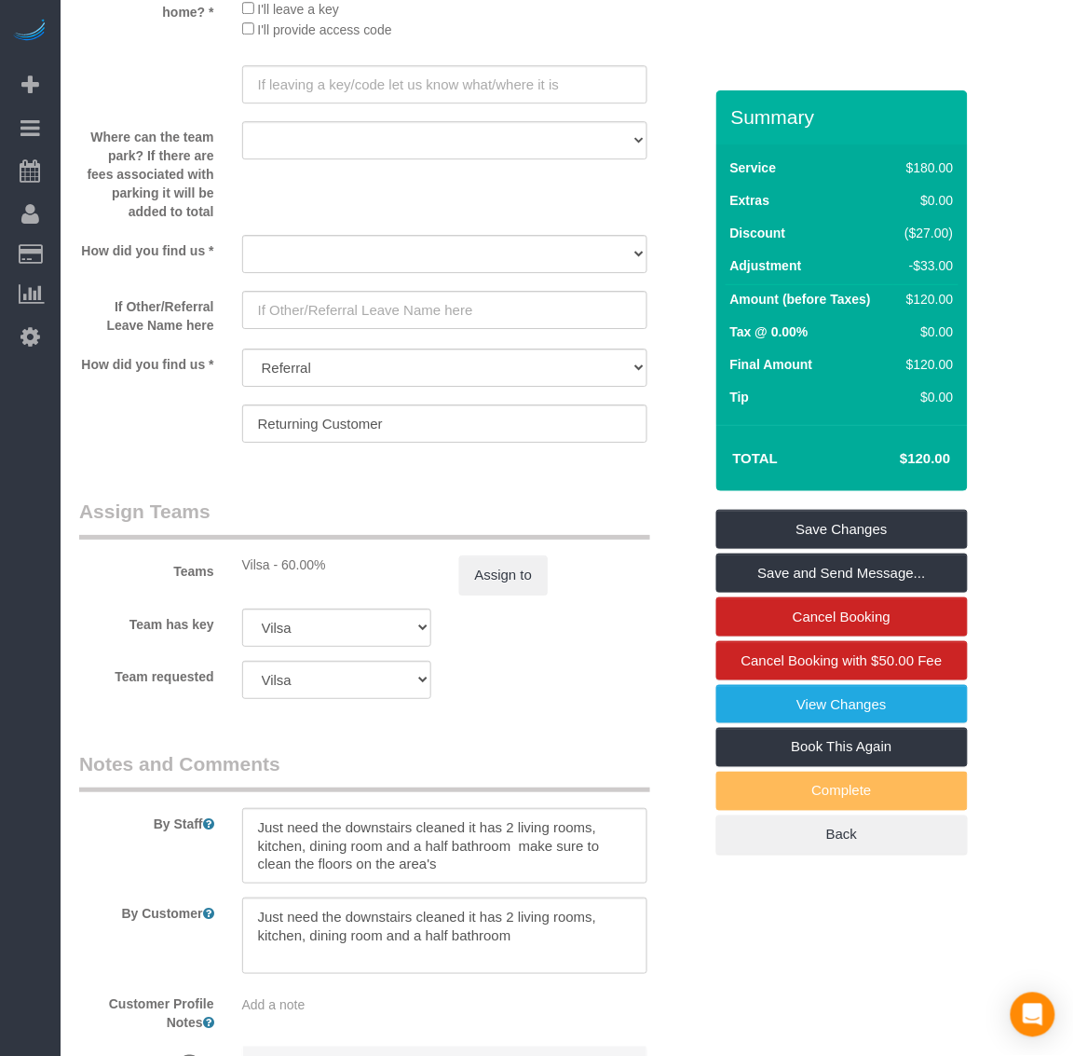
scroll to position [2719, 0]
